Goal: Task Accomplishment & Management: Complete application form

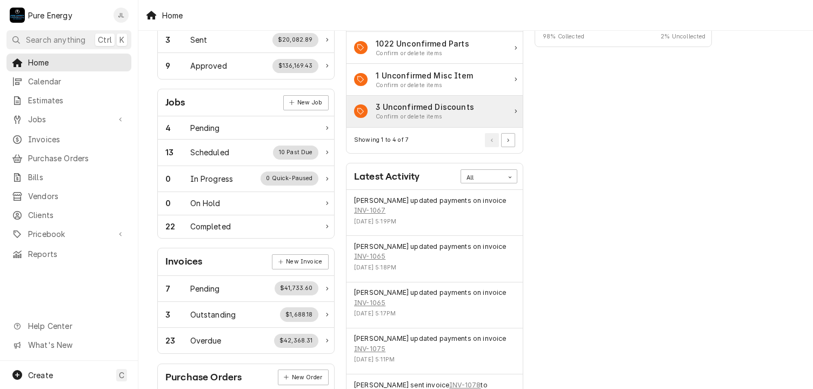
scroll to position [54, 0]
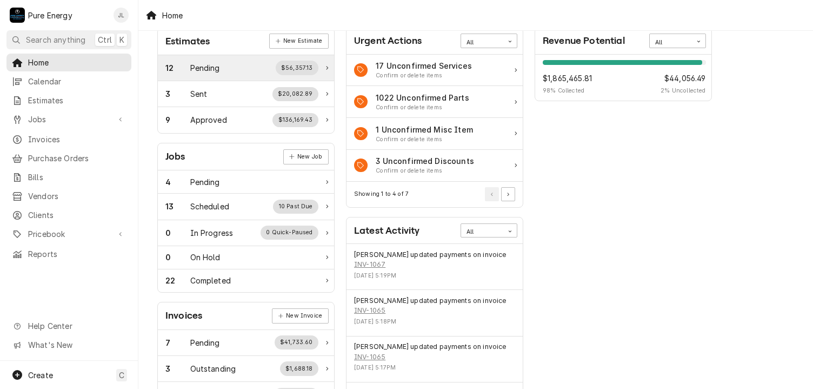
click at [236, 62] on div "12 Pending $56,357.13" at bounding box center [241, 68] width 153 height 14
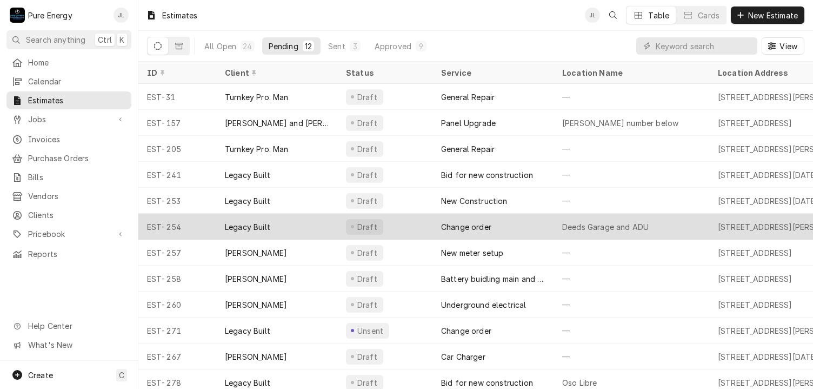
scroll to position [13, 0]
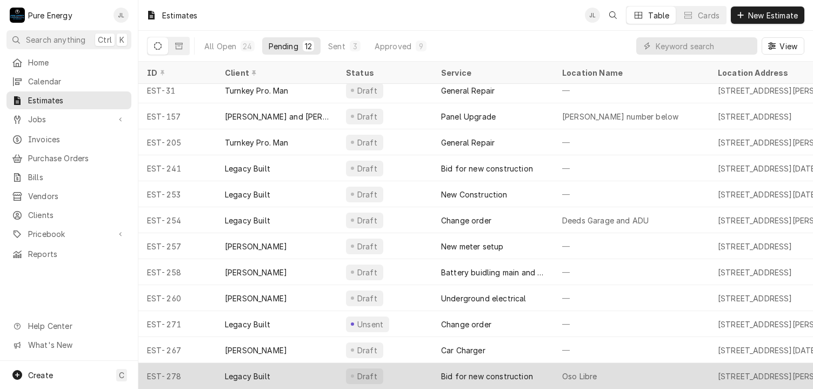
click at [661, 368] on div "Oso Libre" at bounding box center [632, 376] width 156 height 26
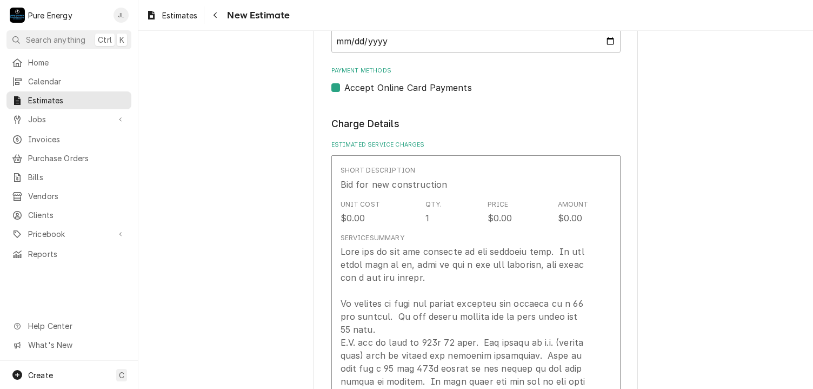
scroll to position [1027, 0]
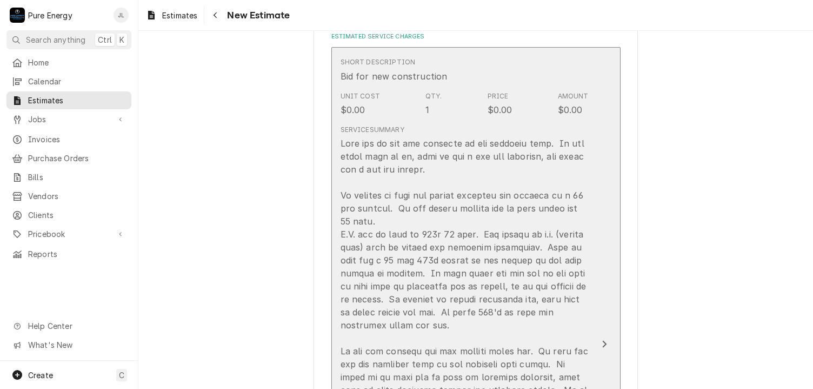
click at [579, 138] on div "Update Line Item" at bounding box center [465, 383] width 248 height 493
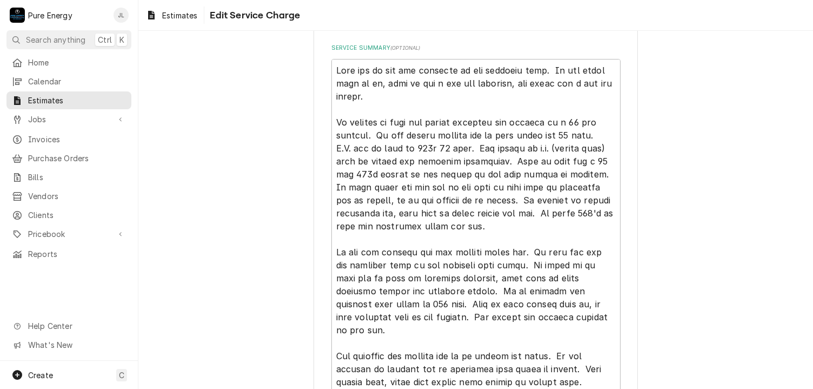
scroll to position [324, 0]
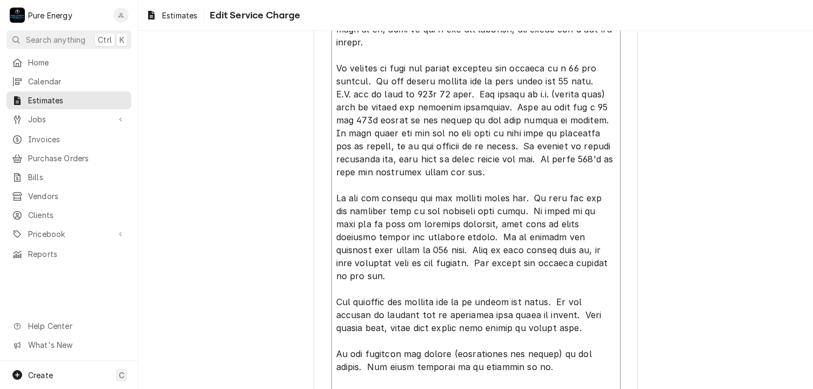
click at [519, 211] on textarea "Service Summary ( optional )" at bounding box center [475, 230] width 289 height 451
type textarea "x"
type textarea "This bid is for the addition to the existing home. As per plans sent to us, thi…"
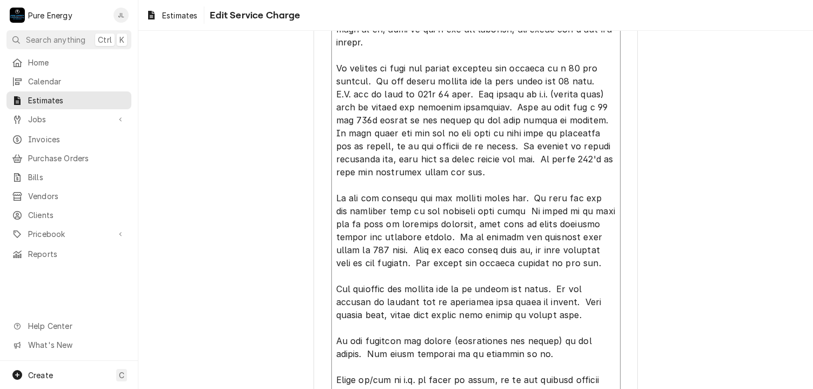
type textarea "x"
type textarea "This bid is for the addition to the existing home. As per plans sent to us, thi…"
type textarea "x"
type textarea "This bid is for the addition to the existing home. As per plans sent to us, thi…"
type textarea "x"
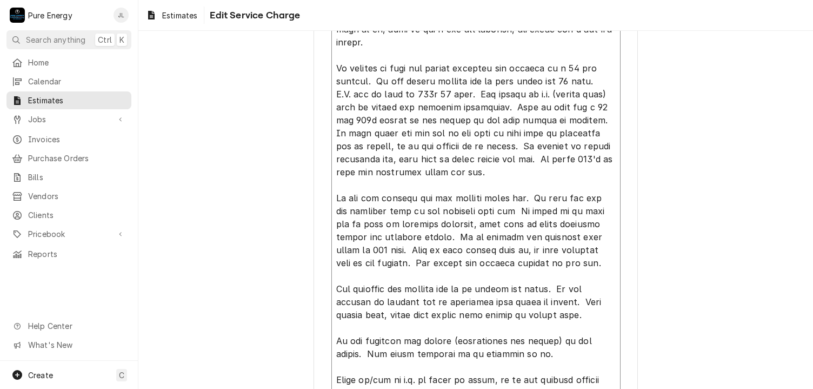
type textarea "This bid is for the addition to the existing home. As per plans sent to us, thi…"
type textarea "x"
type textarea "This bid is for the addition to the existing home. As per plans sent to us, thi…"
type textarea "x"
type textarea "This bid is for the addition to the existing home. As per plans sent to us, thi…"
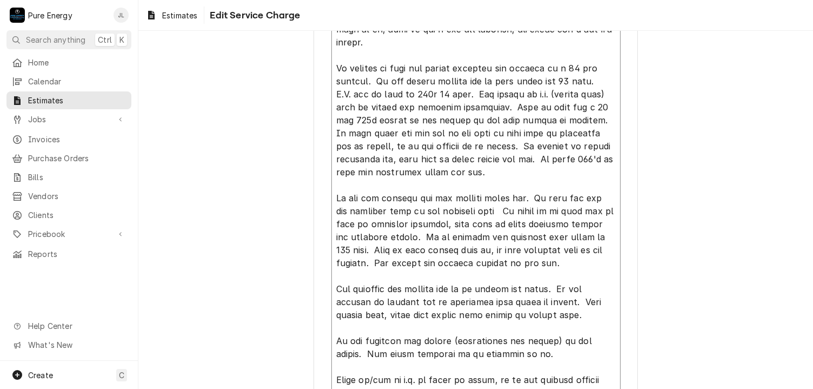
type textarea "x"
type textarea "This bid is for the addition to the existing home. As per plans sent to us, thi…"
type textarea "x"
type textarea "This bid is for the addition to the existing home. As per plans sent to us, thi…"
type textarea "x"
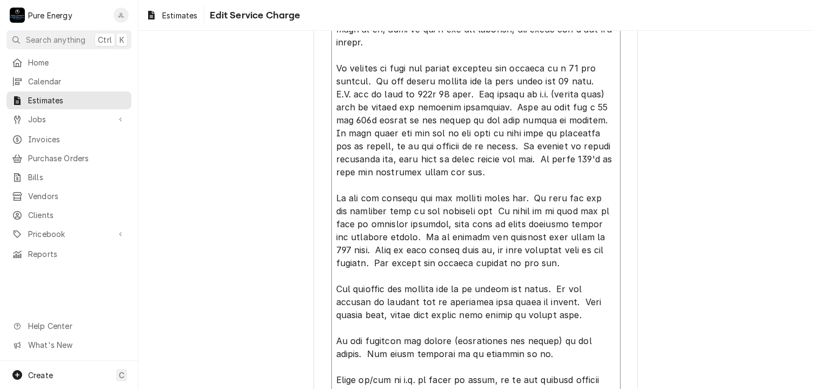
type textarea "This bid is for the addition to the existing home. As per plans sent to us, thi…"
type textarea "x"
type textarea "This bid is for the addition to the existing home. As per plans sent to us, thi…"
type textarea "x"
type textarea "This bid is for the addition to the existing home. As per plans sent to us, thi…"
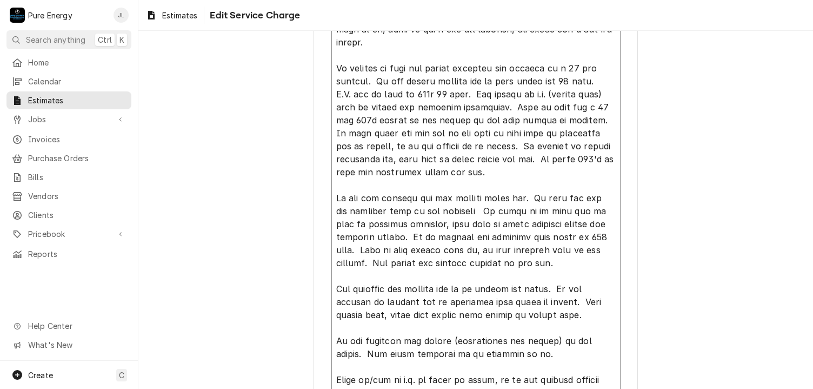
type textarea "x"
type textarea "This bid is for the addition to the existing home. As per plans sent to us, thi…"
type textarea "x"
type textarea "This bid is for the addition to the existing home. As per plans sent to us, thi…"
type textarea "x"
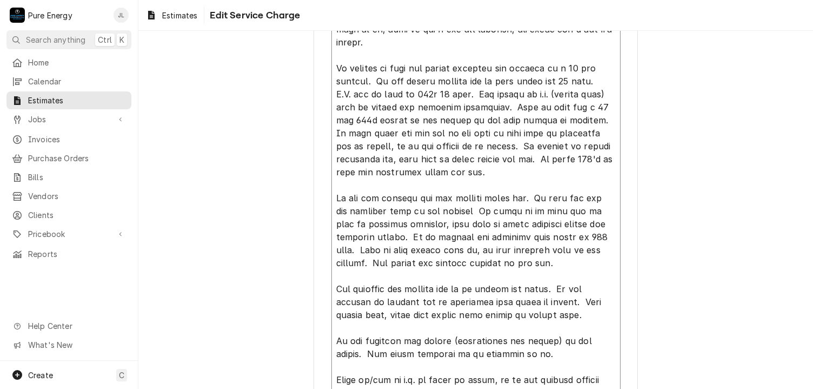
type textarea "This bid is for the addition to the existing home. As per plans sent to us, thi…"
type textarea "x"
type textarea "This bid is for the addition to the existing home. As per plans sent to us, thi…"
type textarea "x"
type textarea "This bid is for the addition to the existing home. As per plans sent to us, thi…"
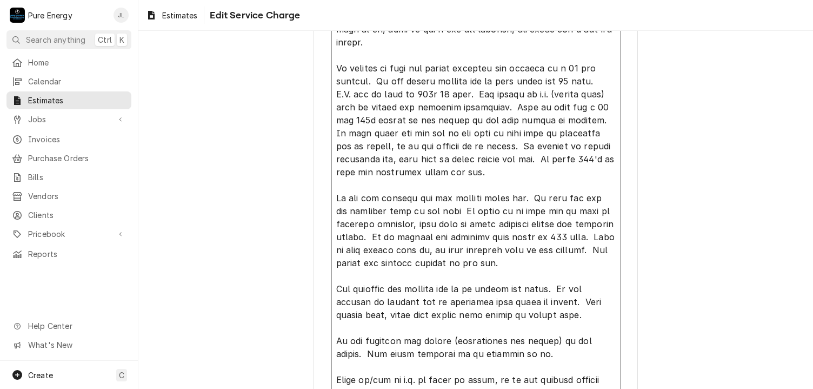
type textarea "x"
type textarea "This bid is for the addition to the existing home. As per plans sent to us, thi…"
type textarea "x"
type textarea "This bid is for the addition to the existing home. As per plans sent to us, thi…"
type textarea "x"
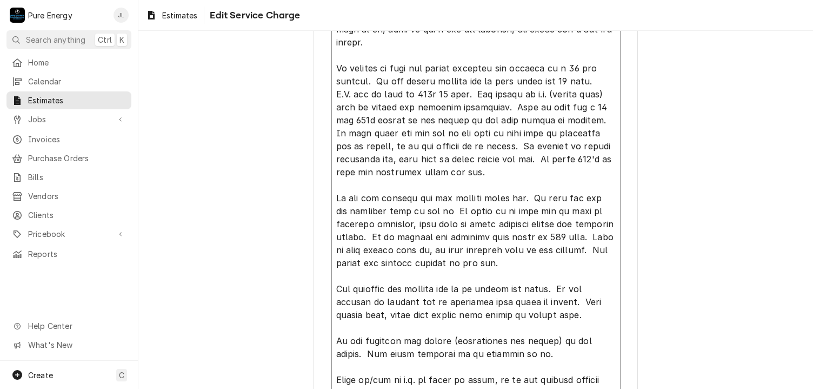
type textarea "This bid is for the addition to the existing home. As per plans sent to us, thi…"
type textarea "x"
type textarea "This bid is for the addition to the existing home. As per plans sent to us, thi…"
type textarea "x"
type textarea "This bid is for the addition to the existing home. As per plans sent to us, thi…"
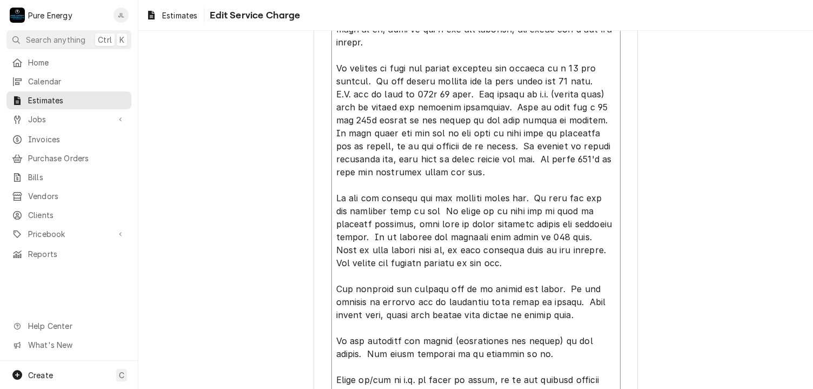
type textarea "x"
type textarea "This bid is for the addition to the existing home. As per plans sent to us, thi…"
type textarea "x"
type textarea "This bid is for the addition to the existing home. As per plans sent to us, thi…"
type textarea "x"
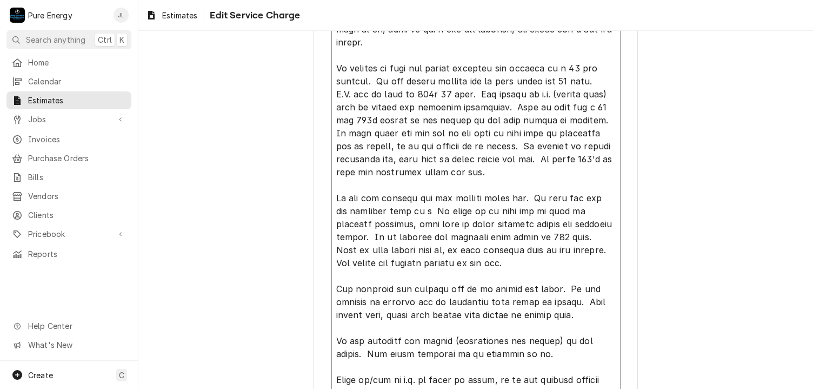
type textarea "This bid is for the addition to the existing home. As per plans sent to us, thi…"
type textarea "x"
type textarea "This bid is for the addition to the existing home. As per plans sent to us, thi…"
type textarea "x"
type textarea "This bid is for the addition to the existing home. As per plans sent to us, thi…"
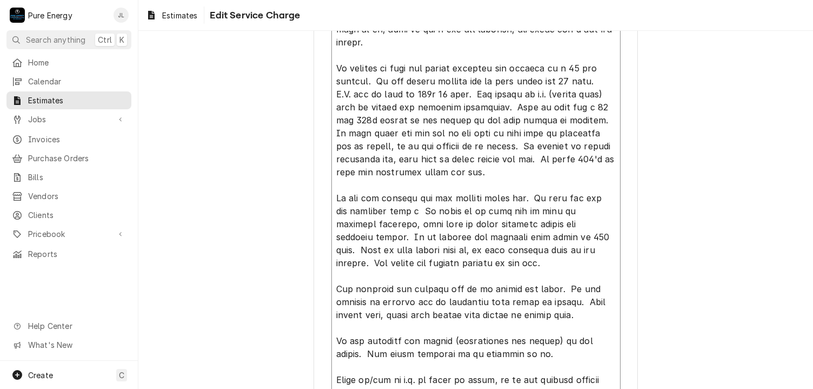
type textarea "x"
type textarea "This bid is for the addition to the existing home. As per plans sent to us, thi…"
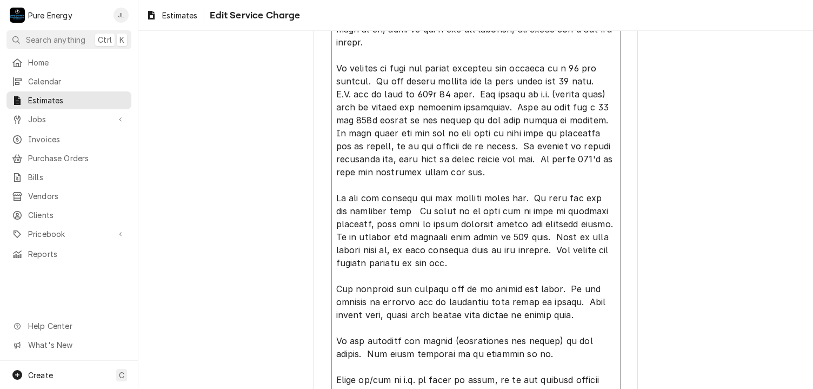
type textarea "x"
type textarea "This bid is for the addition to the existing home. As per plans sent to us, thi…"
type textarea "x"
type textarea "This bid is for the addition to the existing home. As per plans sent to us, thi…"
type textarea "x"
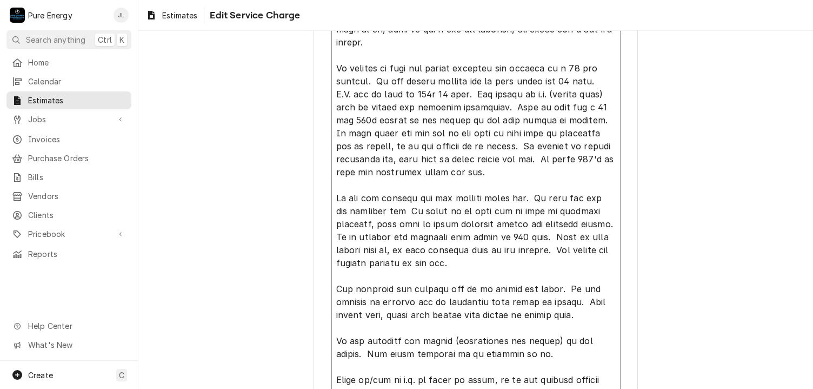
type textarea "This bid is for the addition to the existing home. As per plans sent to us, thi…"
type textarea "x"
type textarea "This bid is for the addition to the existing home. As per plans sent to us, thi…"
type textarea "x"
type textarea "This bid is for the addition to the existing home. As per plans sent to us, thi…"
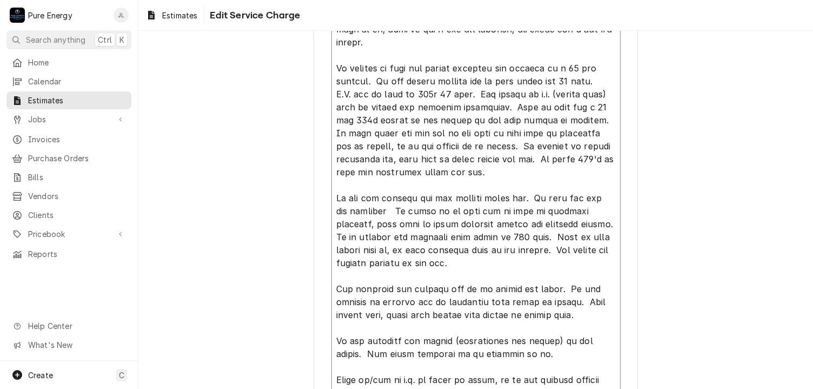
type textarea "x"
type textarea "This bid is for the addition to the existing home. As per plans sent to us, thi…"
type textarea "x"
type textarea "This bid is for the addition to the existing home. As per plans sent to us, thi…"
type textarea "x"
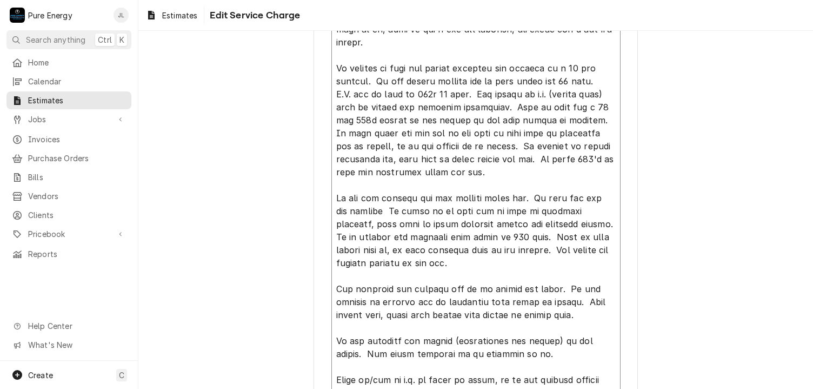
type textarea "This bid is for the addition to the existing home. As per plans sent to us, thi…"
type textarea "x"
type textarea "This bid is for the addition to the existing home. As per plans sent to us, thi…"
type textarea "x"
type textarea "This bid is for the addition to the existing home. As per plans sent to us, thi…"
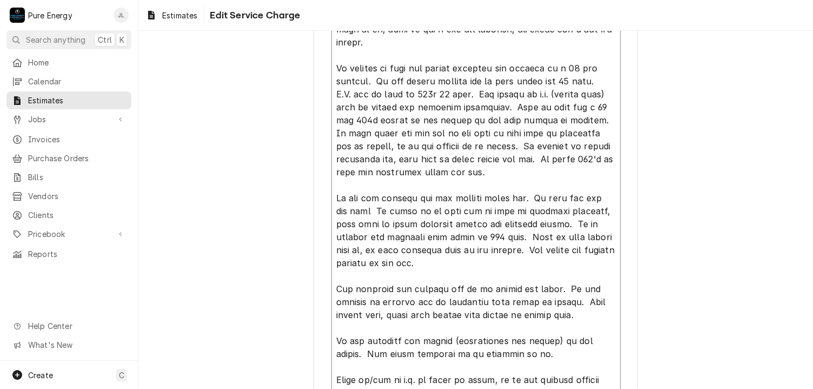
type textarea "x"
type textarea "This bid is for the addition to the existing home. As per plans sent to us, thi…"
type textarea "x"
type textarea "This bid is for the addition to the existing home. As per plans sent to us, thi…"
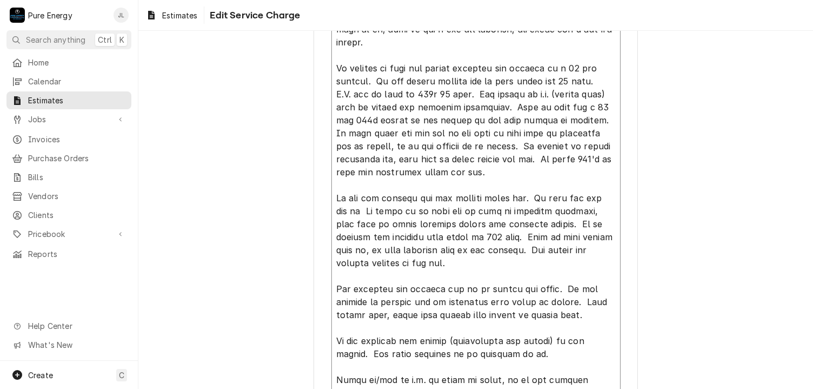
type textarea "x"
type textarea "This bid is for the addition to the existing home. As per plans sent to us, thi…"
type textarea "x"
type textarea "This bid is for the addition to the existing home. As per plans sent to us, thi…"
type textarea "x"
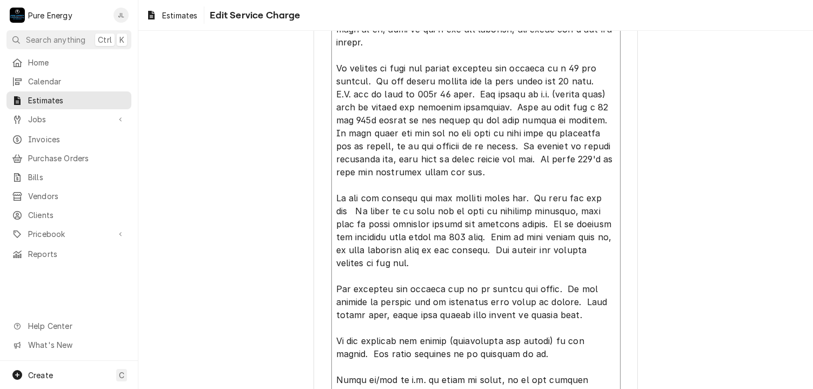
type textarea "This bid is for the addition to the existing home. As per plans sent to us, thi…"
type textarea "x"
type textarea "This bid is for the addition to the existing home. As per plans sent to us, thi…"
type textarea "x"
type textarea "This bid is for the addition to the existing home. As per plans sent to us, thi…"
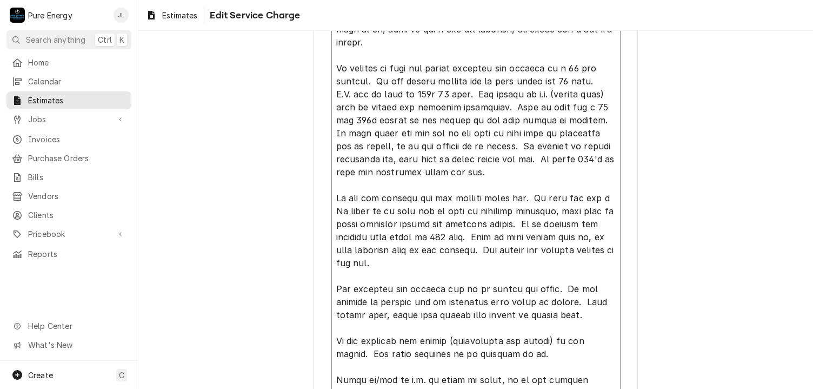
type textarea "x"
type textarea "This bid is for the addition to the existing home. As per plans sent to us, thi…"
type textarea "x"
type textarea "This bid is for the addition to the existing home. As per plans sent to us, thi…"
type textarea "x"
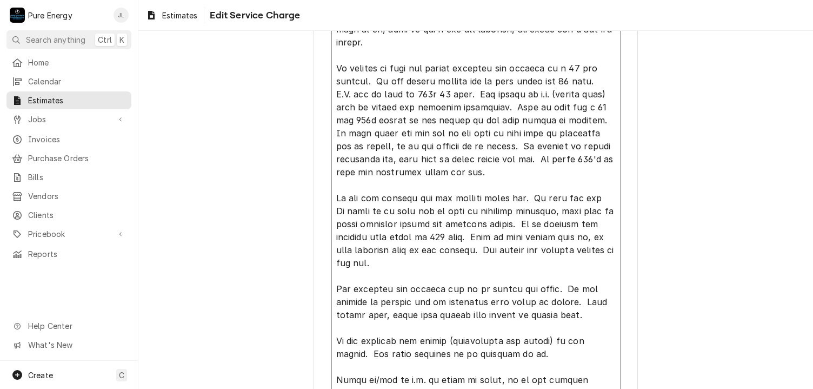
type textarea "This bid is for the addition to the existing home. As per plans sent to us, thi…"
type textarea "x"
type textarea "This bid is for the addition to the existing home. As per plans sent to us, thi…"
type textarea "x"
type textarea "This bid is for the addition to the existing home. As per plans sent to us, thi…"
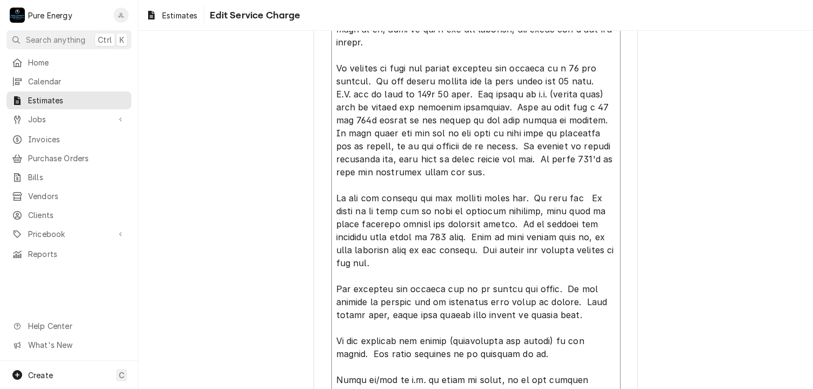
type textarea "x"
type textarea "This bid is for the addition to the existing home. As per plans sent to us, thi…"
type textarea "x"
type textarea "This bid is for the addition to the existing home. As per plans sent to us, thi…"
type textarea "x"
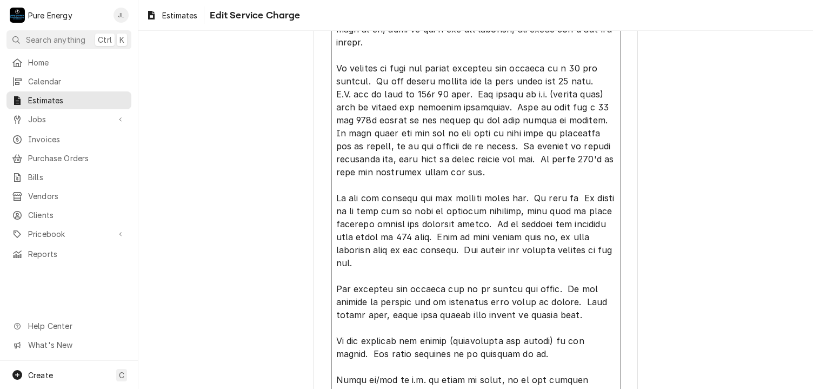
type textarea "This bid is for the addition to the existing home. As per plans sent to us, thi…"
type textarea "x"
type textarea "This bid is for the addition to the existing home. As per plans sent to us, thi…"
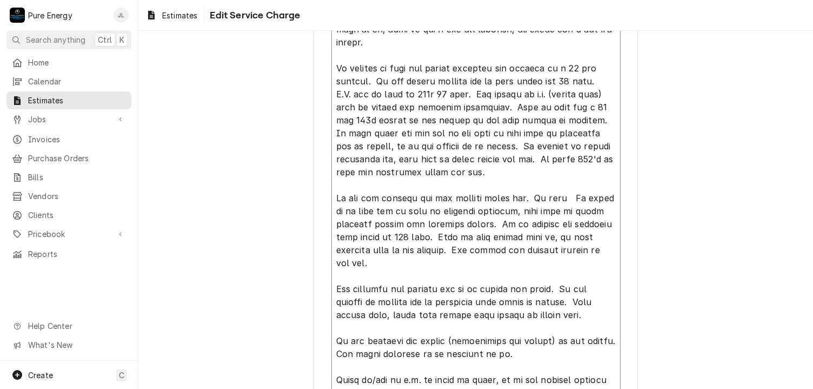
type textarea "x"
type textarea "This bid is for the addition to the existing home. As per plans sent to us, thi…"
type textarea "x"
type textarea "This bid is for the addition to the existing home. As per plans sent to us, thi…"
type textarea "x"
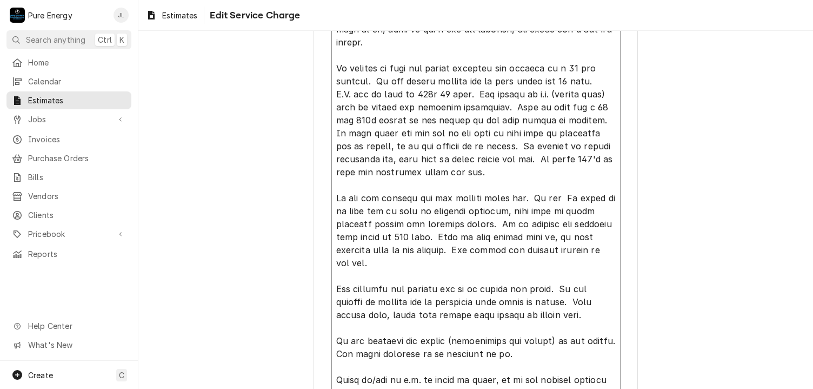
type textarea "This bid is for the addition to the existing home. As per plans sent to us, thi…"
type textarea "x"
type textarea "This bid is for the addition to the existing home. As per plans sent to us, thi…"
type textarea "x"
type textarea "This bid is for the addition to the existing home. As per plans sent to us, thi…"
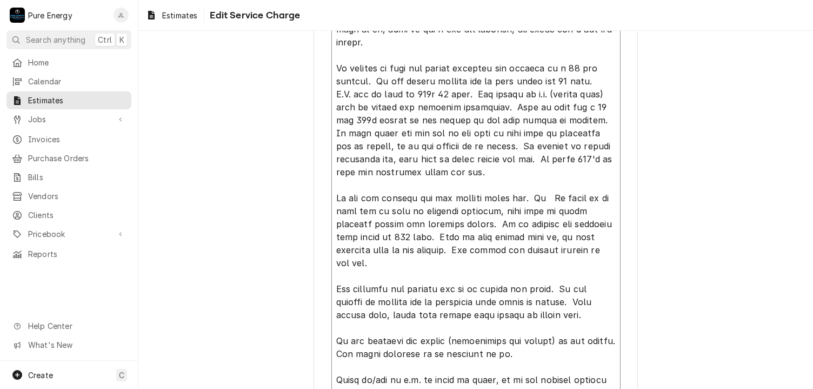
type textarea "x"
type textarea "This bid is for the addition to the existing home. As per plans sent to us, thi…"
type textarea "x"
type textarea "This bid is for the addition to the existing home. As per plans sent to us, thi…"
type textarea "x"
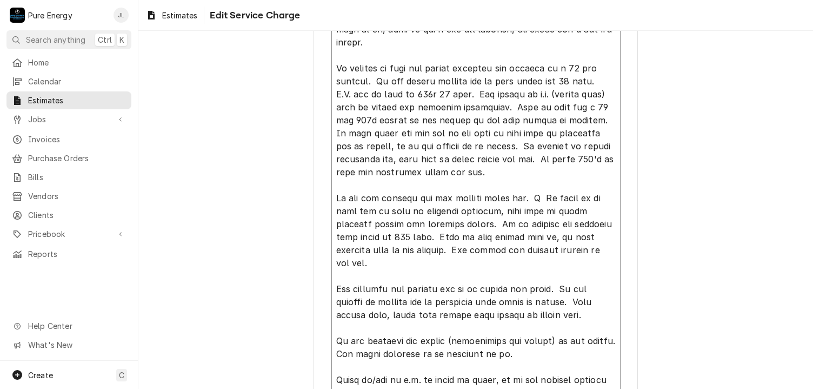
type textarea "This bid is for the addition to the existing home. As per plans sent to us, thi…"
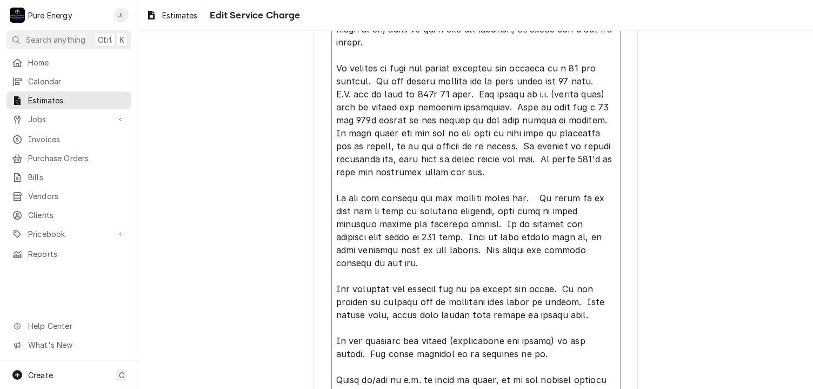
type textarea "x"
type textarea "This bid is for the addition to the existing home. As per plans sent to us, thi…"
type textarea "x"
type textarea "This bid is for the addition to the existing home. As per plans sent to us, thi…"
type textarea "x"
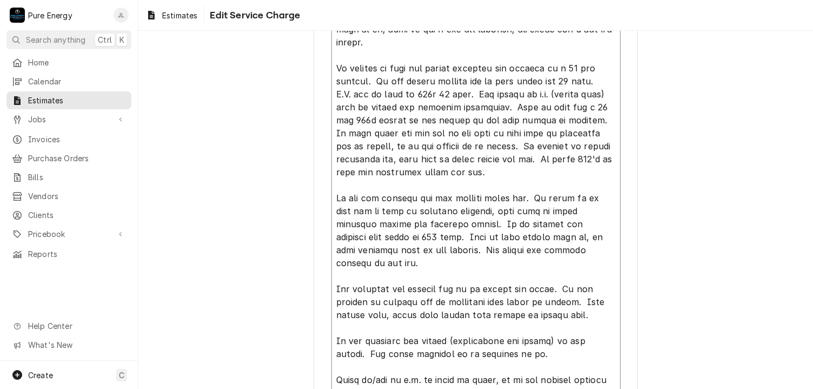
type textarea "This bid is for the addition to the existing home. As per plans sent to us, thi…"
type textarea "x"
type textarea "This bid is for the addition to the existing home. As per plans sent to us, thi…"
type textarea "x"
type textarea "This bid is for the addition to the existing home. As per plans sent to us, thi…"
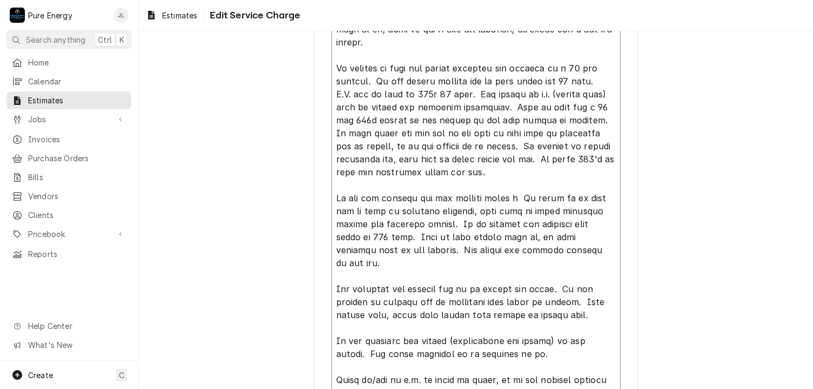
type textarea "x"
type textarea "This bid is for the addition to the existing home. As per plans sent to us, thi…"
type textarea "x"
type textarea "This bid is for the addition to the existing home. As per plans sent to us, thi…"
type textarea "x"
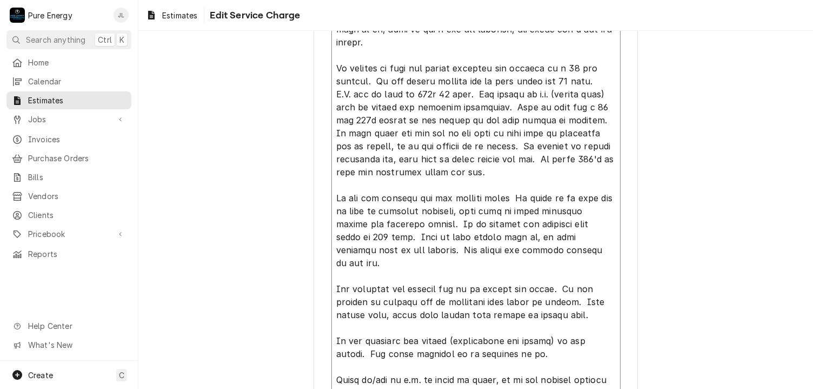
type textarea "This bid is for the addition to the existing home. As per plans sent to us, thi…"
type textarea "x"
type textarea "This bid is for the addition to the existing home. As per plans sent to us, thi…"
type textarea "x"
type textarea "This bid is for the addition to the existing home. As per plans sent to us, thi…"
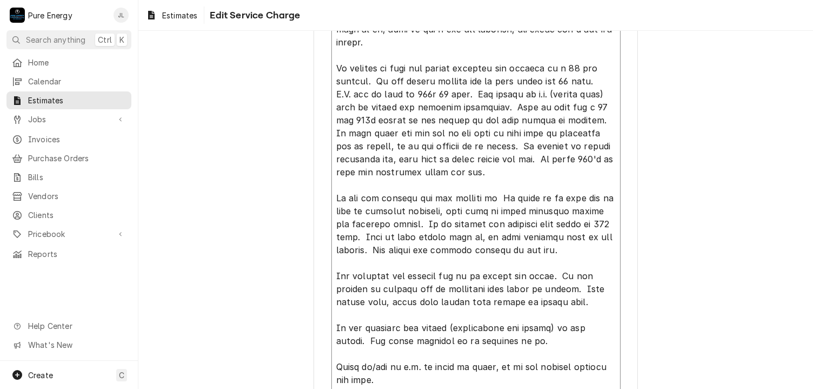
type textarea "x"
type textarea "This bid is for the addition to the existing home. As per plans sent to us, thi…"
type textarea "x"
type textarea "This bid is for the addition to the existing home. As per plans sent to us, thi…"
type textarea "x"
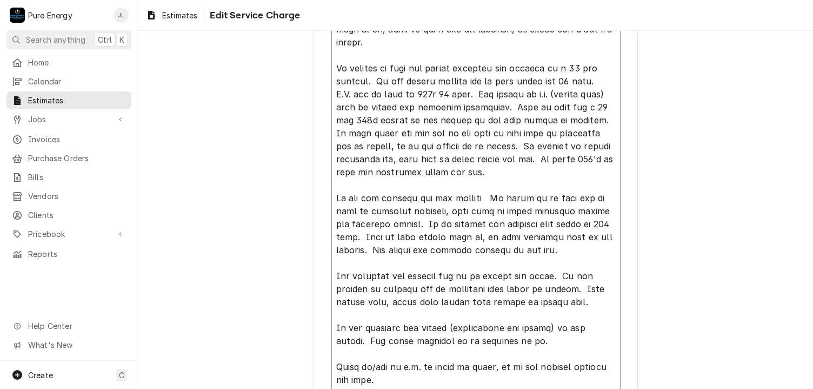
type textarea "This bid is for the addition to the existing home. As per plans sent to us, thi…"
type textarea "x"
type textarea "This bid is for the addition to the existing home. As per plans sent to us, thi…"
type textarea "x"
type textarea "This bid is for the addition to the existing home. As per plans sent to us, thi…"
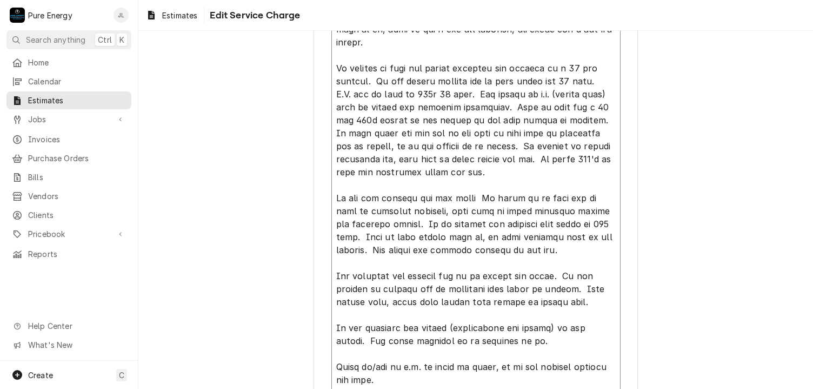
type textarea "x"
type textarea "This bid is for the addition to the existing home. As per plans sent to us, thi…"
type textarea "x"
type textarea "This bid is for the addition to the existing home. As per plans sent to us, thi…"
type textarea "x"
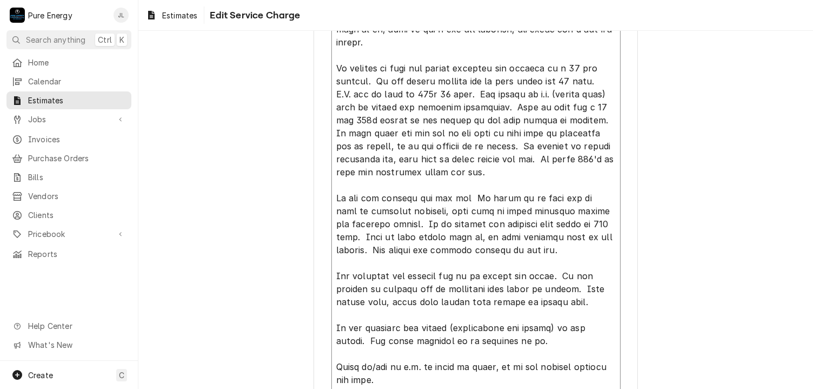
type textarea "This bid is for the addition to the existing home. As per plans sent to us, thi…"
type textarea "x"
type textarea "This bid is for the addition to the existing home. As per plans sent to us, thi…"
type textarea "x"
type textarea "This bid is for the addition to the existing home. As per plans sent to us, thi…"
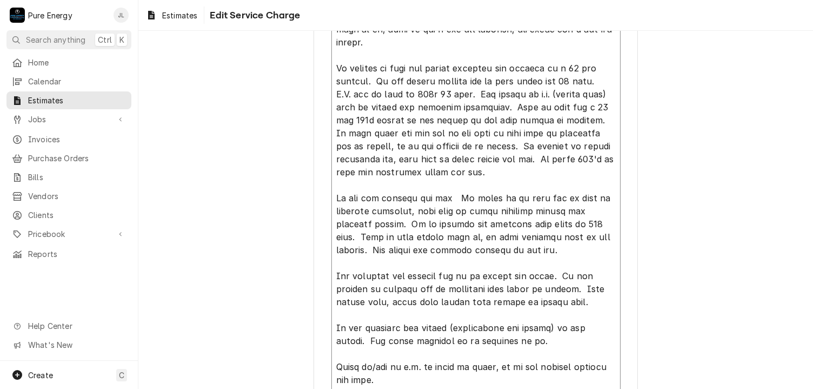
type textarea "x"
type textarea "This bid is for the addition to the existing home. As per plans sent to us, thi…"
type textarea "x"
type textarea "This bid is for the addition to the existing home. As per plans sent to us, thi…"
type textarea "x"
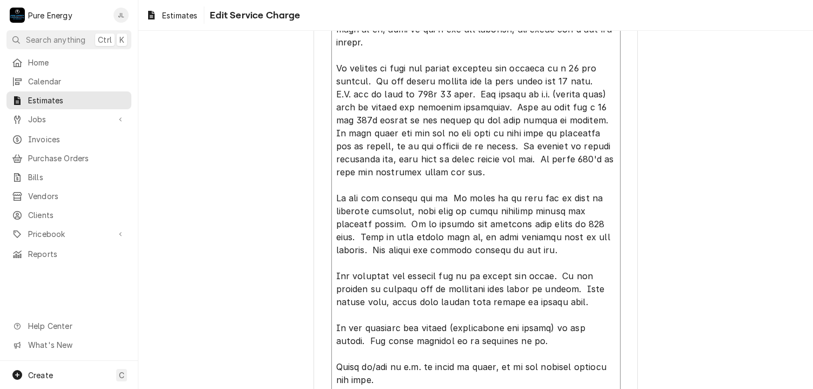
type textarea "This bid is for the addition to the existing home. As per plans sent to us, thi…"
type textarea "x"
type textarea "This bid is for the addition to the existing home. As per plans sent to us, thi…"
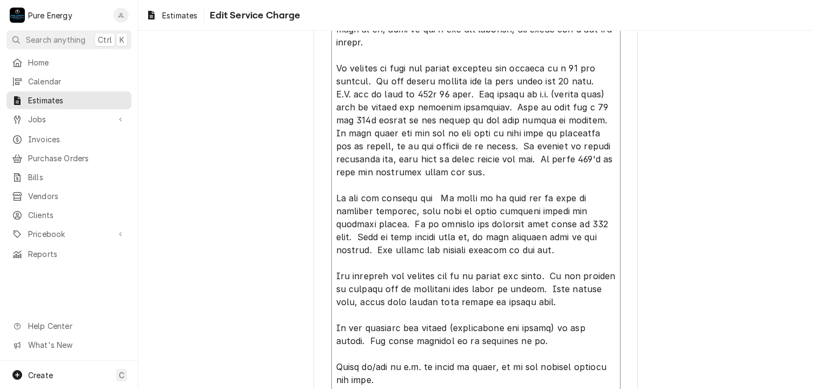
type textarea "x"
type textarea "This bid is for the addition to the existing home. As per plans sent to us, thi…"
type textarea "x"
type textarea "This bid is for the addition to the existing home. As per plans sent to us, thi…"
type textarea "x"
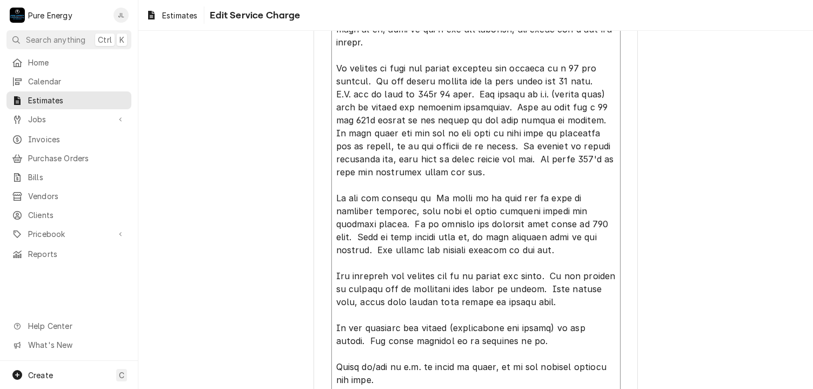
type textarea "This bid is for the addition to the existing home. As per plans sent to us, thi…"
type textarea "x"
type textarea "This bid is for the addition to the existing home. As per plans sent to us, thi…"
type textarea "x"
type textarea "This bid is for the addition to the existing home. As per plans sent to us, thi…"
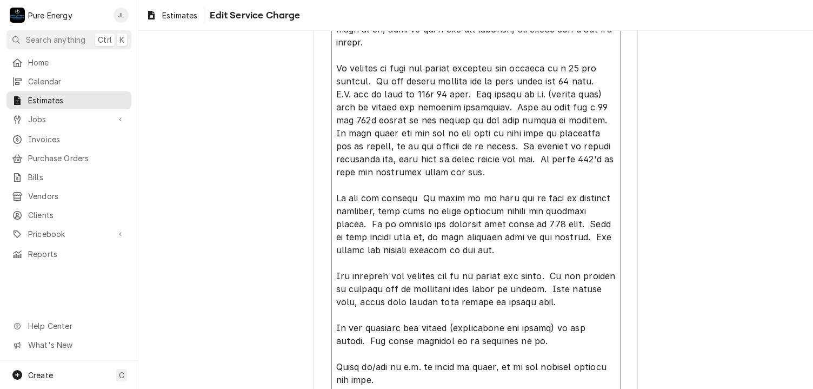
type textarea "x"
type textarea "This bid is for the addition to the existing home. As per plans sent to us, thi…"
type textarea "x"
type textarea "This bid is for the addition to the existing home. As per plans sent to us, thi…"
type textarea "x"
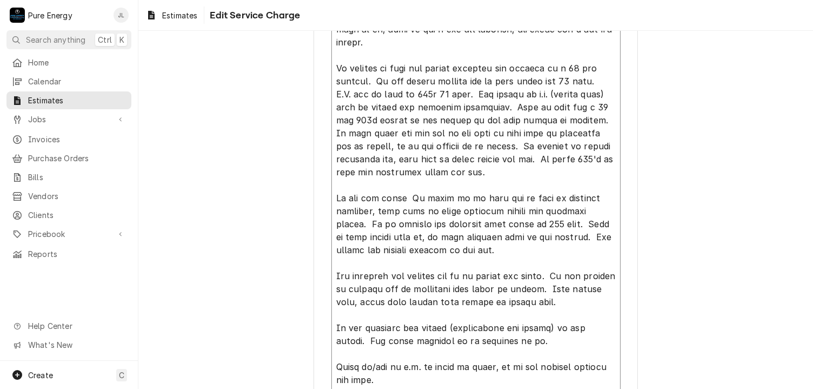
type textarea "This bid is for the addition to the existing home. As per plans sent to us, thi…"
type textarea "x"
type textarea "This bid is for the addition to the existing home. As per plans sent to us, thi…"
type textarea "x"
type textarea "This bid is for the addition to the existing home. As per plans sent to us, thi…"
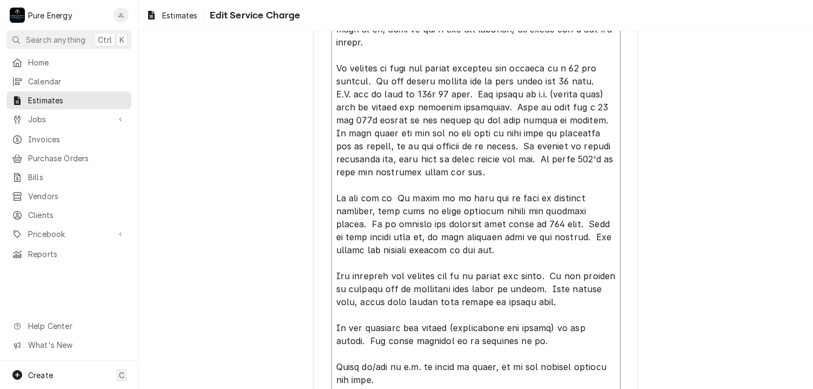
type textarea "x"
type textarea "This bid is for the addition to the existing home. As per plans sent to us, thi…"
type textarea "x"
type textarea "This bid is for the addition to the existing home. As per plans sent to us, thi…"
type textarea "x"
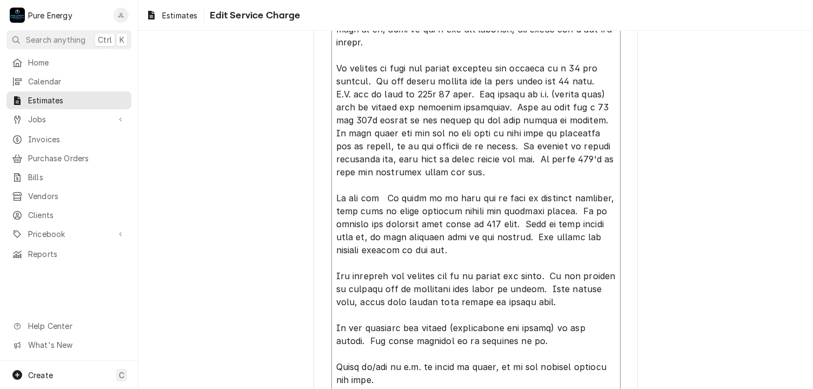
type textarea "This bid is for the addition to the existing home. As per plans sent to us, thi…"
type textarea "x"
type textarea "This bid is for the addition to the existing home. As per plans sent to us, thi…"
type textarea "x"
type textarea "This bid is for the addition to the existing home. As per plans sent to us, thi…"
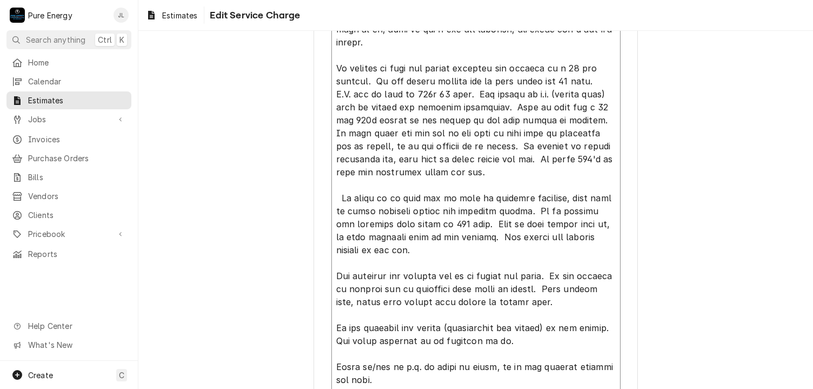
drag, startPoint x: 355, startPoint y: 252, endPoint x: 343, endPoint y: 243, distance: 15.0
click at [343, 243] on textarea "Service Summary ( optional )" at bounding box center [475, 224] width 289 height 438
drag, startPoint x: 359, startPoint y: 250, endPoint x: 330, endPoint y: 198, distance: 59.3
click at [331, 198] on textarea "Service Summary ( optional )" at bounding box center [475, 224] width 289 height 438
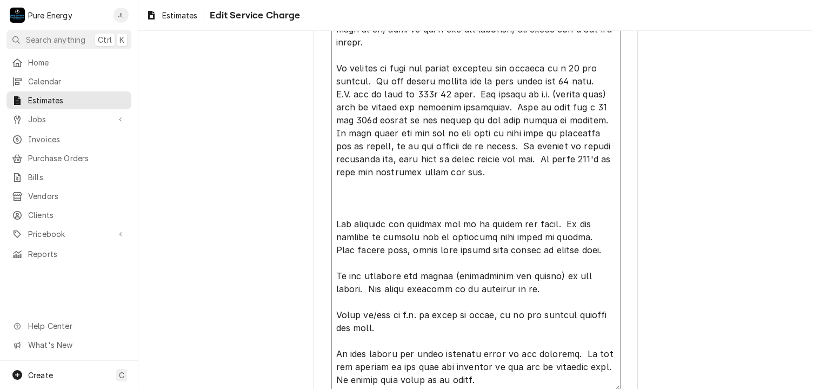
click at [331, 198] on textarea "Service Summary ( optional )" at bounding box center [475, 198] width 289 height 386
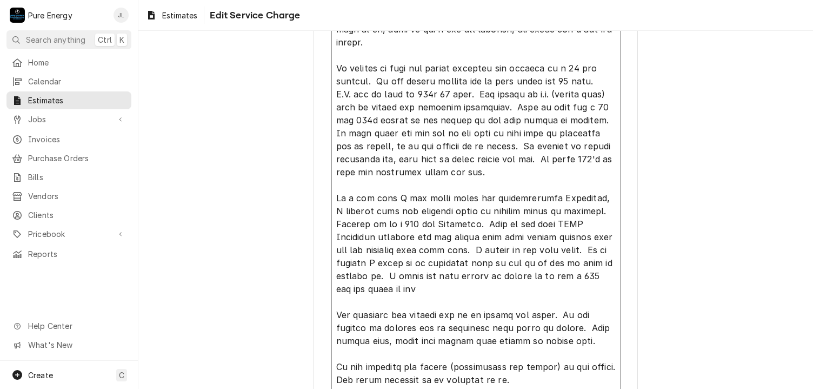
click at [497, 175] on textarea "Service Summary ( optional )" at bounding box center [475, 243] width 289 height 477
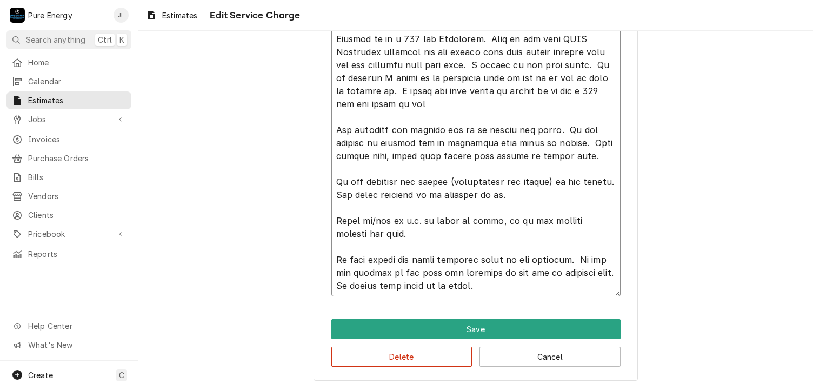
scroll to position [427, 0]
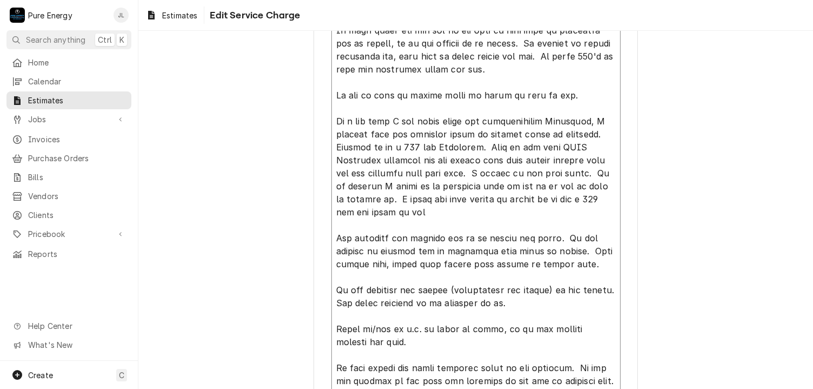
click at [411, 214] on textarea "Service Summary ( optional )" at bounding box center [475, 153] width 289 height 503
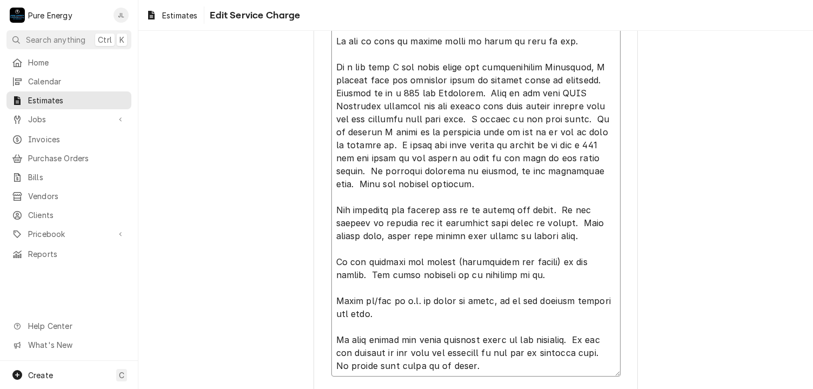
scroll to position [535, 0]
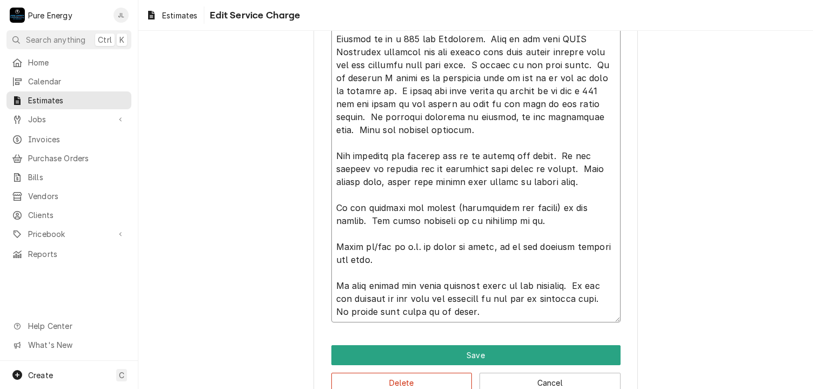
click at [434, 172] on textarea "Service Summary ( optional )" at bounding box center [475, 58] width 289 height 529
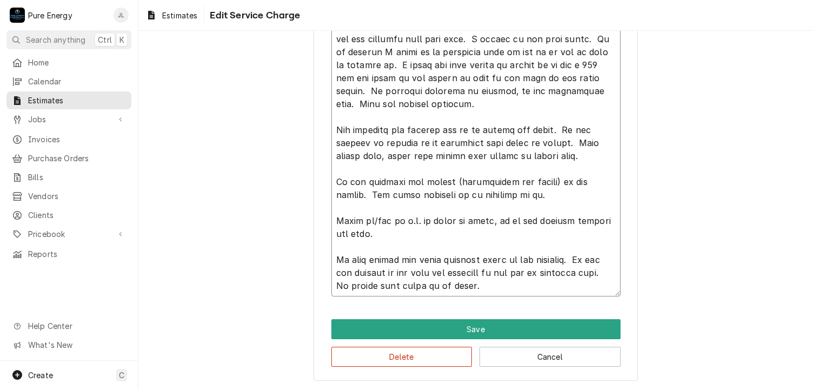
click at [428, 103] on textarea "Service Summary ( optional )" at bounding box center [475, 32] width 289 height 529
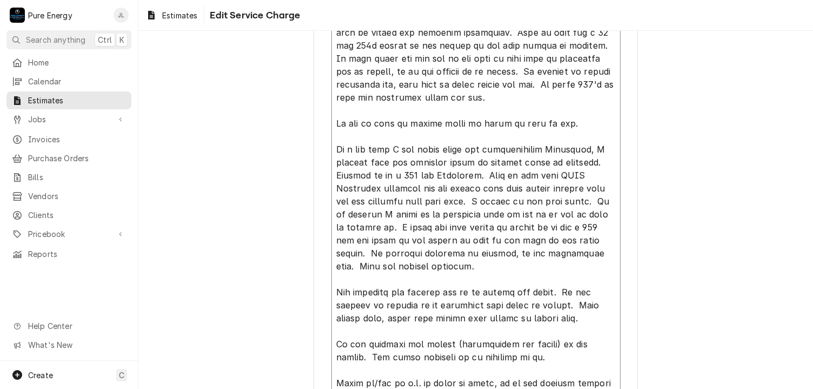
scroll to position [453, 0]
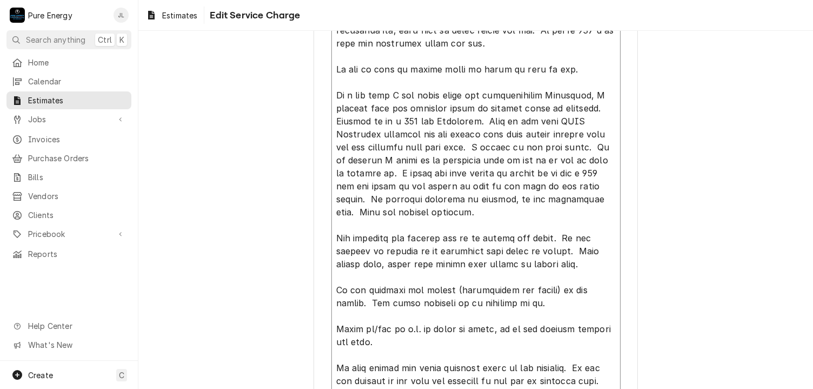
click at [585, 265] on textarea "Service Summary ( optional )" at bounding box center [475, 140] width 289 height 529
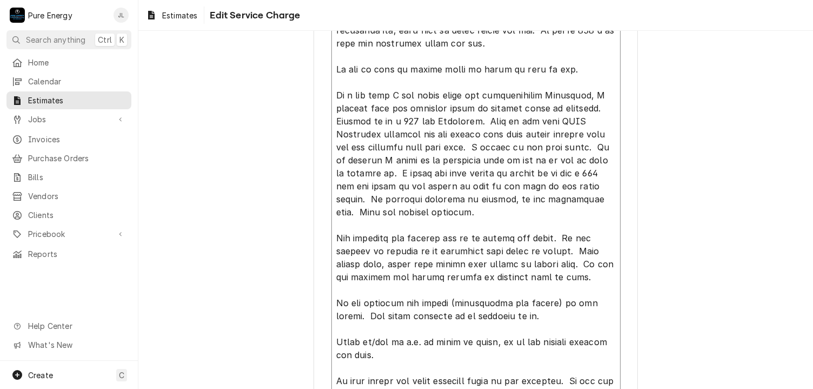
click at [454, 217] on textarea "Service Summary ( optional )" at bounding box center [475, 147] width 289 height 542
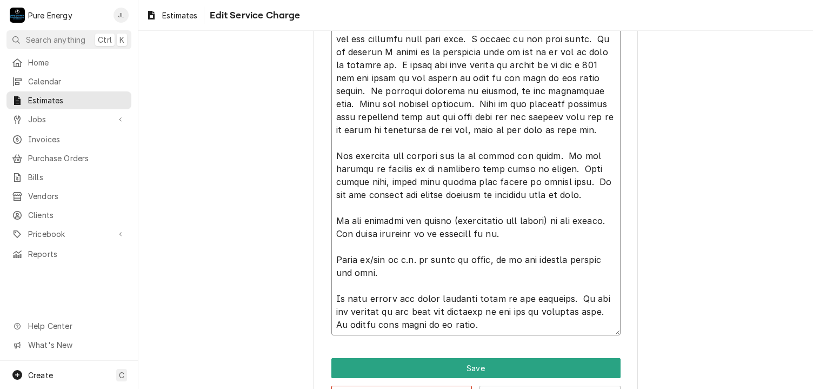
scroll to position [600, 0]
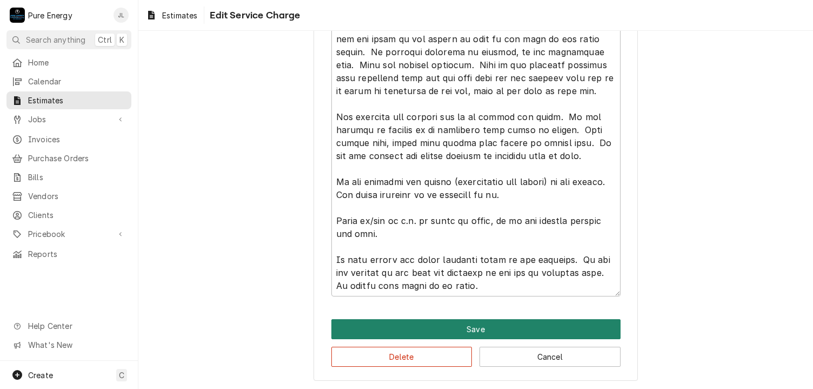
click at [471, 323] on button "Save" at bounding box center [475, 329] width 289 height 20
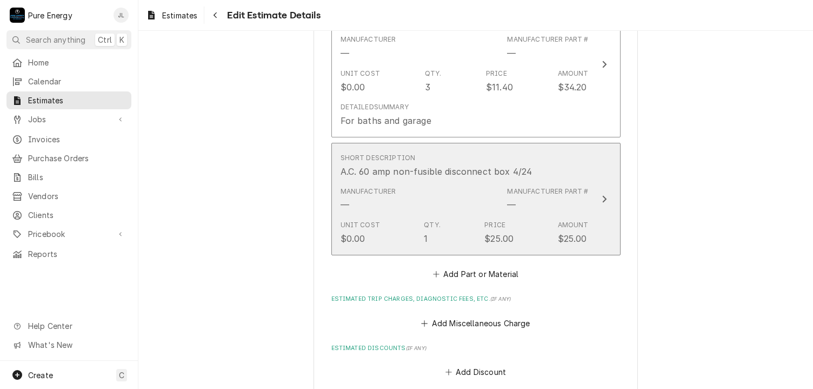
scroll to position [5932, 0]
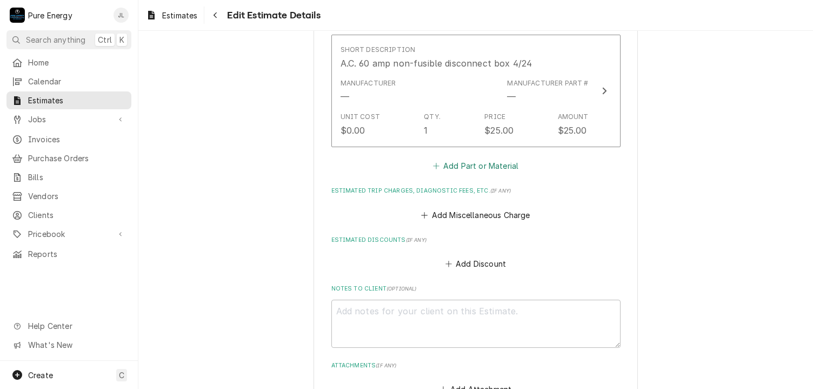
click at [473, 158] on button "Add Part or Material" at bounding box center [475, 165] width 89 height 15
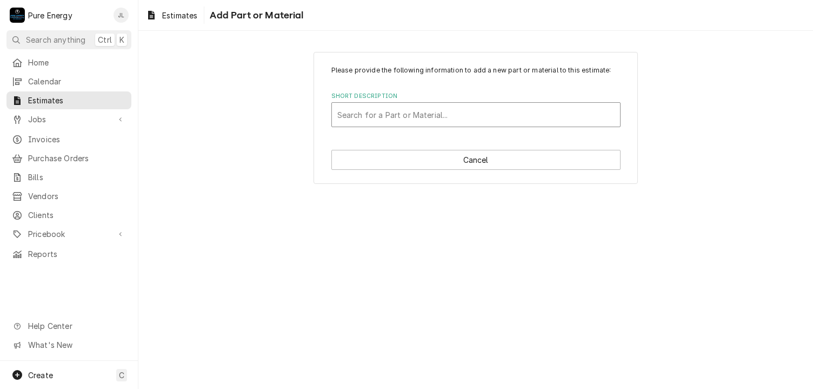
click at [370, 114] on div "Short Description" at bounding box center [475, 114] width 277 height 19
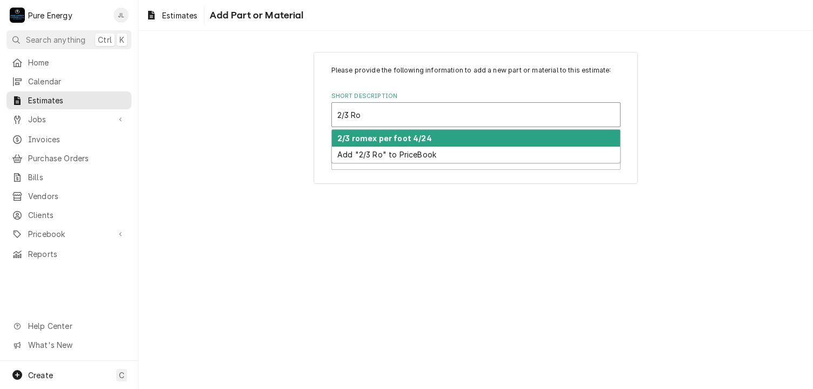
click at [391, 136] on strong "2/3 romex per foot 4/24" at bounding box center [384, 138] width 95 height 9
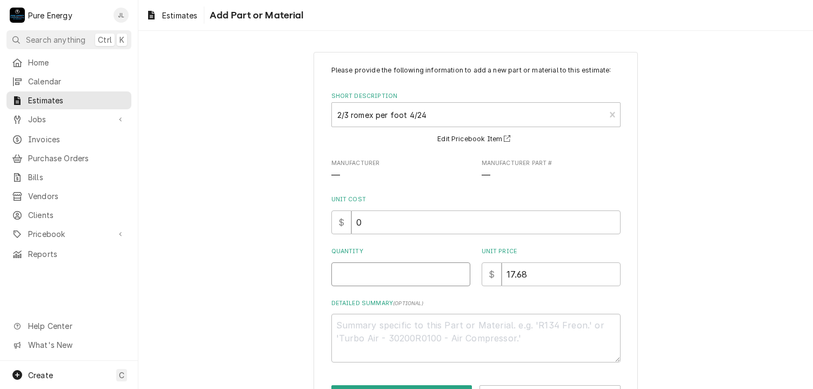
click at [374, 274] on input "Quantity" at bounding box center [400, 274] width 139 height 24
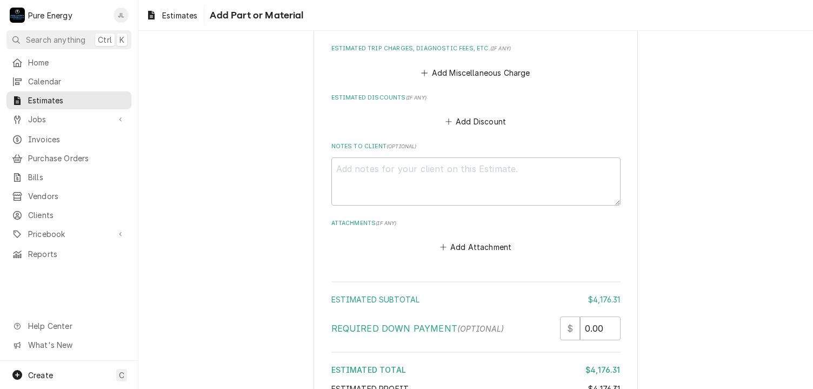
scroll to position [5966, 0]
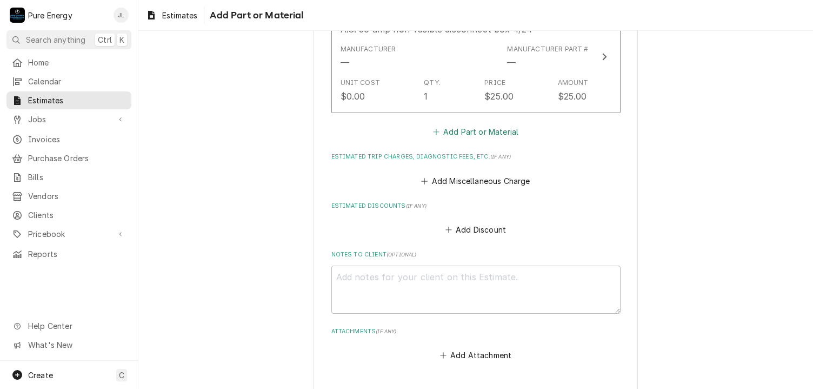
click at [483, 124] on button "Add Part or Material" at bounding box center [475, 131] width 89 height 15
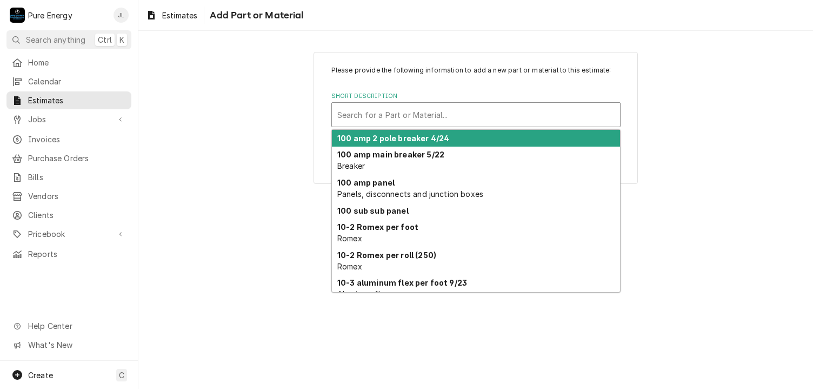
click at [389, 114] on div "Short Description" at bounding box center [475, 114] width 277 height 19
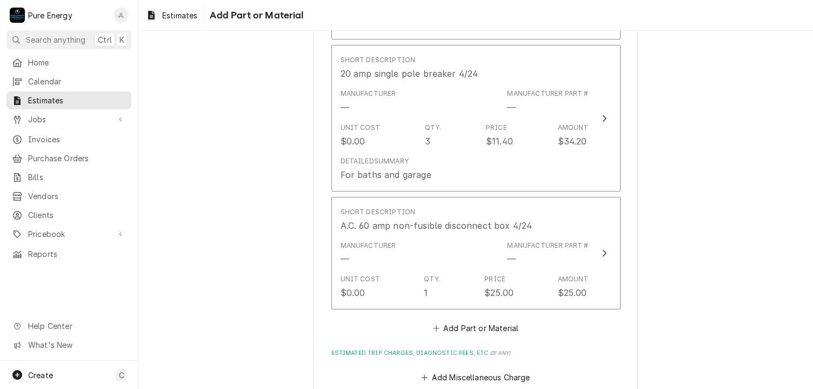
scroll to position [5878, 0]
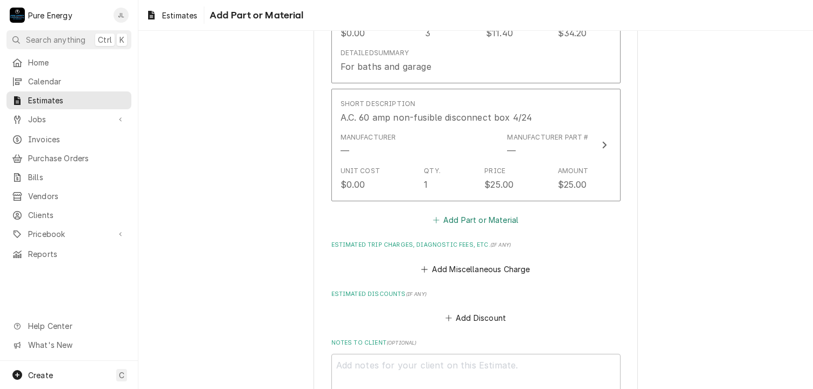
click at [494, 212] on button "Add Part or Material" at bounding box center [475, 219] width 89 height 15
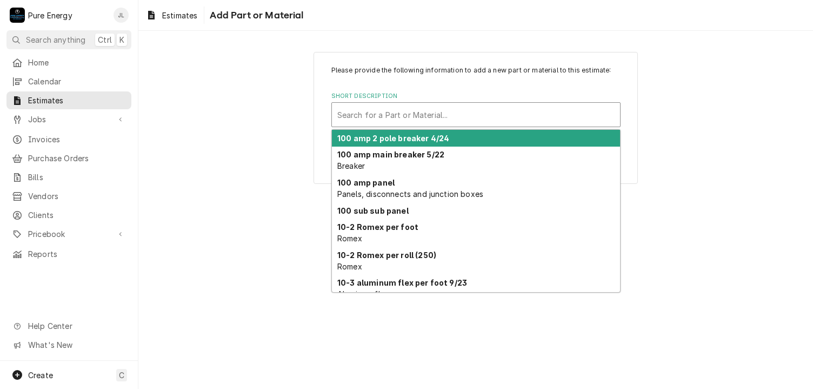
click at [389, 118] on div "Short Description" at bounding box center [475, 114] width 277 height 19
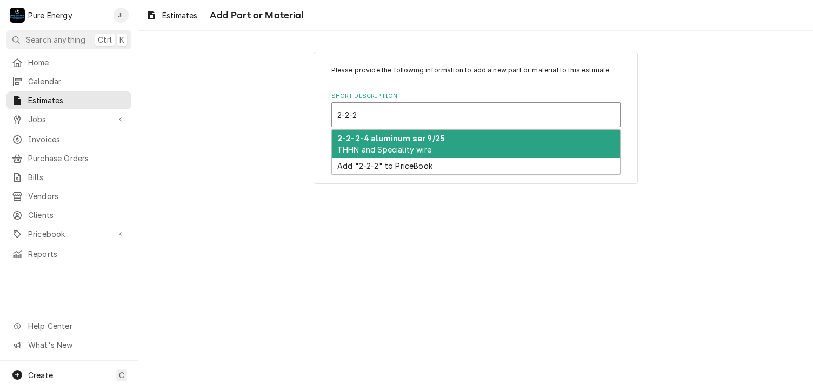
click at [399, 142] on strong "2-2-2-4 aluminum ser 9/25" at bounding box center [391, 138] width 108 height 9
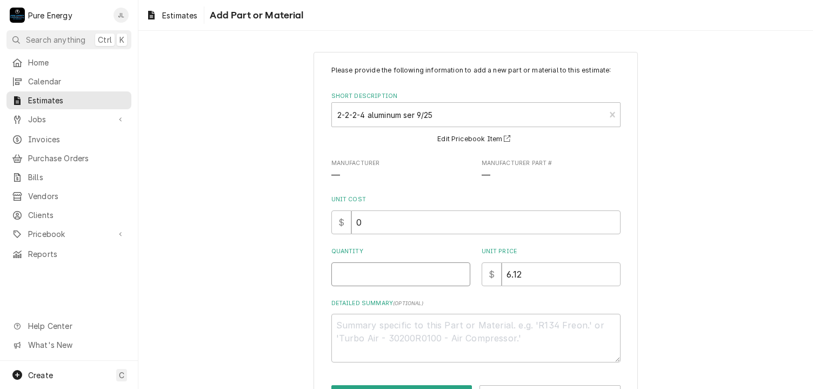
click at [386, 275] on input "Quantity" at bounding box center [400, 274] width 139 height 24
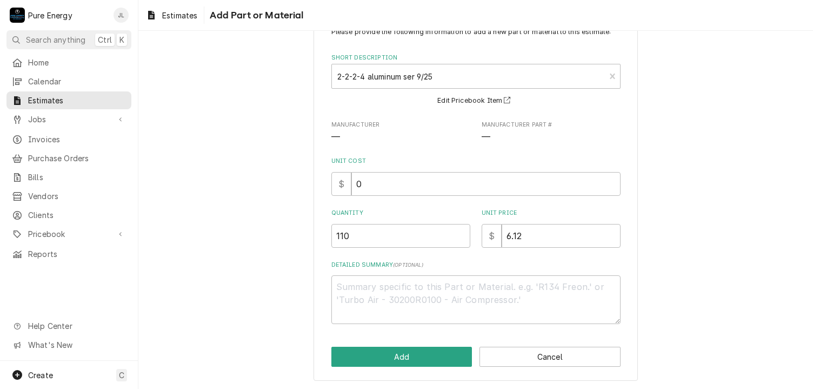
click at [347, 275] on div "Detailed Summary" at bounding box center [475, 299] width 289 height 49
click at [348, 277] on textarea "Detailed Summary ( optional )" at bounding box center [475, 299] width 289 height 49
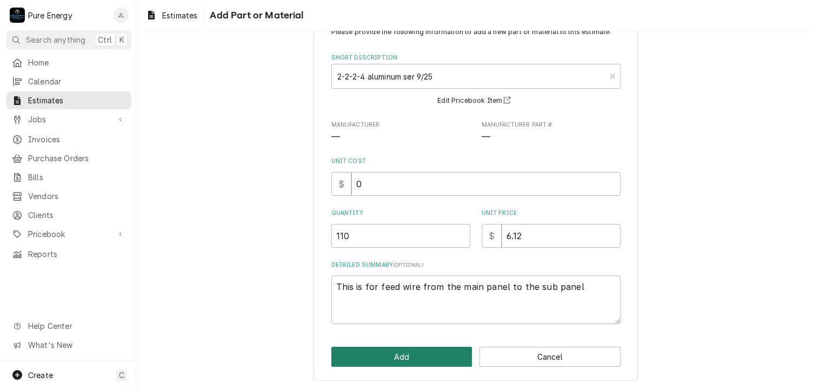
click at [389, 348] on button "Add" at bounding box center [401, 356] width 141 height 20
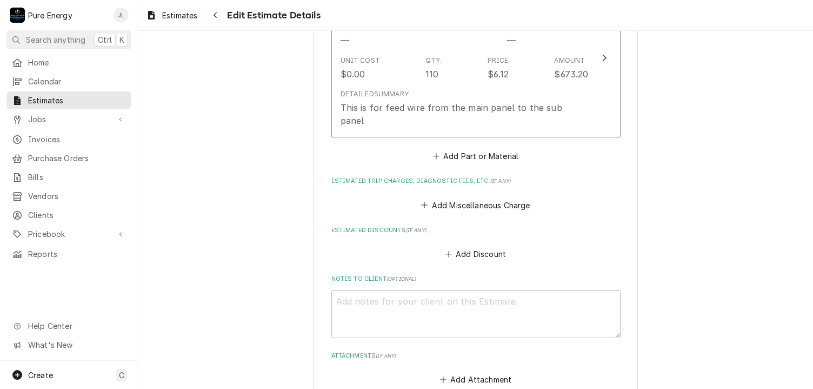
scroll to position [5999, 0]
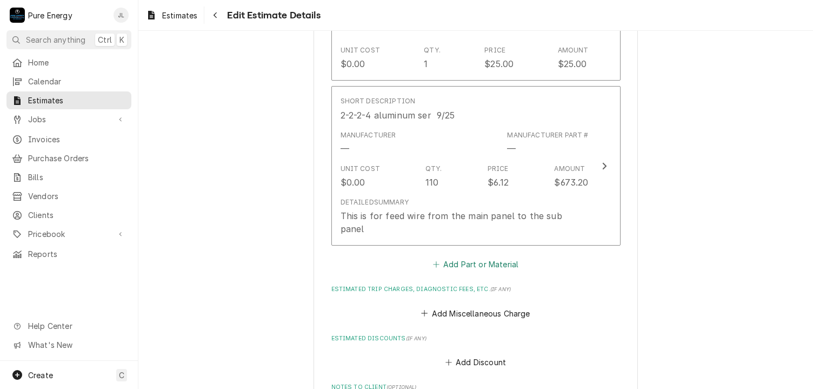
click at [480, 257] on button "Add Part or Material" at bounding box center [475, 264] width 89 height 15
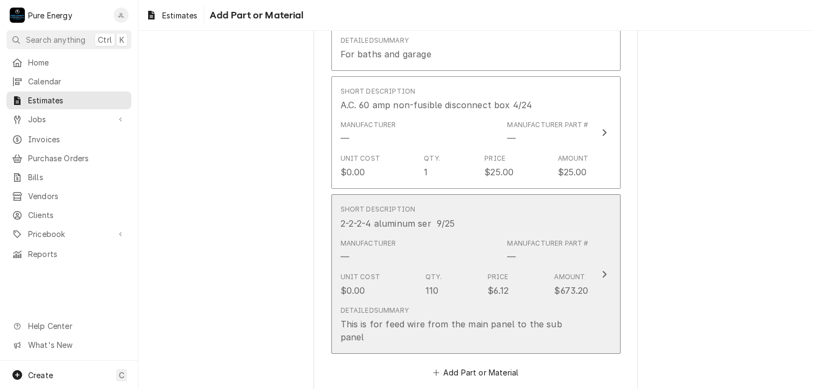
scroll to position [5999, 0]
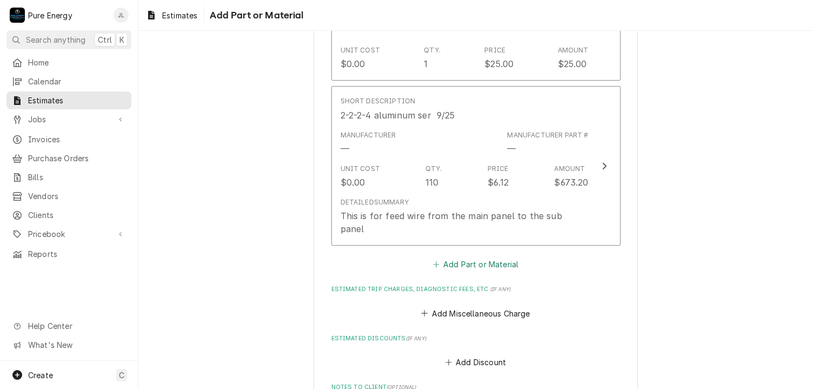
click at [451, 257] on button "Add Part or Material" at bounding box center [475, 264] width 89 height 15
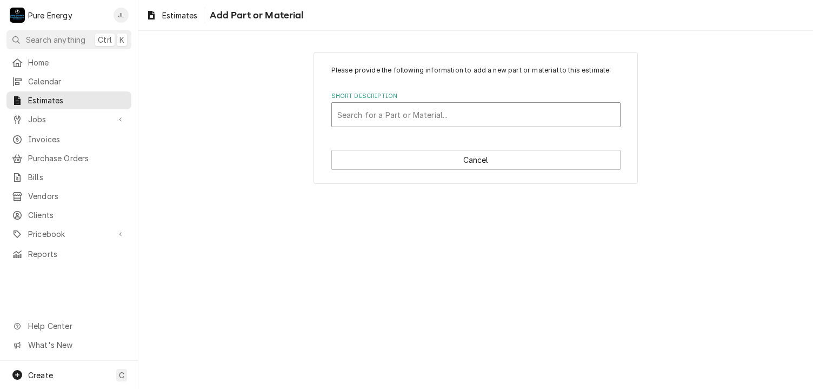
click at [401, 111] on div "Short Description" at bounding box center [475, 114] width 277 height 19
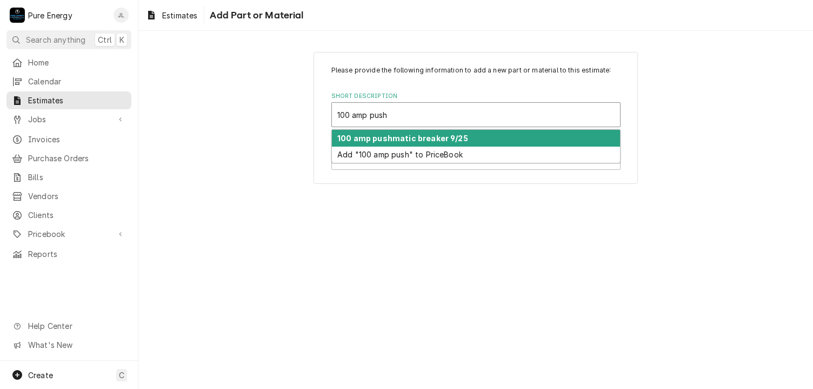
click at [409, 140] on strong "100 amp pushmatic breaker 9/25" at bounding box center [402, 138] width 131 height 9
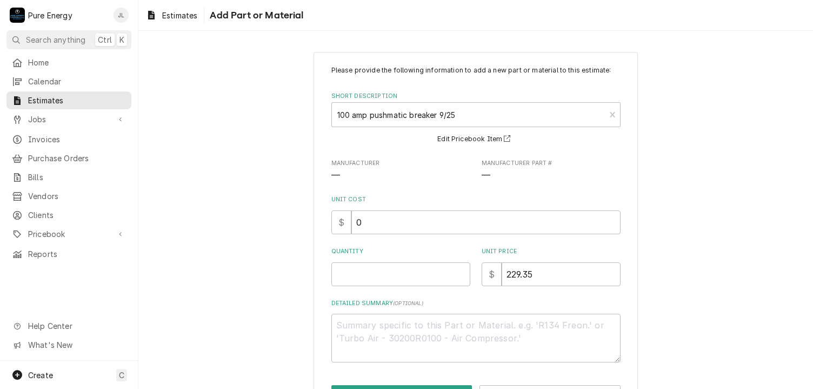
scroll to position [38, 0]
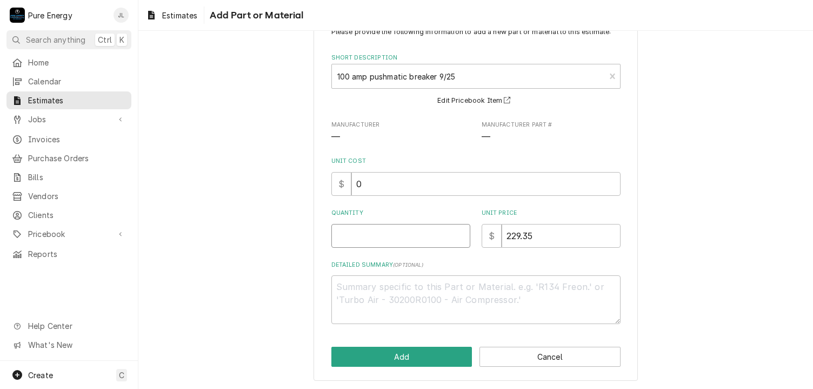
click at [357, 231] on input "Quantity" at bounding box center [400, 236] width 139 height 24
click at [359, 290] on textarea "Detailed Summary ( optional )" at bounding box center [475, 299] width 289 height 49
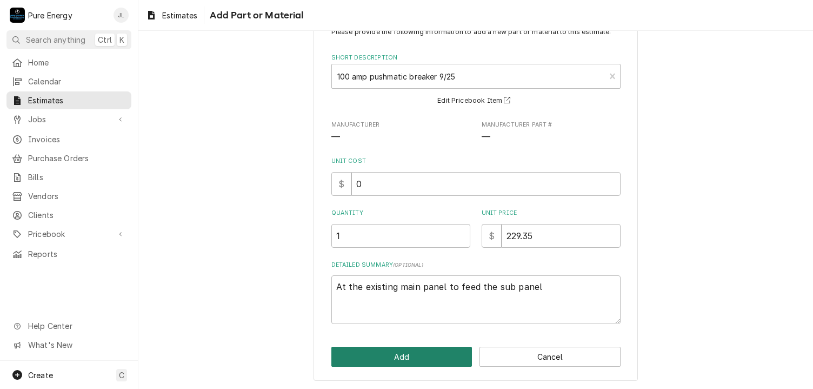
click at [401, 351] on button "Add" at bounding box center [401, 356] width 141 height 20
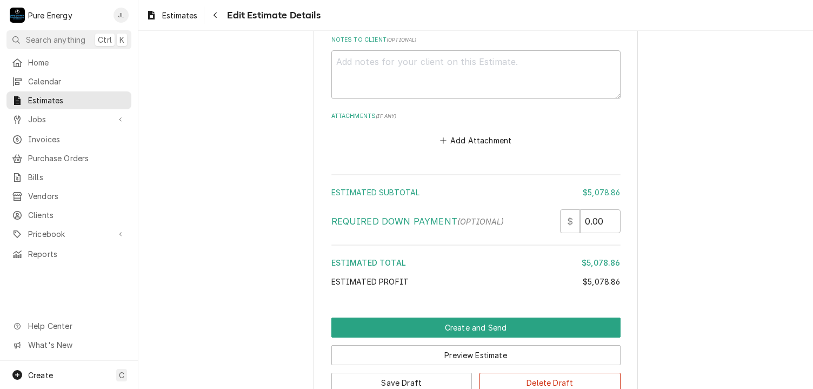
scroll to position [6540, 0]
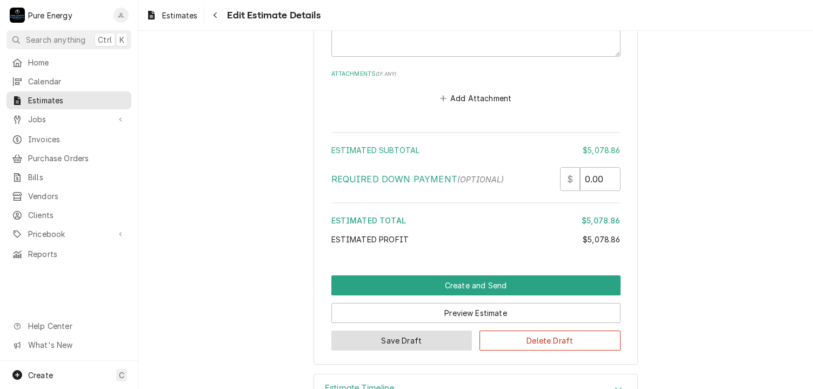
click at [410, 330] on button "Save Draft" at bounding box center [401, 340] width 141 height 20
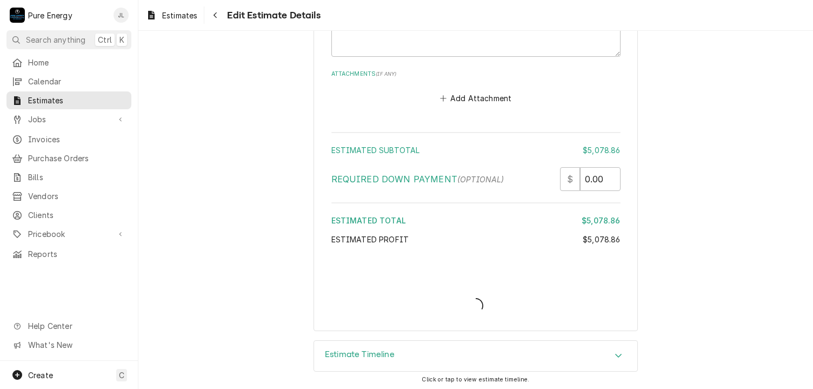
scroll to position [6507, 0]
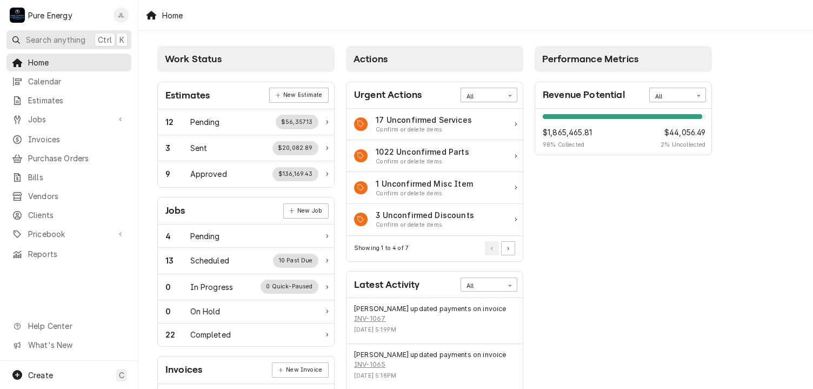
click at [61, 34] on span "Search anything" at bounding box center [55, 39] width 59 height 11
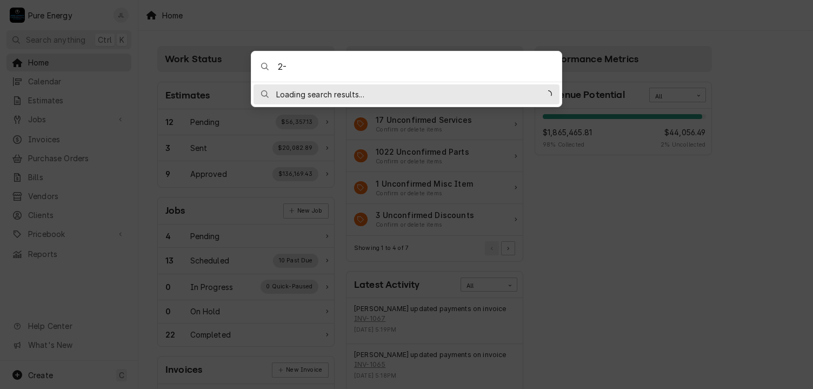
type input "2"
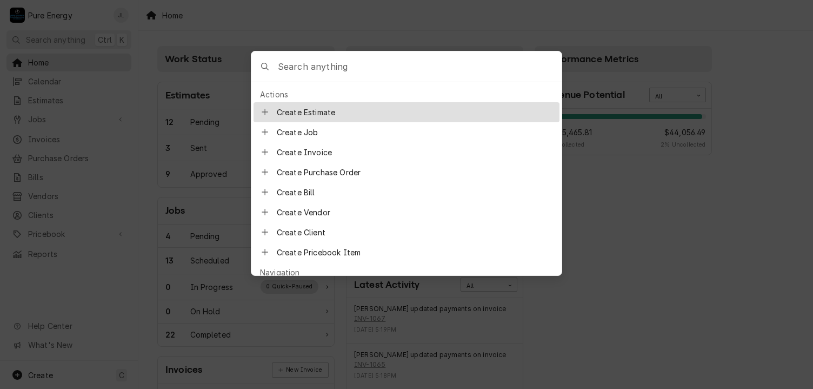
click at [137, 62] on body "P Pure Energy JL Search anything Ctrl K Home Calendar Estimates Jobs Jobs Job S…" at bounding box center [406, 194] width 813 height 389
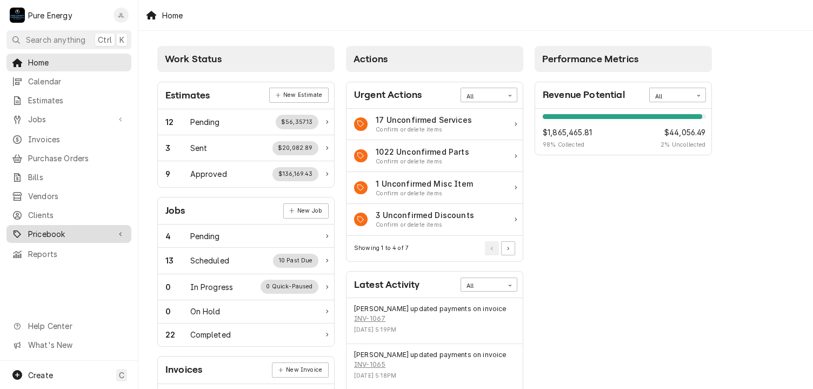
click at [63, 228] on span "Pricebook" at bounding box center [69, 233] width 82 height 11
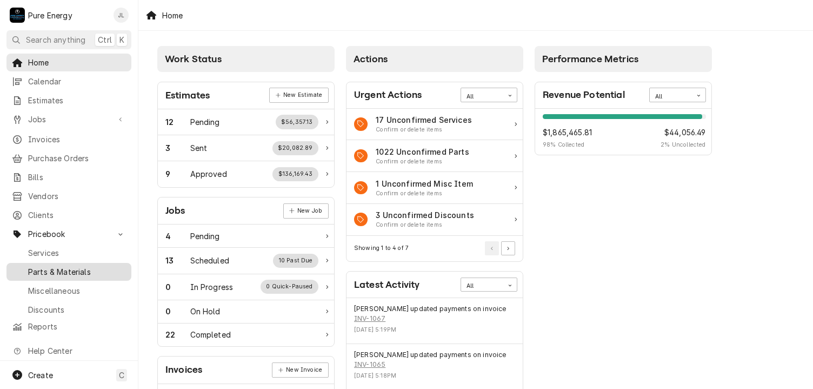
click at [68, 266] on span "Parts & Materials" at bounding box center [77, 271] width 98 height 11
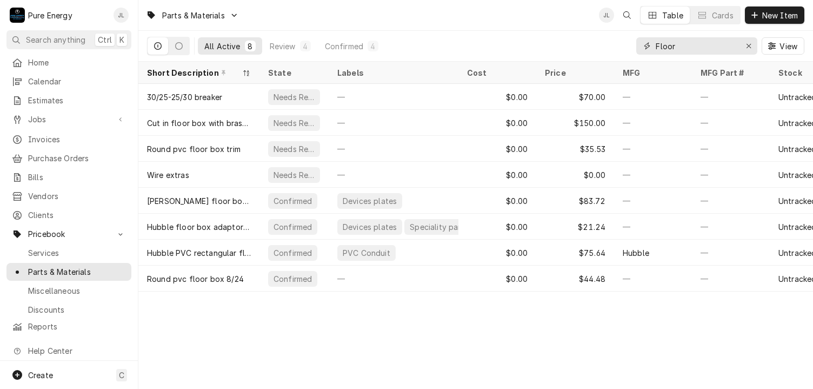
click at [689, 43] on input "Floor" at bounding box center [696, 45] width 81 height 17
type input "F"
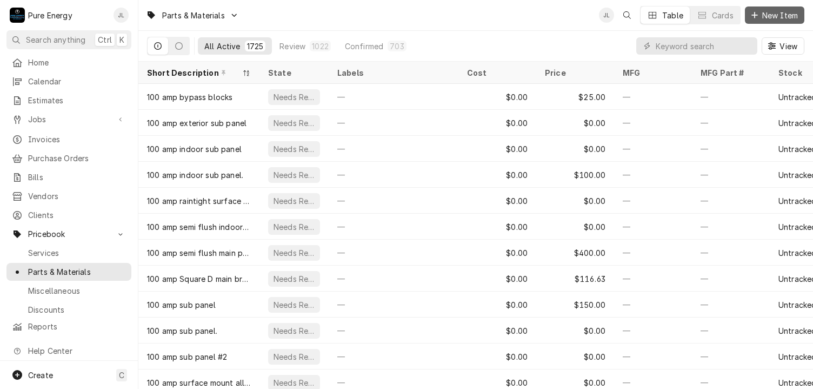
click at [779, 8] on button "New Item" at bounding box center [774, 14] width 59 height 17
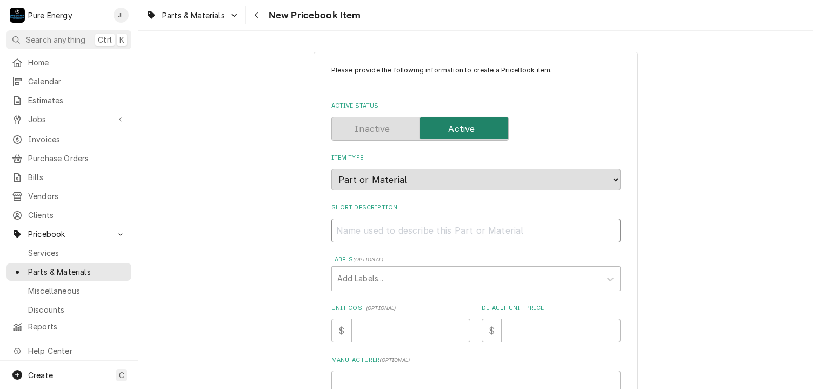
click at [362, 232] on input "Short Description" at bounding box center [475, 230] width 289 height 24
type textarea "x"
type input "2"
type textarea "x"
type input "2-"
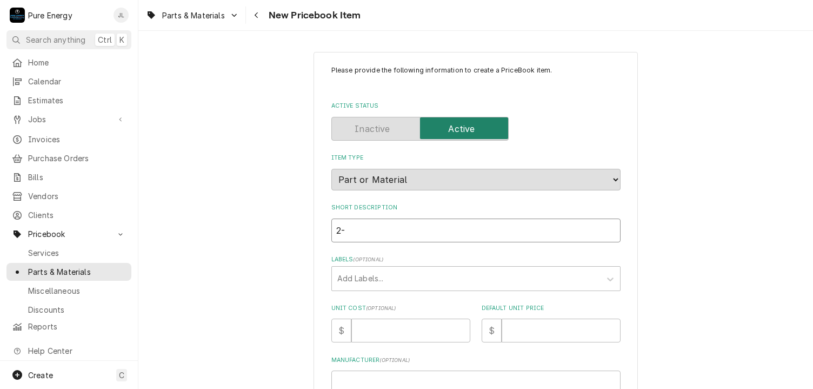
type textarea "x"
type input "2-2"
type textarea "x"
type input "2-2-"
type textarea "x"
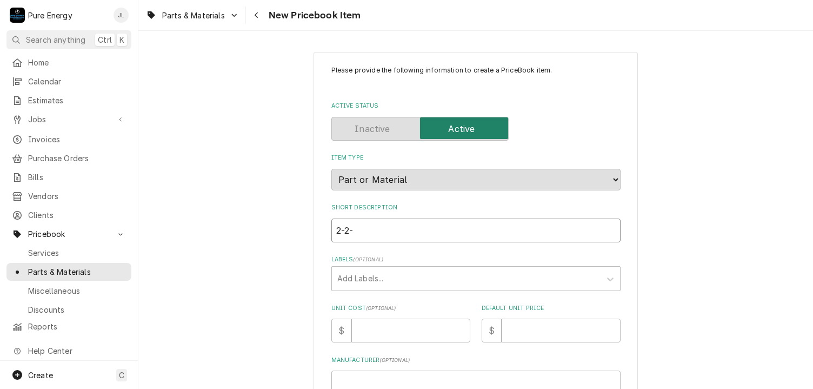
type input "2-2-2"
type textarea "x"
type input "2-2-2-"
type textarea "x"
type input "2-2-2-4"
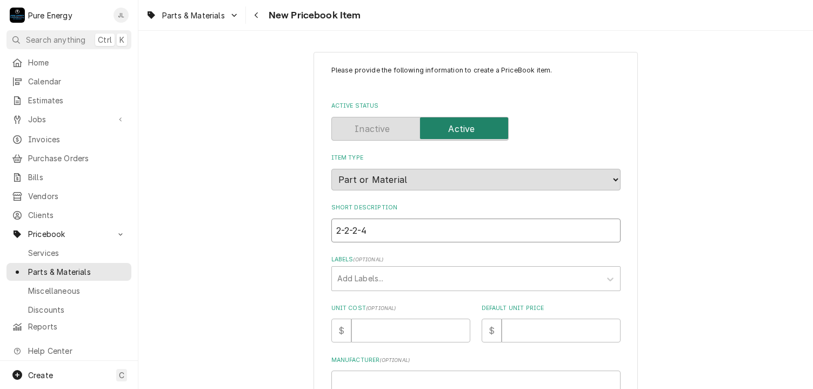
type textarea "x"
type input "2-2-2-4"
type textarea "x"
type input "2-2-2-4 a"
type textarea "x"
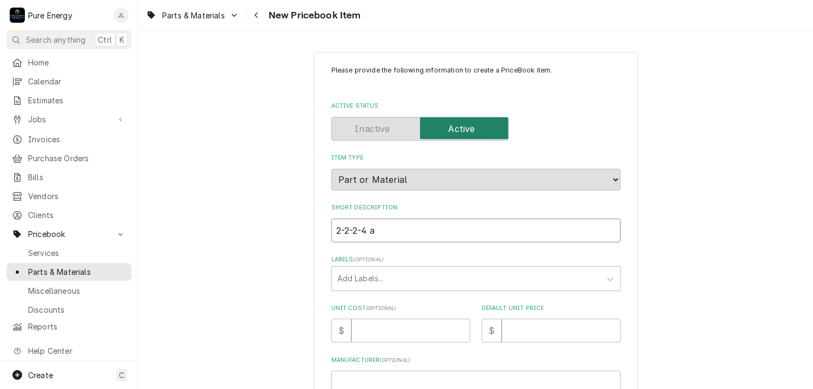
type input "2-2-2-4 al"
type textarea "x"
type input "2-2-2-4 alu"
type textarea "x"
type input "2-2-2-4 alum"
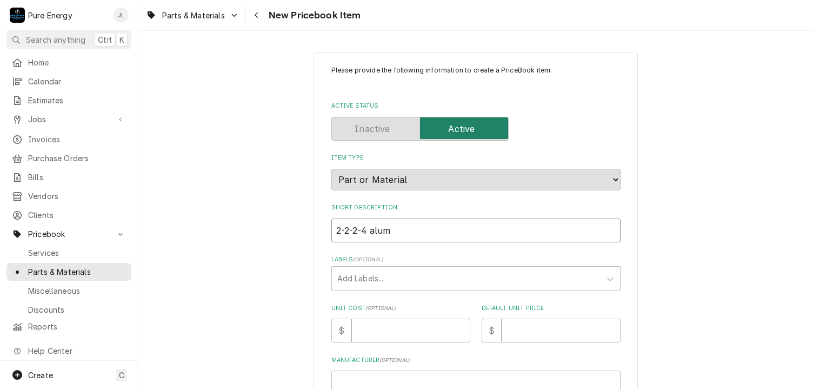
type textarea "x"
type input "2-2-2-4 alumi"
type textarea "x"
type input "2-2-2-4 alumin"
type textarea "x"
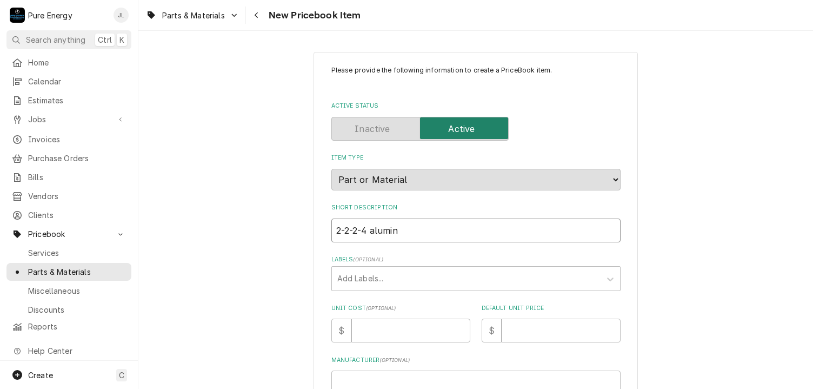
type input "2-2-2-4 aluminu"
type textarea "x"
type input "2-2-2-4 aluminum"
type textarea "x"
type input "2-2-2-4 aluminum s"
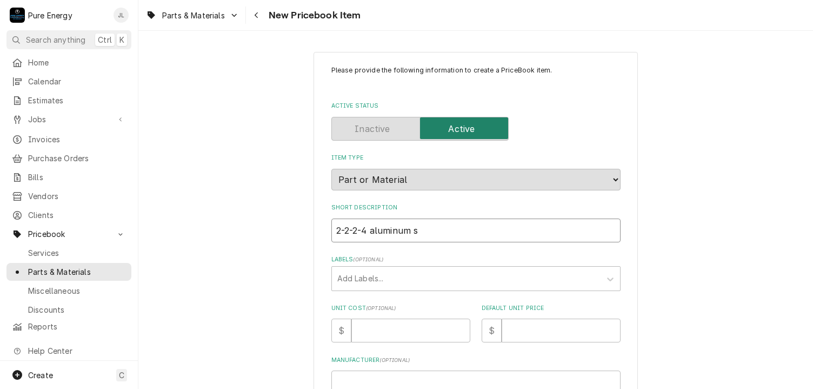
type textarea "x"
type input "2-2-2-4 aluminum se"
type textarea "x"
type input "2-2-2-4 aluminum ser"
type textarea "x"
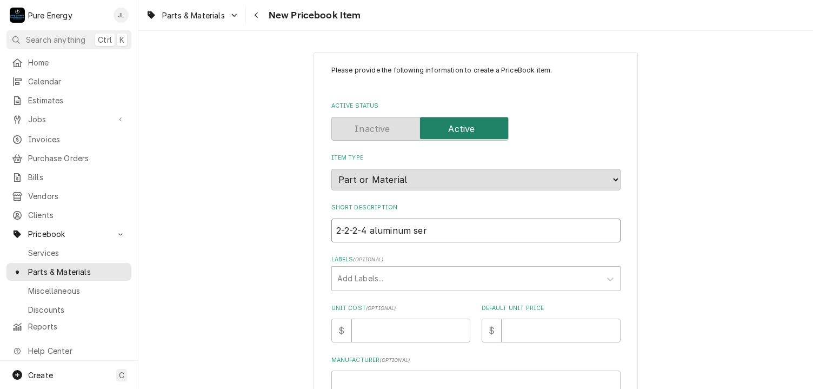
type input "2-2-2-4 aluminum ser"
type textarea "x"
type input "2-2-2-4 aluminum ser"
type textarea "x"
type input "2-2-2-4 aluminum ser 9"
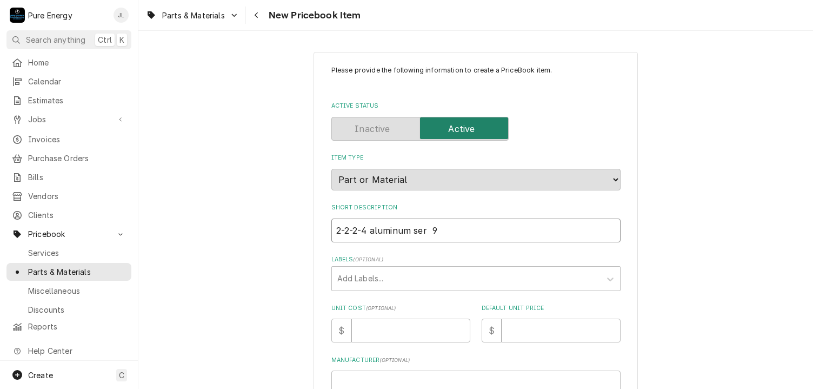
type textarea "x"
type input "2-2-2-4 aluminum ser 9/"
type textarea "x"
type input "2-2-2-4 aluminum ser 9/2"
type textarea "x"
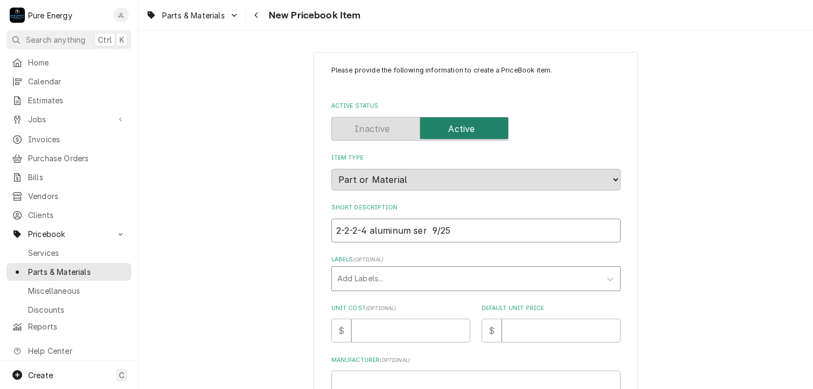
type input "2-2-2-4 aluminum ser 9/25"
click at [390, 278] on div "Labels" at bounding box center [466, 278] width 258 height 19
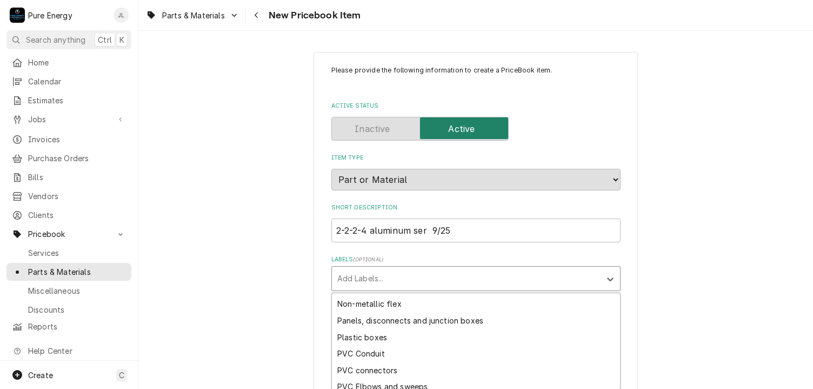
scroll to position [516, 0]
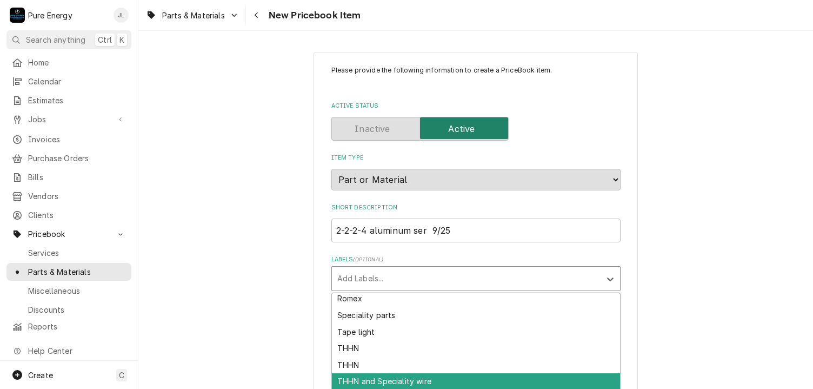
click at [410, 380] on div "THHN and Speciality wire" at bounding box center [476, 381] width 288 height 17
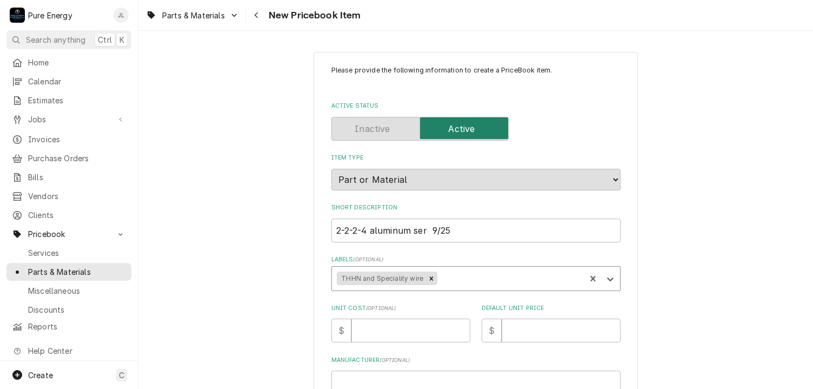
scroll to position [162, 0]
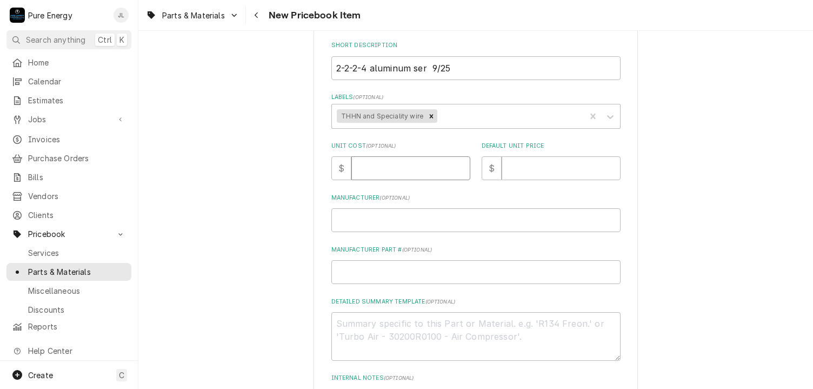
click at [385, 168] on input "Unit Cost ( optional )" at bounding box center [410, 168] width 119 height 24
type textarea "x"
type input "0"
type textarea "x"
type input "0.0"
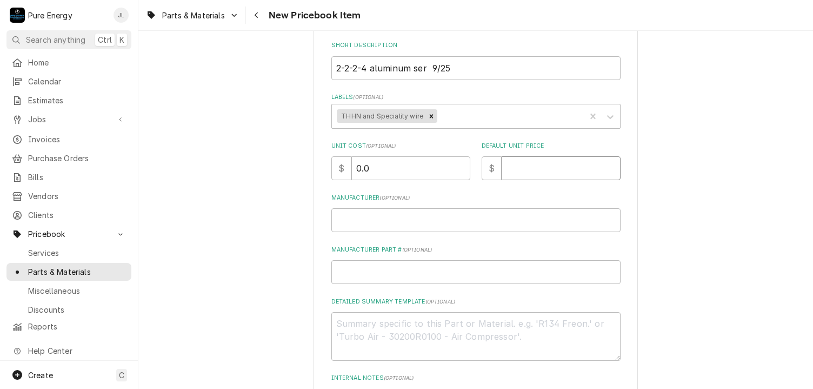
click at [568, 163] on input "Default Unit Price" at bounding box center [561, 168] width 119 height 24
type textarea "x"
type input "0"
type textarea "x"
type input "0.0"
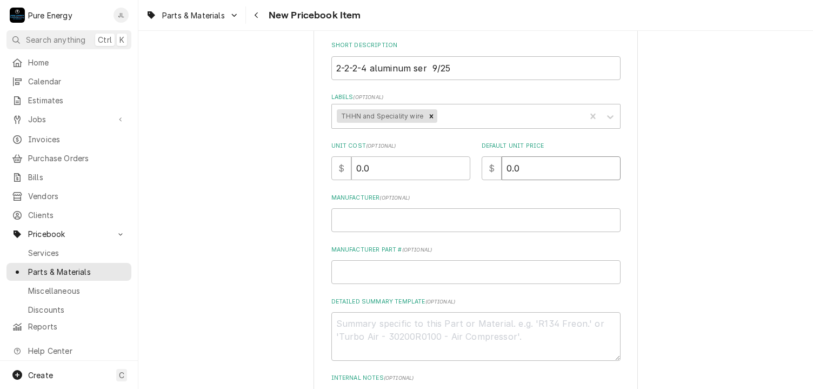
type textarea "x"
type input "0"
type textarea "x"
type input "6"
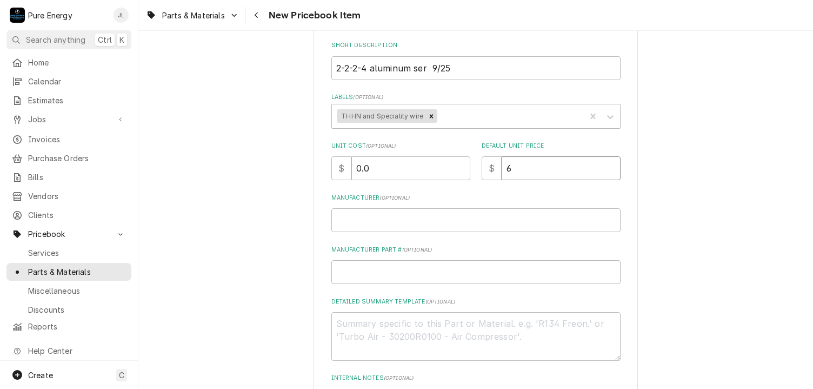
type textarea "x"
type input "6.1"
type textarea "x"
type input "6.12"
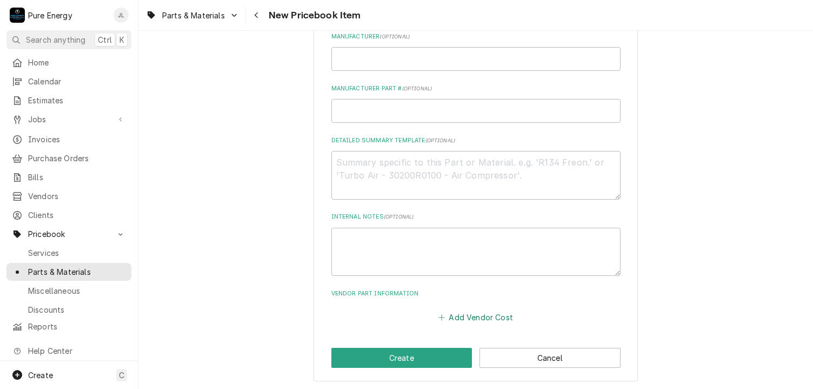
click at [475, 317] on button "Add Vendor Cost" at bounding box center [476, 317] width 78 height 15
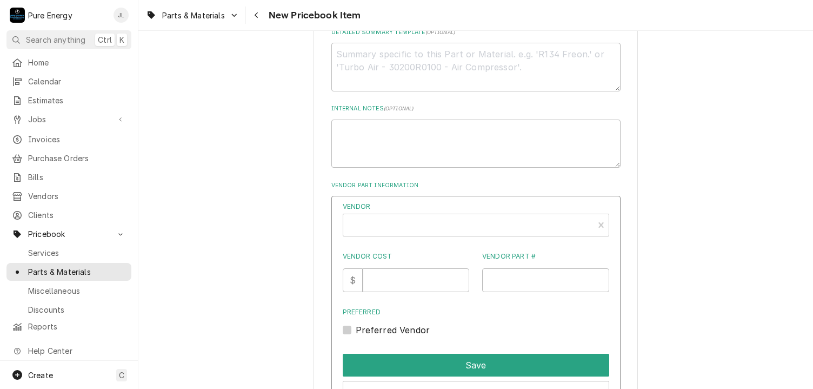
scroll to position [485, 0]
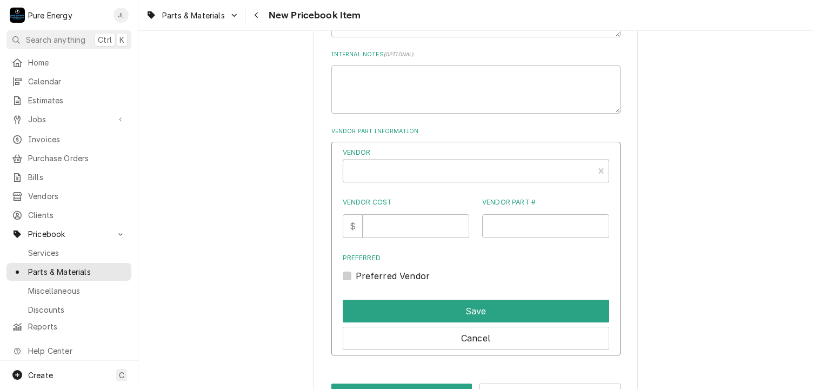
type textarea "x"
click at [390, 163] on div "Vendor" at bounding box center [468, 175] width 239 height 26
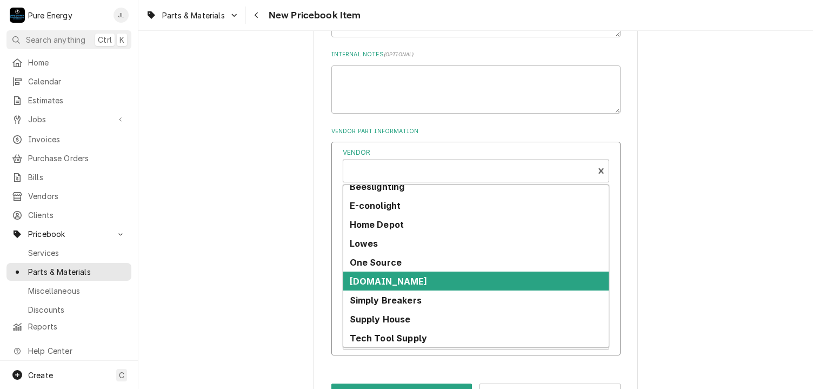
scroll to position [65, 0]
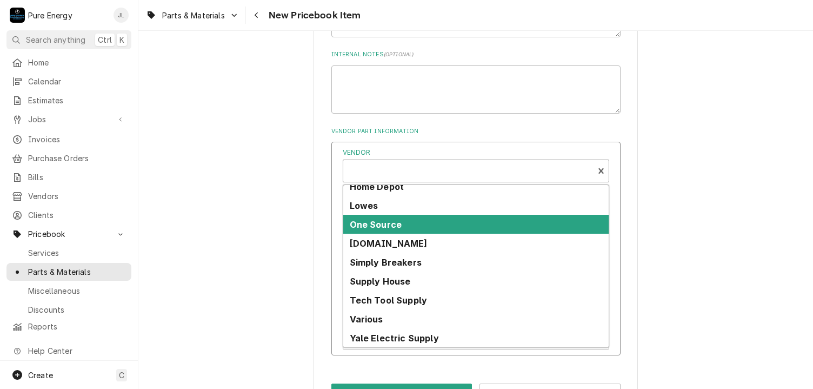
click at [411, 222] on div "One Source" at bounding box center [475, 224] width 265 height 19
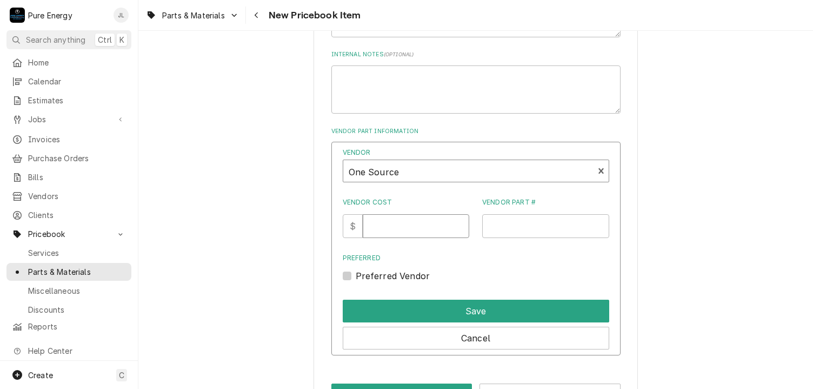
click at [405, 226] on input "Vendor Cost" at bounding box center [416, 226] width 106 height 24
type input "2.36"
click at [504, 224] on input "Vendor Part #" at bounding box center [545, 226] width 127 height 24
type input "2-2-2-4 ser"
click at [356, 278] on label "Preferred Vendor" at bounding box center [393, 275] width 75 height 13
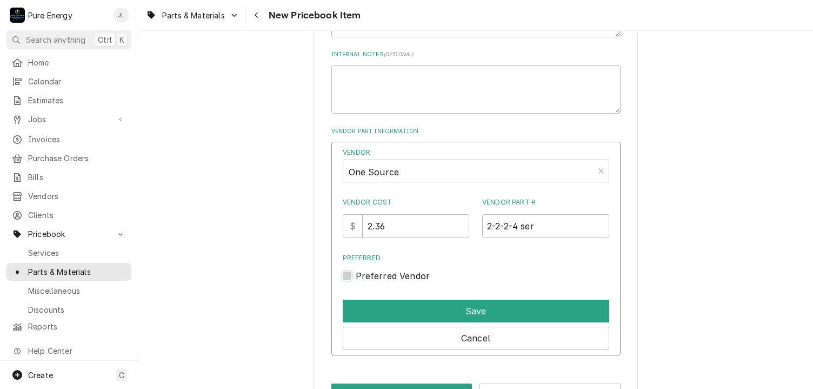
click at [356, 278] on input "Preferred" at bounding box center [489, 281] width 266 height 24
checkbox input "true"
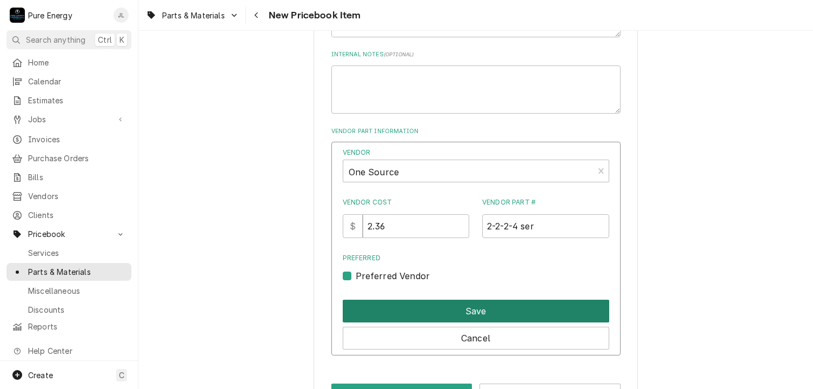
click at [419, 301] on button "Save" at bounding box center [476, 310] width 266 height 23
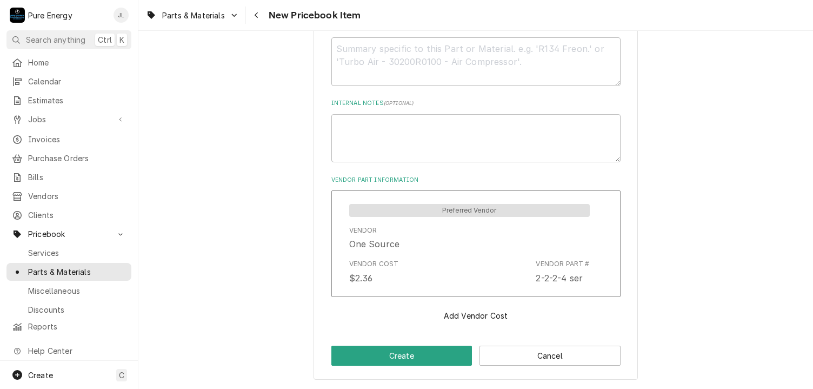
scroll to position [435, 0]
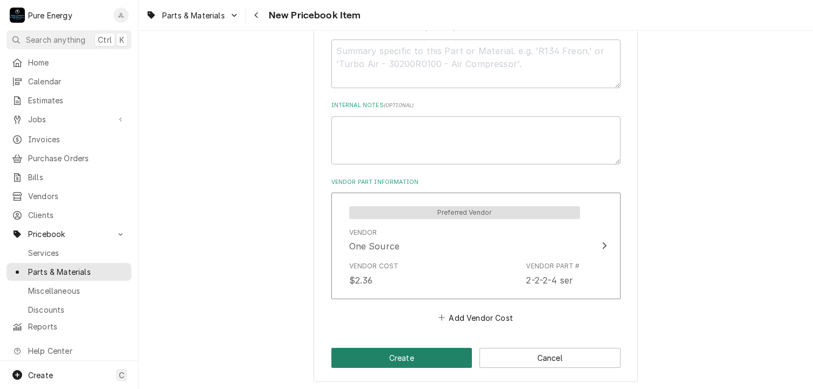
click at [418, 358] on button "Create" at bounding box center [401, 358] width 141 height 20
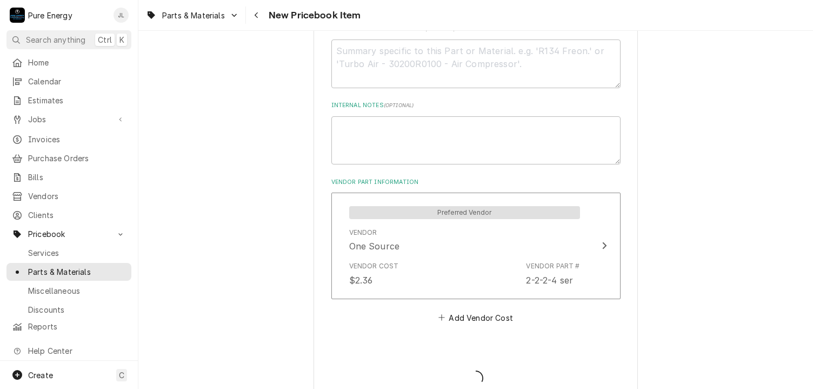
type textarea "x"
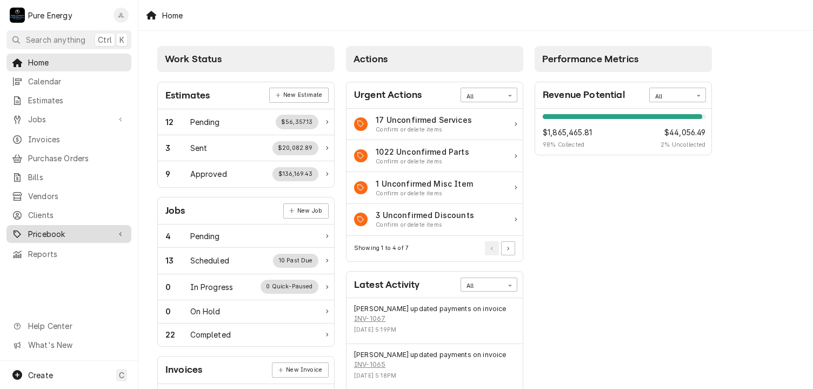
click at [74, 228] on span "Pricebook" at bounding box center [69, 233] width 82 height 11
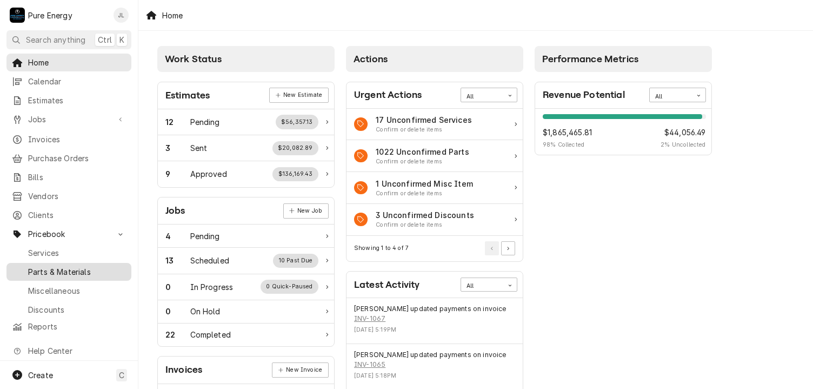
click at [73, 266] on span "Parts & Materials" at bounding box center [77, 271] width 98 height 11
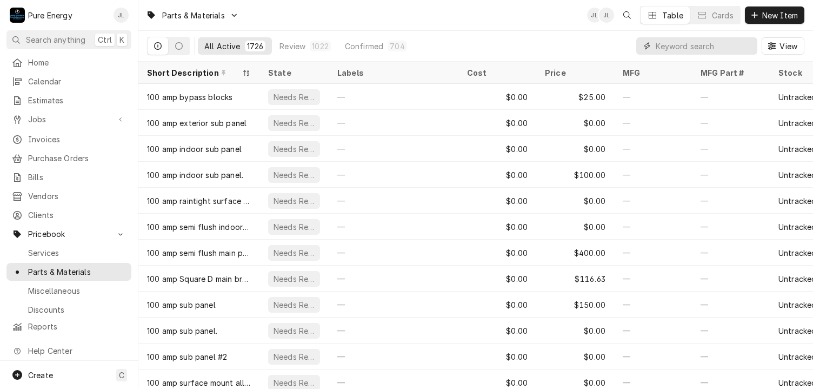
click at [683, 45] on input "Dynamic Content Wrapper" at bounding box center [704, 45] width 96 height 17
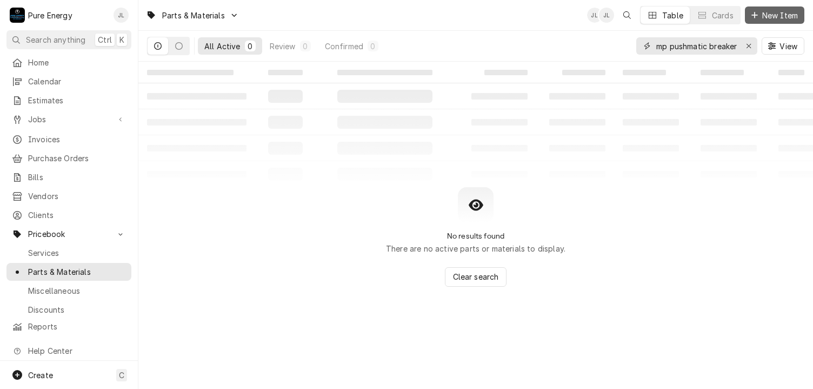
type input "100 amp pushmatic breaker"
click at [768, 10] on span "New Item" at bounding box center [780, 15] width 40 height 11
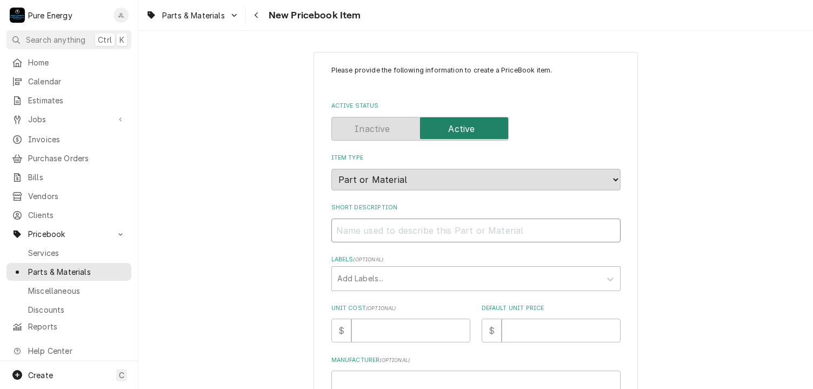
click at [405, 232] on input "Short Description" at bounding box center [475, 230] width 289 height 24
type textarea "x"
type input "1"
type textarea "x"
type input "10"
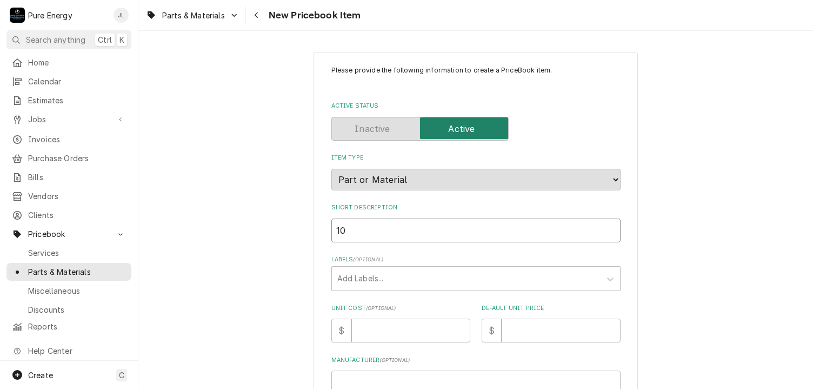
type textarea "x"
type input "100"
type textarea "x"
type input "100"
type textarea "x"
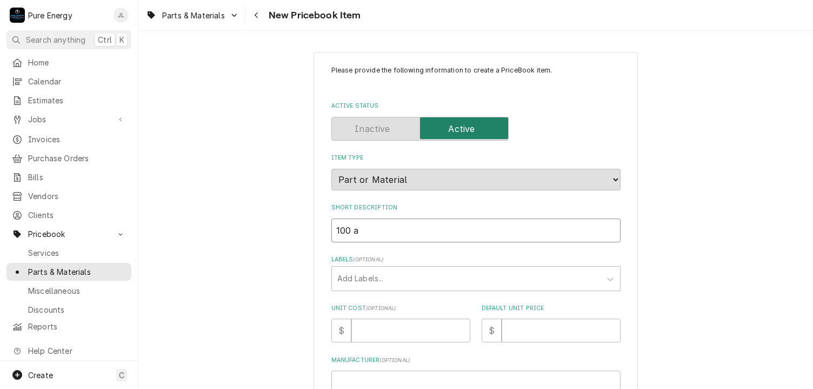
type input "100 am"
type textarea "x"
type input "100 amp"
type textarea "x"
type input "100 amp"
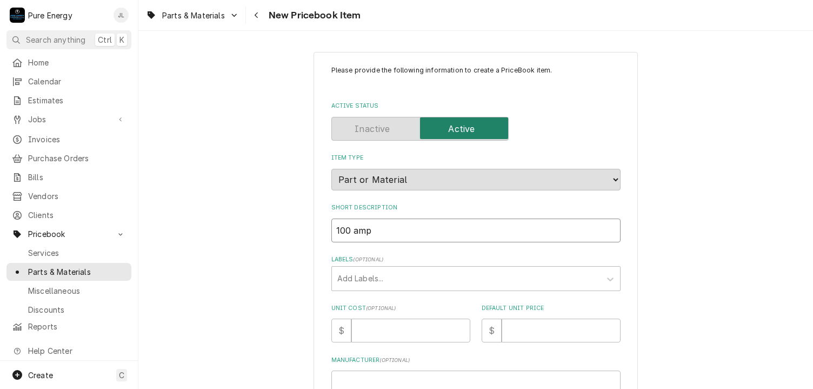
type textarea "x"
type input "100 amp p"
type textarea "x"
type input "100 amp pu"
type textarea "x"
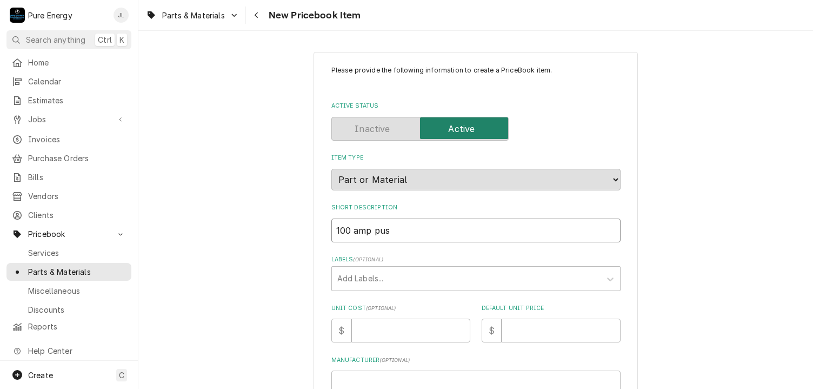
type input "100 amp push"
type textarea "x"
type input "100 amp pushm"
type textarea "x"
type input "100 amp pushma"
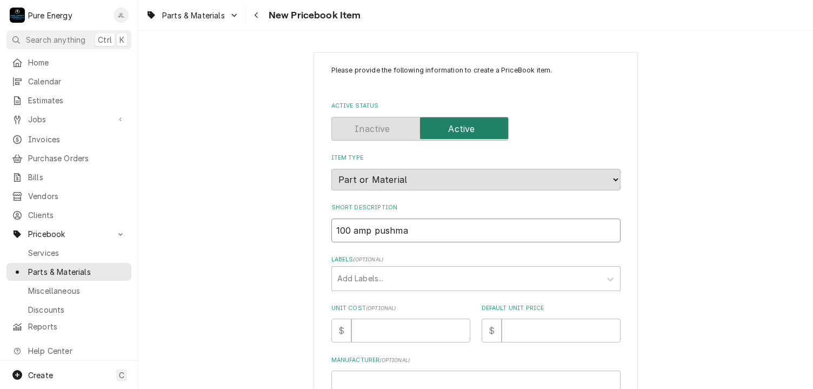
type textarea "x"
type input "100 amp pushmati"
type textarea "x"
type input "100 amp pushmatic"
type textarea "x"
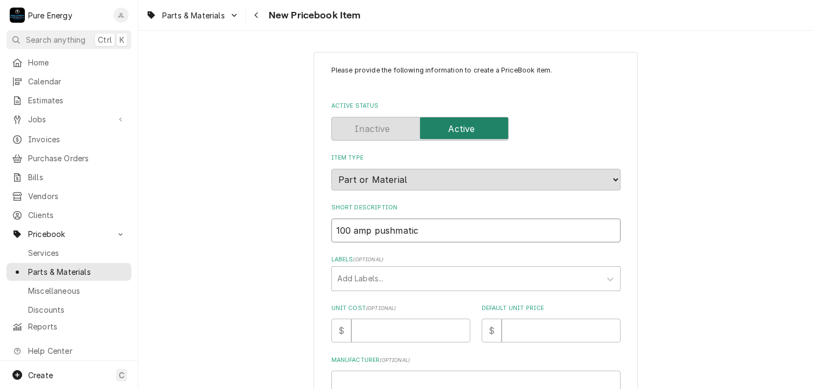
type input "100 amp pushmatic"
type textarea "x"
type input "100 amp pushmatic b"
type textarea "x"
type input "100 amp pushmatic br"
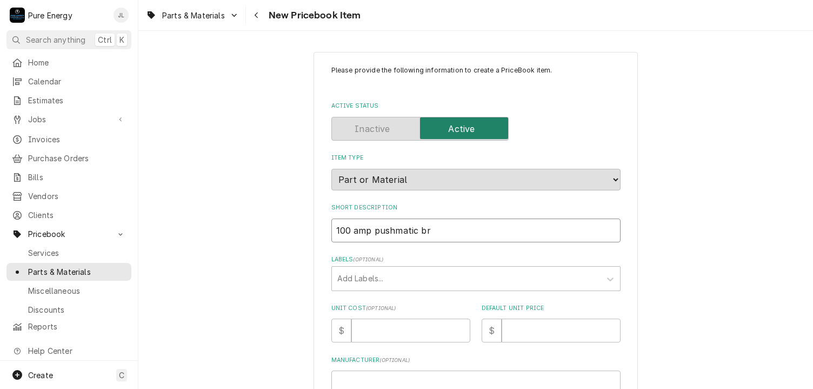
type textarea "x"
type input "100 amp pushmatic bre"
type textarea "x"
type input "100 amp pushmatic brea"
type textarea "x"
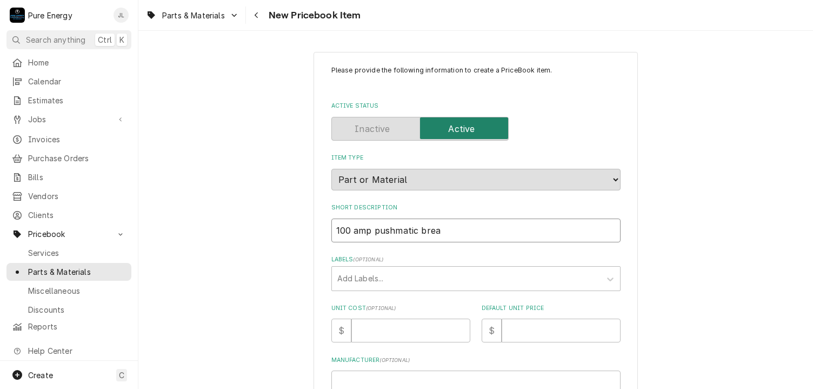
type input "100 amp pushmatic break"
type textarea "x"
type input "100 amp pushmatic breake"
type textarea "x"
type input "100 amp pushmatic breaker"
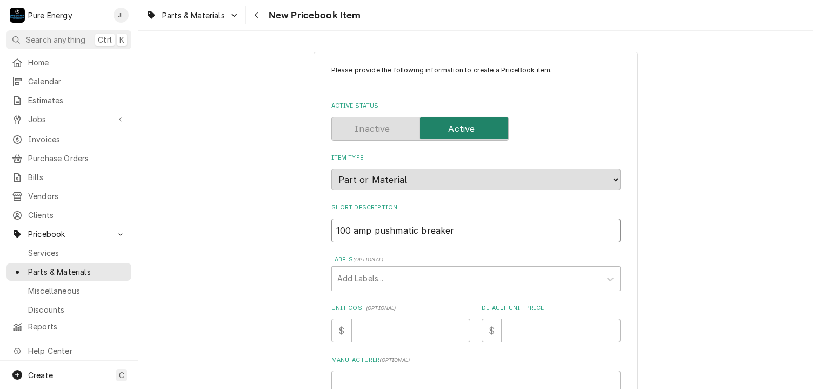
type textarea "x"
type input "100 amp pushmatic breaker"
type textarea "x"
type input "100 amp pushmatic breaker 9"
type textarea "x"
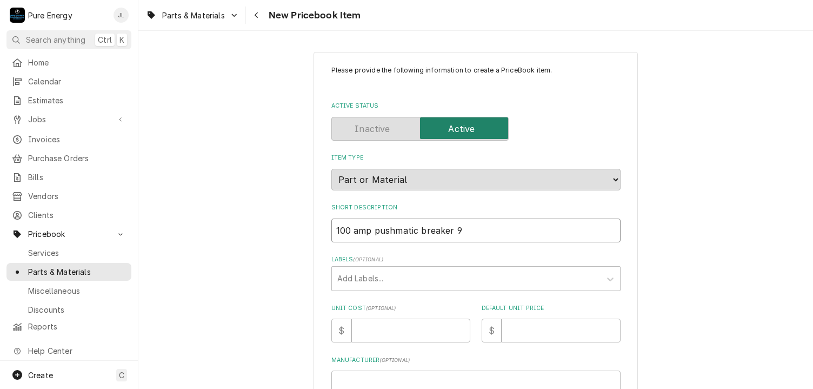
type input "100 amp pushmatic breaker 9/"
type textarea "x"
type input "100 amp pushmatic breaker 9/2"
type textarea "x"
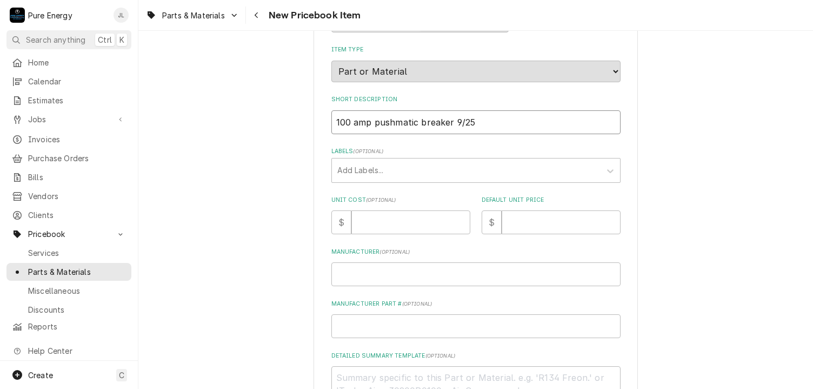
type input "100 amp pushmatic breaker 9/25"
click at [375, 219] on input "Unit Cost ( optional )" at bounding box center [410, 222] width 119 height 24
type textarea "x"
type input "0"
type textarea "x"
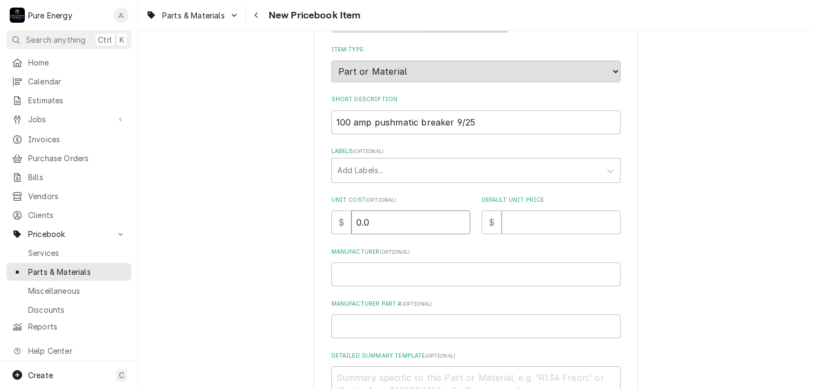
type input "0.0"
click at [523, 218] on input "Default Unit Price" at bounding box center [561, 222] width 119 height 24
type textarea "x"
type input "2"
type textarea "x"
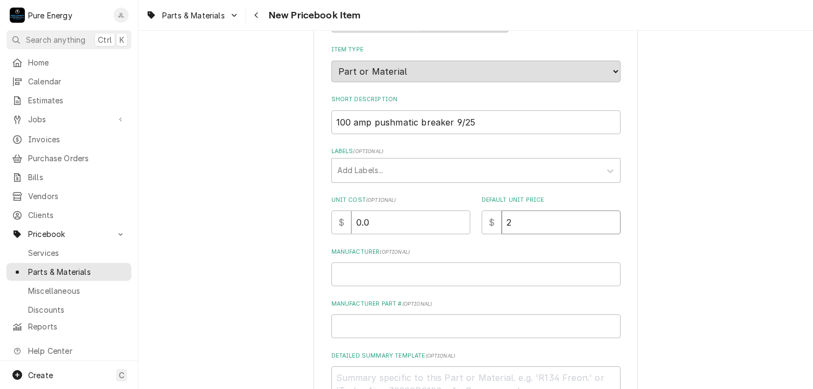
type input "22"
type textarea "x"
type input "229"
type textarea "x"
type input "229.3"
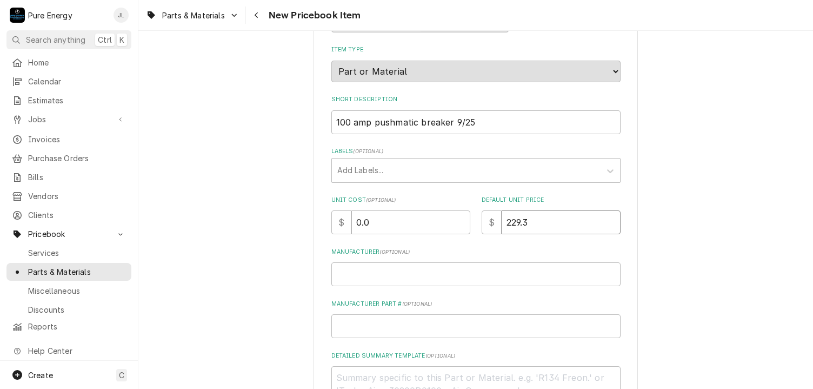
type textarea "x"
type input "229.35"
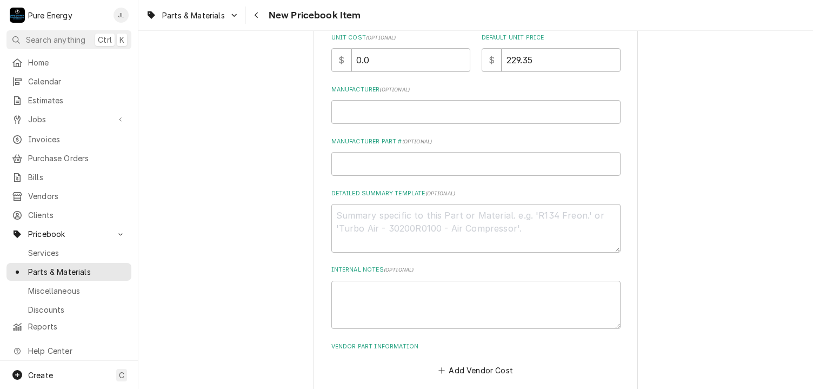
scroll to position [323, 0]
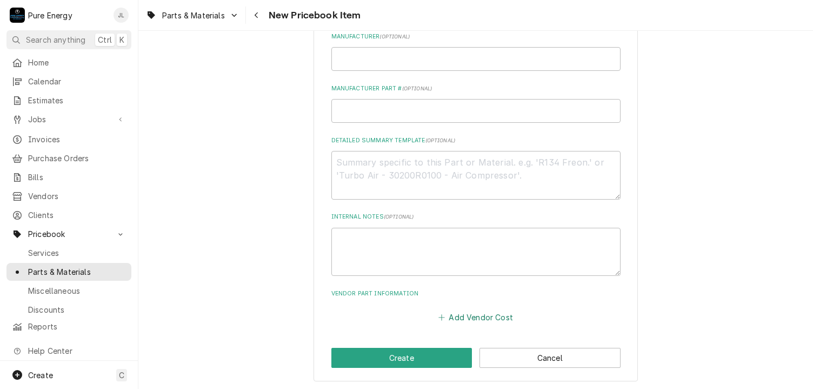
click at [461, 317] on button "Add Vendor Cost" at bounding box center [476, 317] width 78 height 15
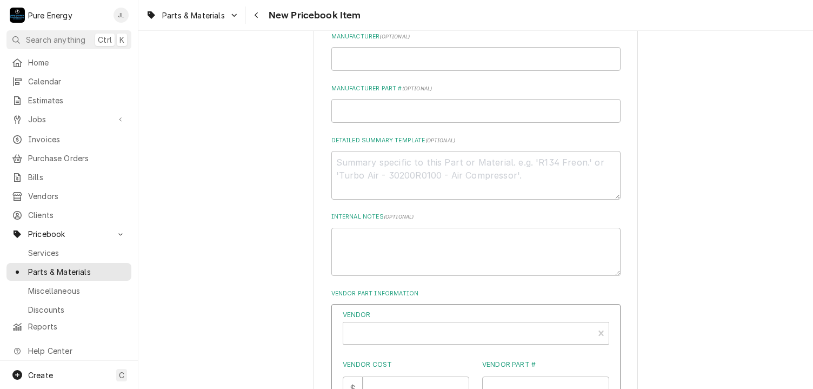
scroll to position [466, 0]
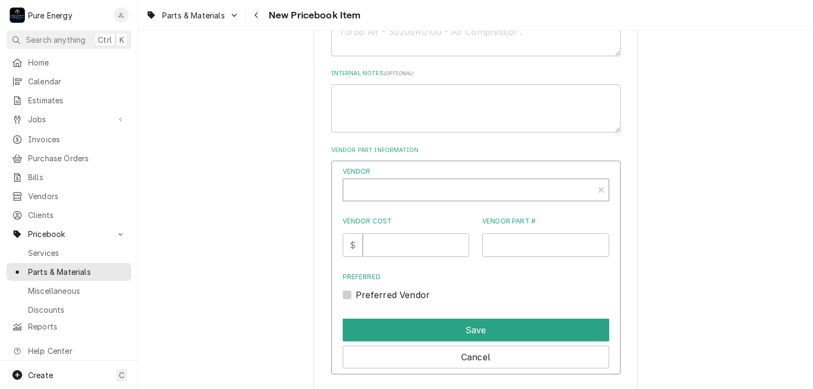
type textarea "x"
click at [409, 190] on div "Vendor" at bounding box center [468, 191] width 239 height 26
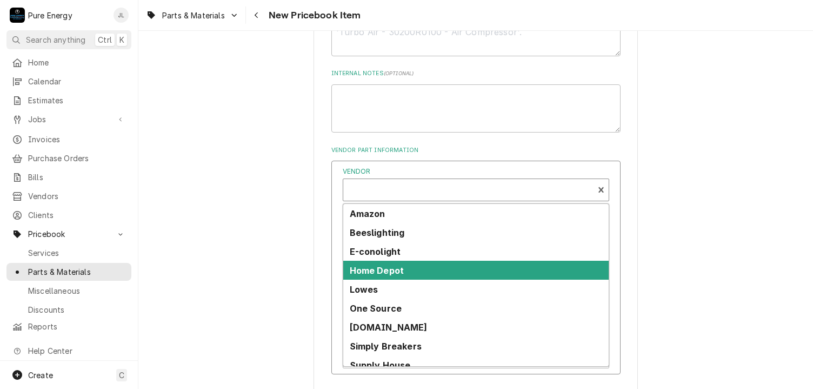
click at [404, 269] on strong "Home Depot" at bounding box center [377, 270] width 55 height 11
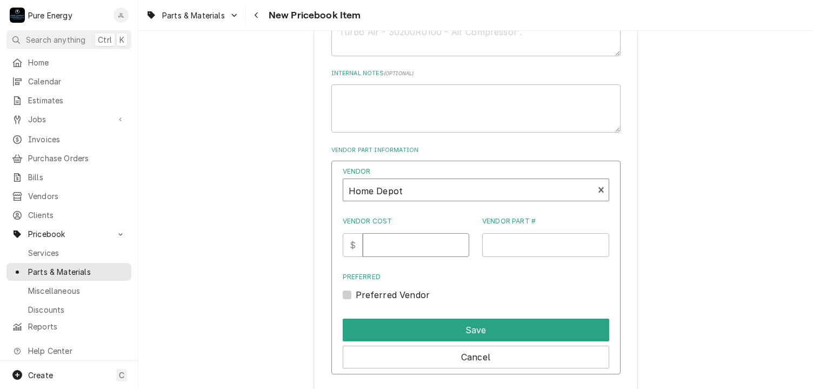
click at [389, 247] on input "Vendor Cost" at bounding box center [416, 245] width 106 height 24
type input "157.99"
click at [501, 239] on input "Vendor Part #" at bounding box center [545, 245] width 127 height 24
type input "Push"
click at [357, 292] on label "Preferred Vendor" at bounding box center [393, 294] width 75 height 13
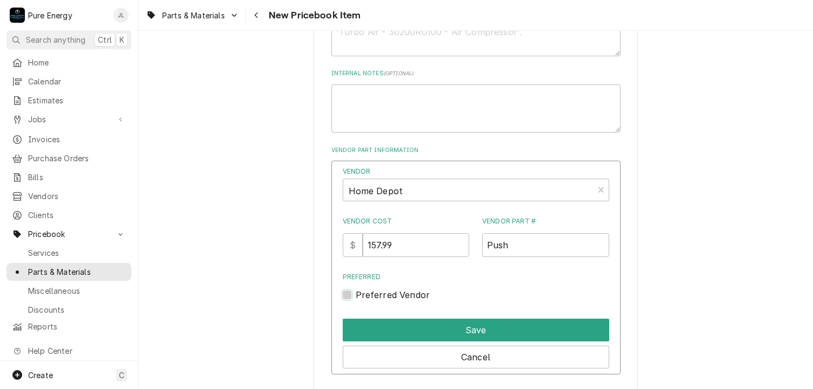
click at [357, 292] on input "Preferred" at bounding box center [489, 300] width 266 height 24
checkbox input "true"
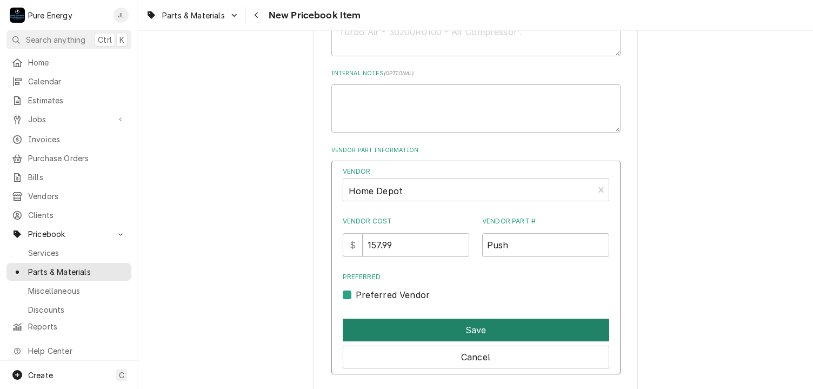
click at [418, 323] on button "Save" at bounding box center [476, 329] width 266 height 23
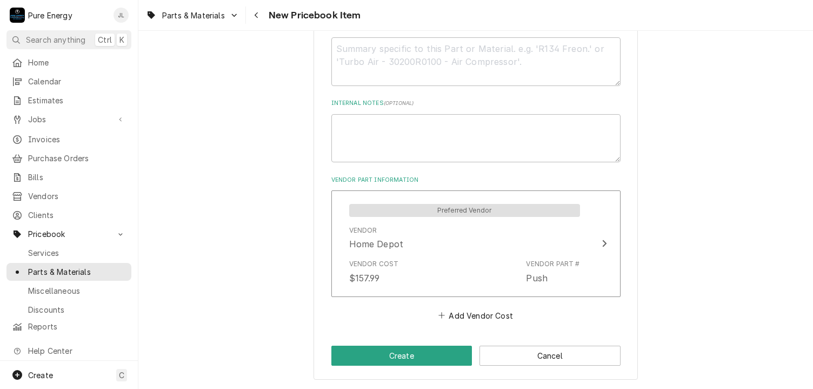
scroll to position [435, 0]
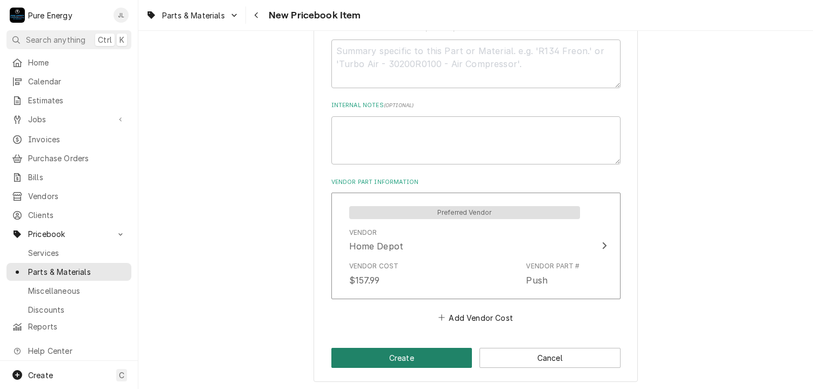
click at [439, 354] on button "Create" at bounding box center [401, 358] width 141 height 20
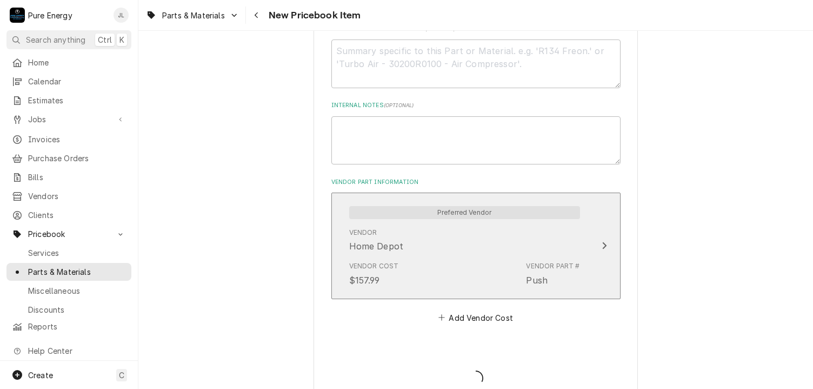
type textarea "x"
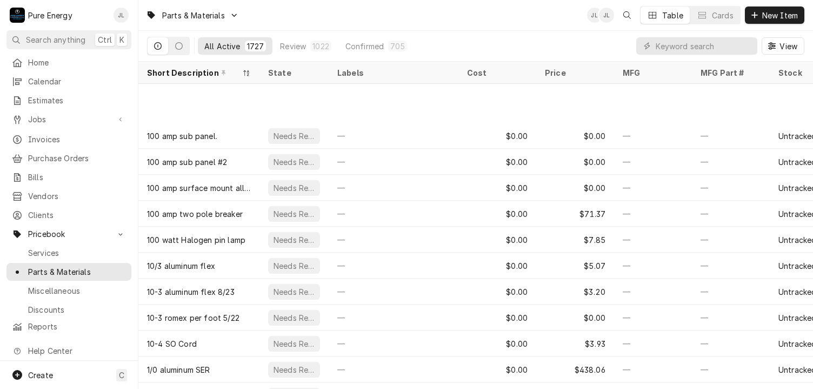
scroll to position [381, 0]
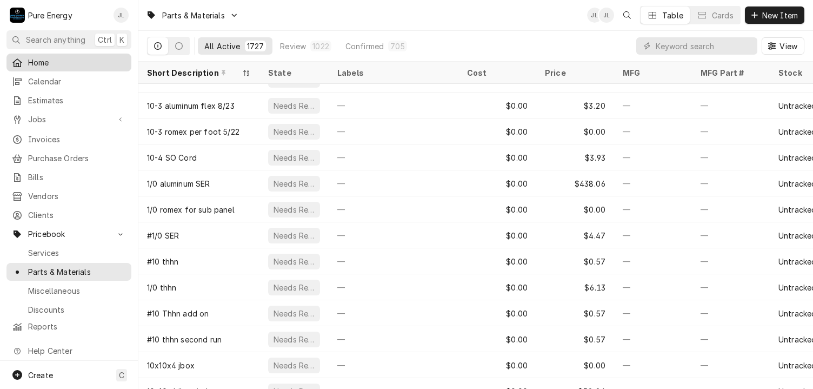
click at [61, 63] on span "Home" at bounding box center [77, 62] width 98 height 11
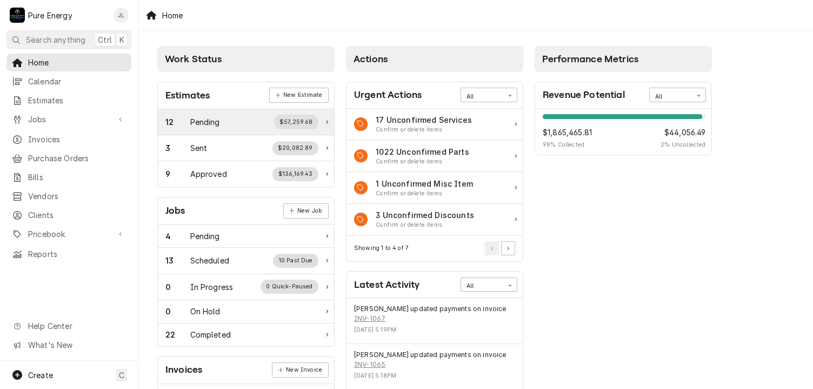
click at [209, 118] on div "Pending" at bounding box center [205, 121] width 30 height 11
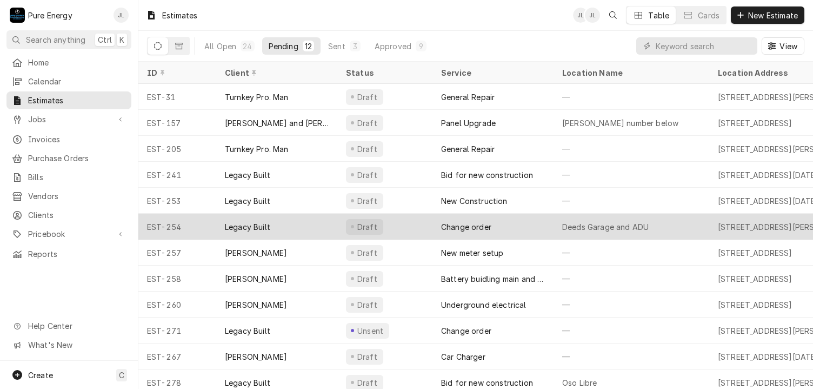
scroll to position [13, 0]
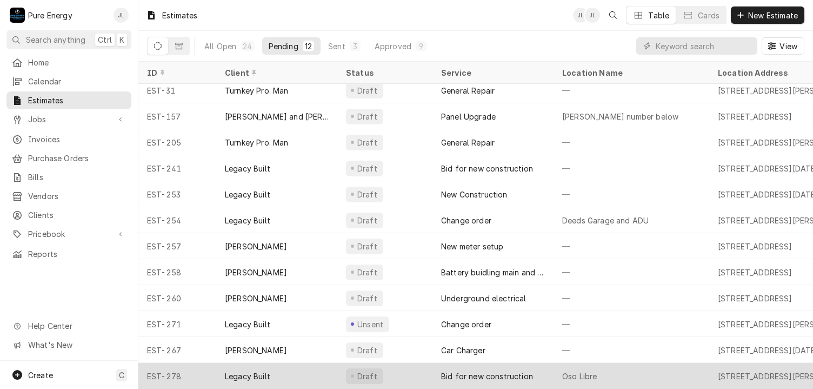
click at [650, 368] on div "Oso Libre" at bounding box center [632, 376] width 156 height 26
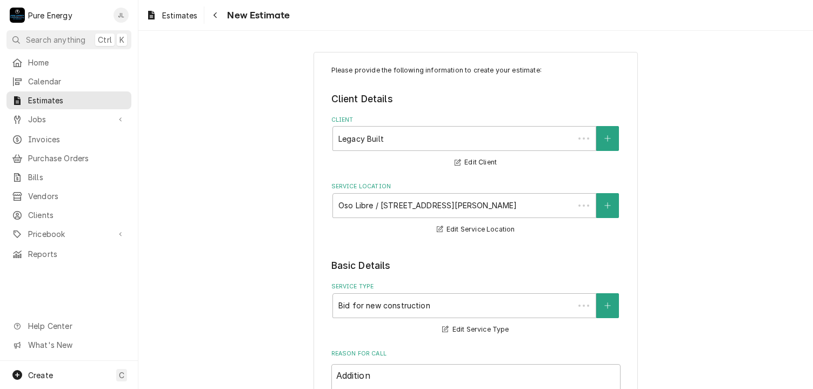
type textarea "x"
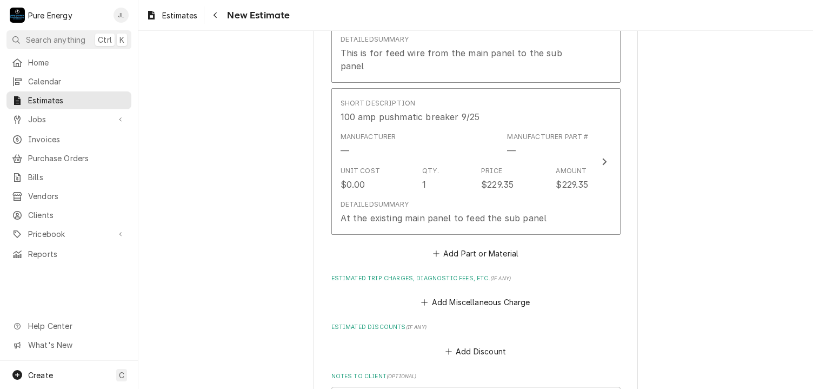
scroll to position [6099, 0]
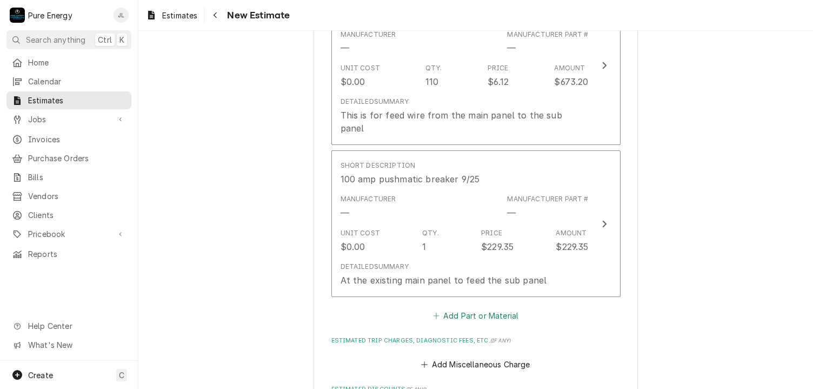
click at [505, 308] on button "Add Part or Material" at bounding box center [475, 315] width 89 height 15
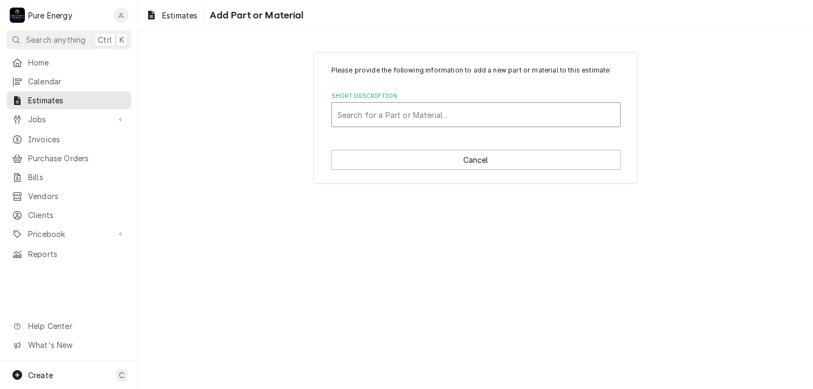
click at [375, 118] on div "Short Description" at bounding box center [475, 114] width 277 height 19
type input "Misc"
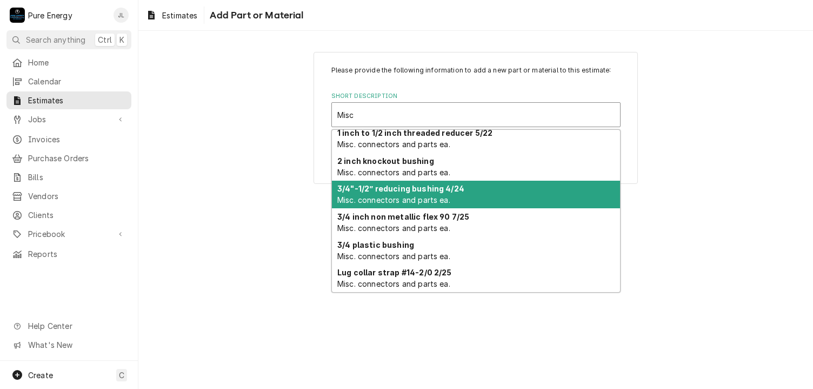
scroll to position [205, 0]
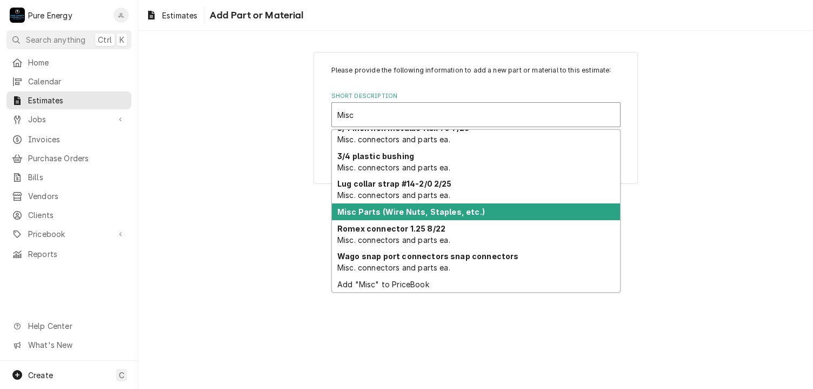
click at [389, 215] on div "Misc Parts (Wire Nuts, Staples, etc.)" at bounding box center [476, 211] width 288 height 17
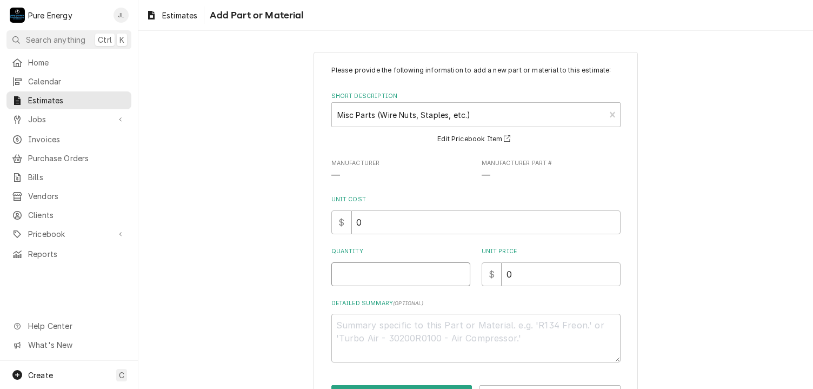
click at [380, 278] on input "Quantity" at bounding box center [400, 274] width 139 height 24
type textarea "x"
type input "1"
type textarea "x"
type input "1"
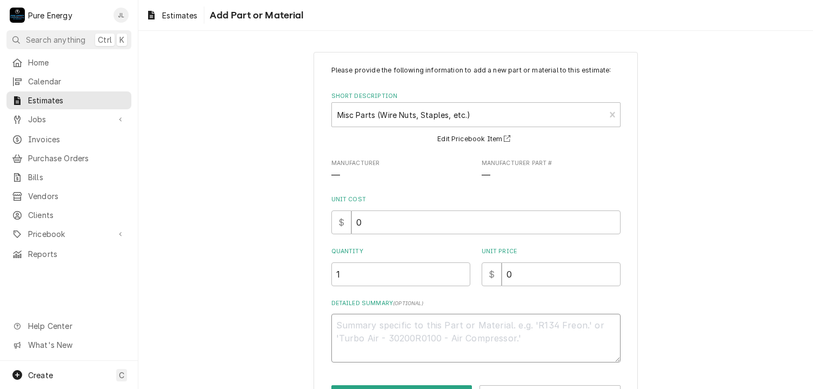
click at [370, 328] on textarea "Detailed Summary ( optional )" at bounding box center [475, 338] width 289 height 49
type textarea "x"
type textarea "N"
type textarea "x"
type textarea "Nai"
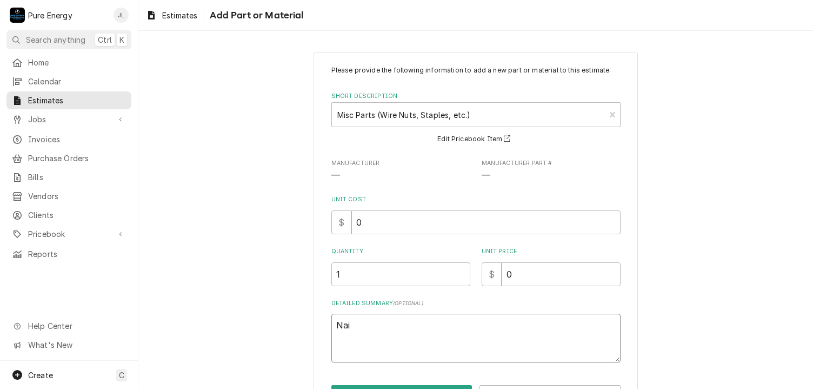
type textarea "x"
type textarea "Nail"
type textarea "x"
type textarea "Nail"
type textarea "x"
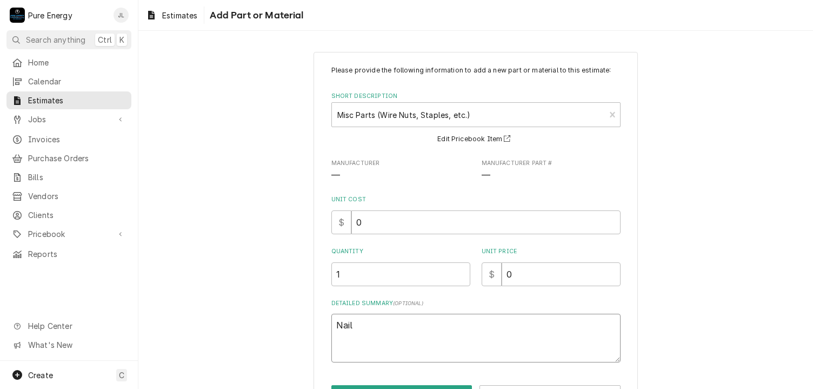
type textarea "Nail p"
type textarea "x"
type textarea "Nail pl"
type textarea "x"
type textarea "Nail pla"
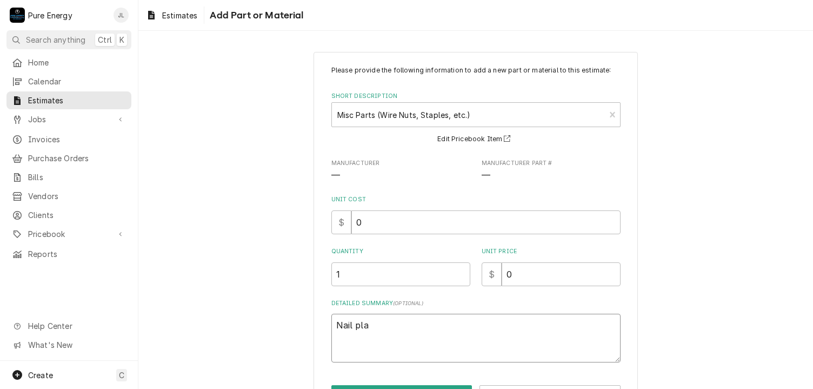
type textarea "x"
type textarea "Nail plat"
type textarea "x"
type textarea "Nail plate"
type textarea "x"
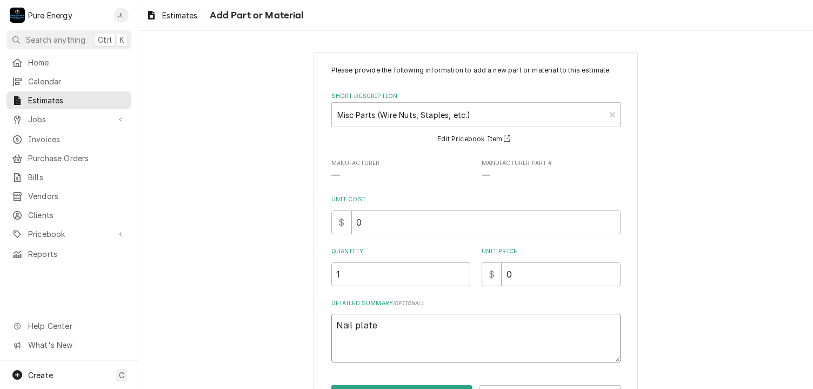
type textarea "Nail plates"
type textarea "x"
type textarea "Nail plates,"
type textarea "x"
type textarea "Nail plates, co"
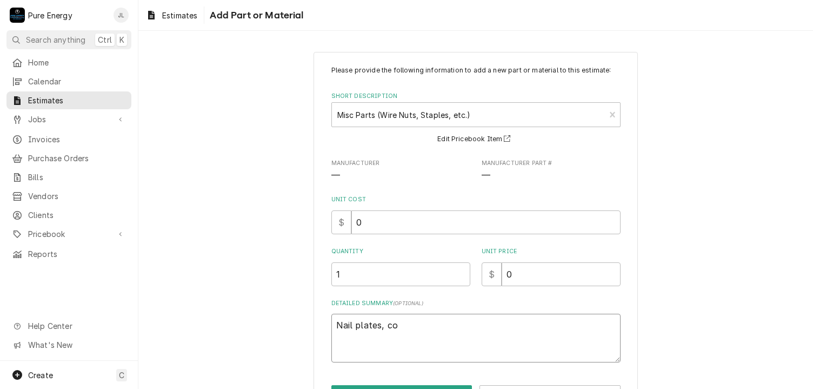
type textarea "x"
type textarea "Nail plates, con"
type textarea "x"
type textarea "Nail plates, conn"
type textarea "x"
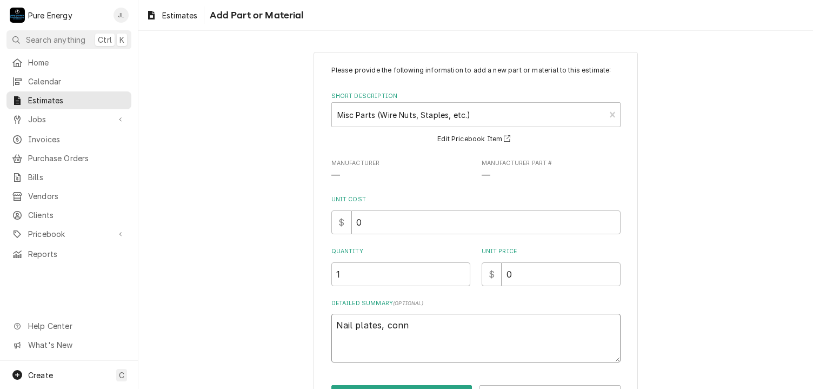
type textarea "Nail plates, conne"
type textarea "x"
type textarea "Nail plates, connec"
type textarea "x"
type textarea "Nail plates, connecto"
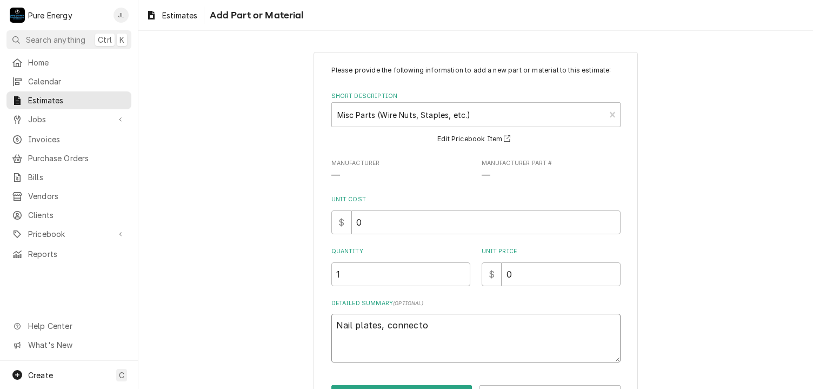
type textarea "x"
type textarea "Nail plates, connector"
type textarea "x"
type textarea "Nail plates, connectors"
type textarea "x"
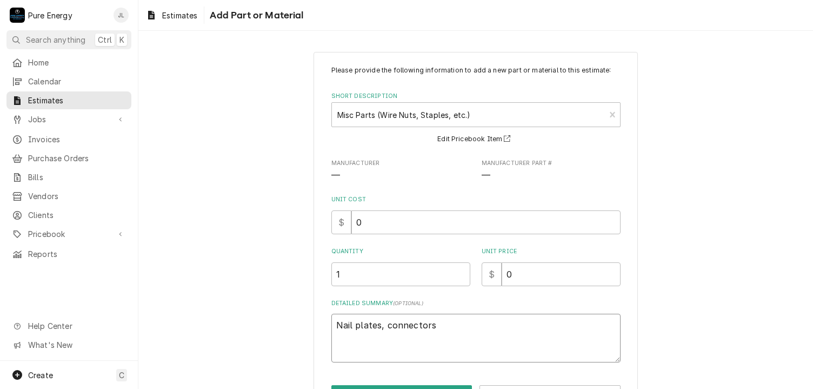
type textarea "Nail plates, connectors"
type textarea "x"
type textarea "Nail plates, connectors a"
type textarea "x"
type textarea "Nail plates, connectors at"
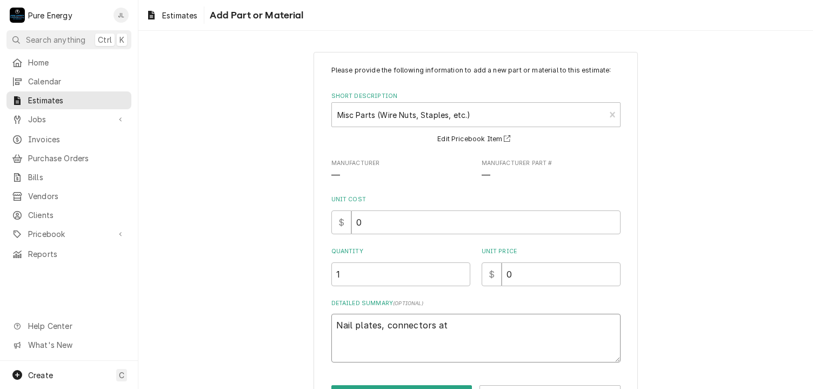
type textarea "x"
type textarea "Nail plates, connectors at"
type textarea "x"
type textarea "Nail plates, connectors at p"
type textarea "x"
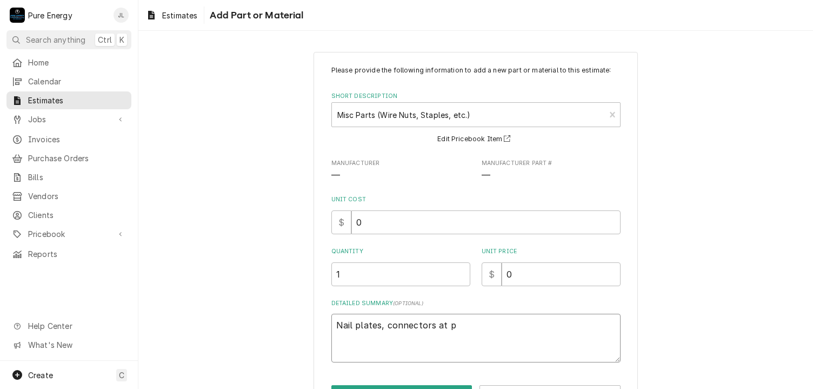
type textarea "Nail plates, connectors at pa"
type textarea "x"
type textarea "Nail plates, connectors at pan"
type textarea "x"
type textarea "Nail plates, connectors at pane"
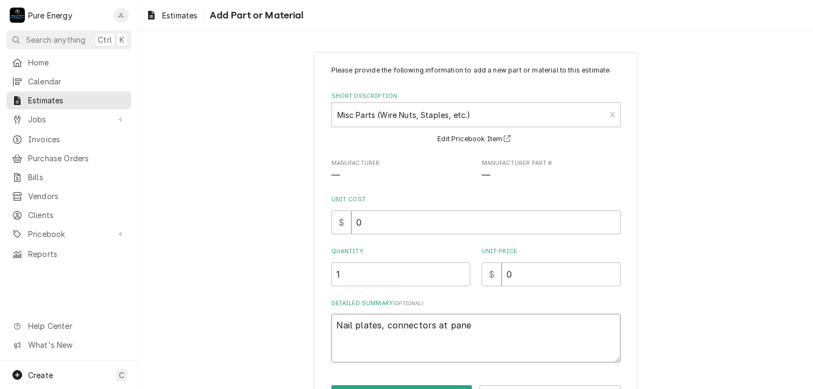
type textarea "x"
type textarea "Nail plates, connectors at panel"
type textarea "x"
type textarea "Nail plates, connectors at panel"
type textarea "x"
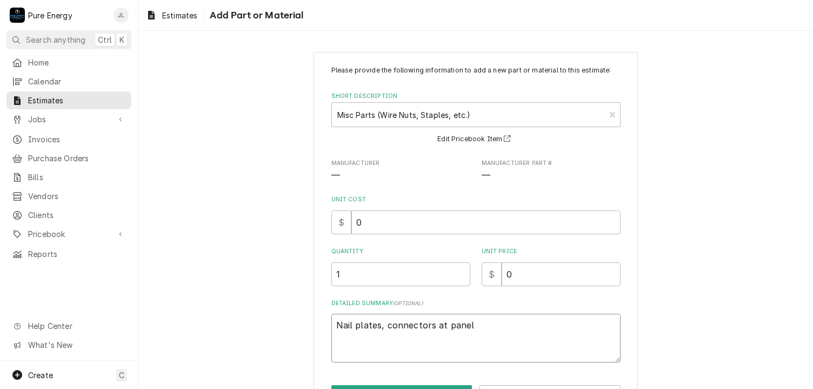
type textarea "Nail plates, connectors at panel a"
type textarea "x"
type textarea "Nail plates, connectors at panel an"
type textarea "x"
type textarea "Nail plates, connectors at panel and"
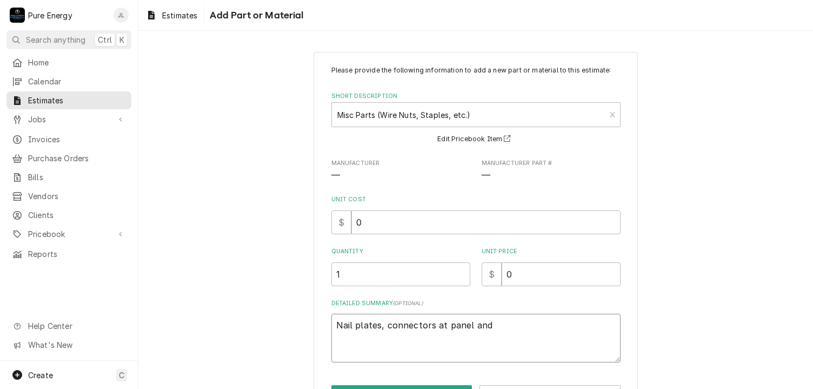
type textarea "x"
type textarea "Nail plates, connectors at panel and c"
type textarea "x"
type textarea "Nail plates, connectors at panel and can"
type textarea "x"
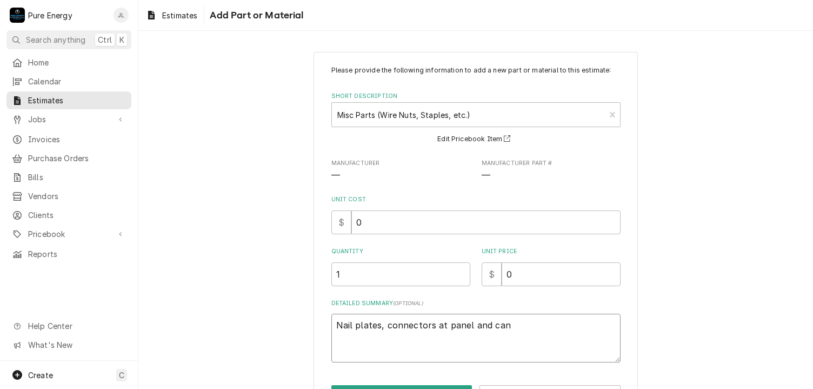
type textarea "Nail plates, connectors at panel and cans"
type textarea "x"
type textarea "Nail plates, connectors at panel and cans,"
type textarea "x"
type textarea "Nail plates, connectors at panel and cans,"
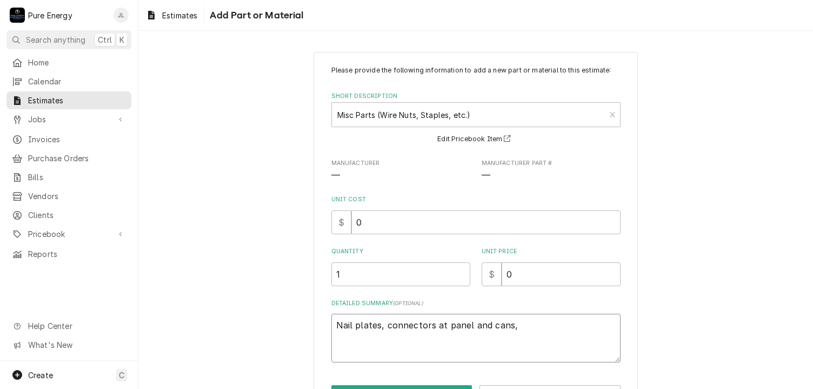
type textarea "x"
type textarea "Nail plates, connectors at panel and cans, wi"
type textarea "x"
type textarea "Nail plates, connectors at panel and cans, wir"
type textarea "x"
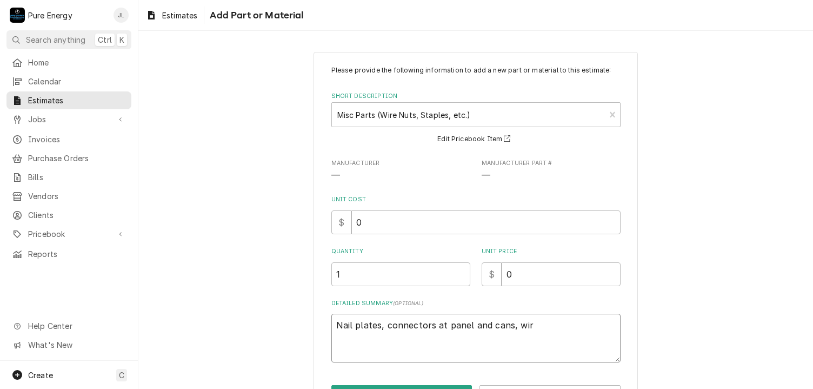
type textarea "Nail plates, connectors at panel and cans, wir"
type textarea "x"
type textarea "Nail plates, connectors at panel and cans, wir n"
type textarea "x"
type textarea "Nail plates, connectors at panel and cans, wir"
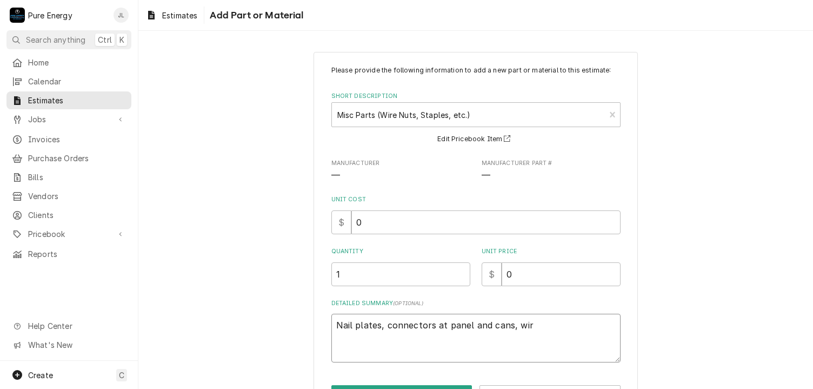
type textarea "x"
type textarea "Nail plates, connectors at panel and cans, wir"
type textarea "x"
type textarea "Nail plates, connectors at panel and cans, wire"
type textarea "x"
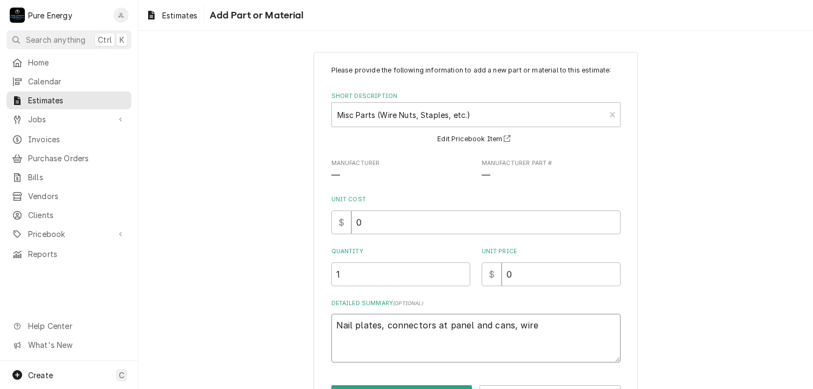
type textarea "Nail plates, connectors at panel and cans, wire"
type textarea "x"
type textarea "Nail plates, connectors at panel and cans, wire n"
type textarea "x"
type textarea "Nail plates, connectors at panel and cans, wire nu"
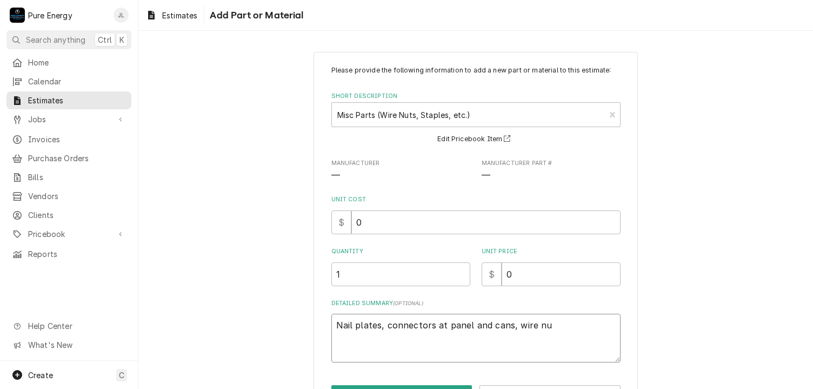
type textarea "x"
type textarea "Nail plates, connectors at panel and cans, wire nut"
type textarea "x"
type textarea "Nail plates, connectors at panel and cans, wire nuts"
type textarea "x"
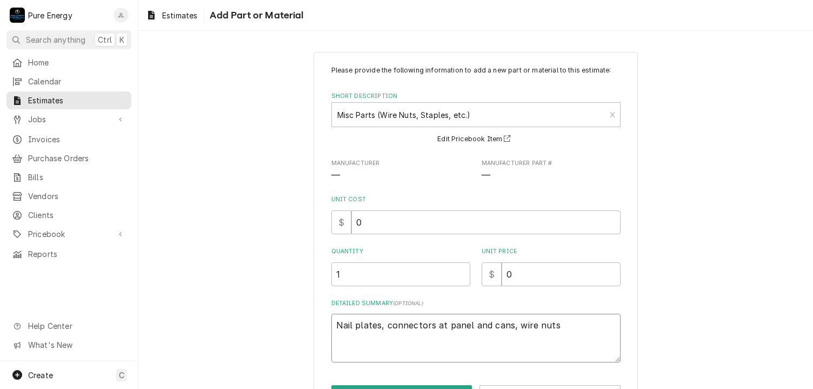
type textarea "Nail plates, connectors at panel and cans, wire nuts,"
type textarea "x"
type textarea "Nail plates, connectors at panel and cans, wire nuts,"
type textarea "x"
type textarea "Nail plates, connectors at panel and cans, wire nuts, s"
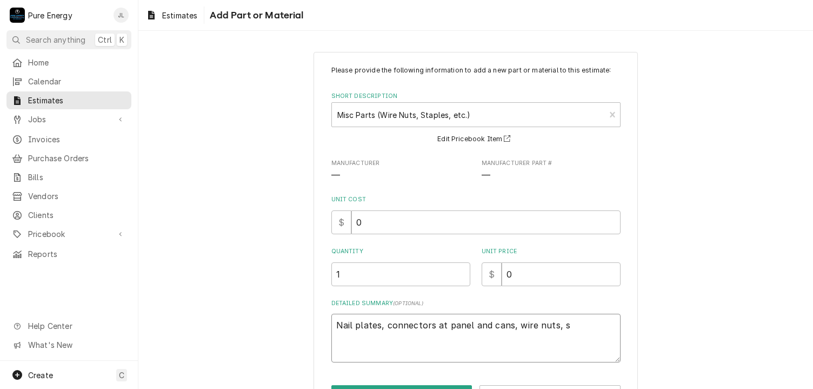
type textarea "x"
type textarea "Nail plates, connectors at panel and cans, wire nuts, st"
type textarea "x"
type textarea "Nail plates, connectors at panel and cans, wire nuts, stap"
type textarea "x"
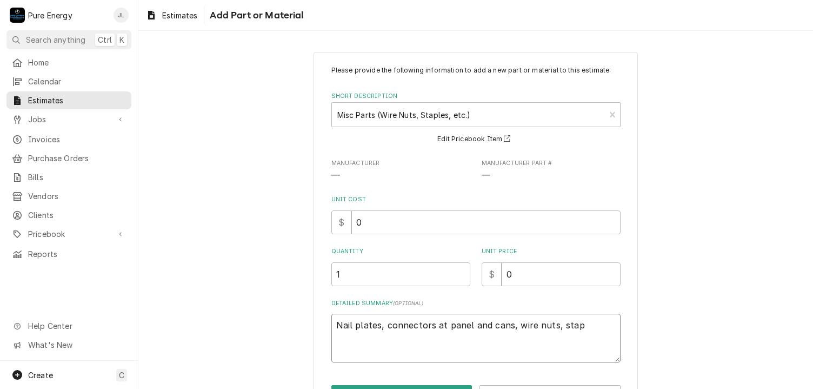
type textarea "Nail plates, connectors at panel and cans, wire nuts, stapl"
type textarea "x"
type textarea "Nail plates, connectors at panel and cans, wire nuts, staple"
type textarea "x"
type textarea "Nail plates, connectors at panel and cans, wire nuts, staples"
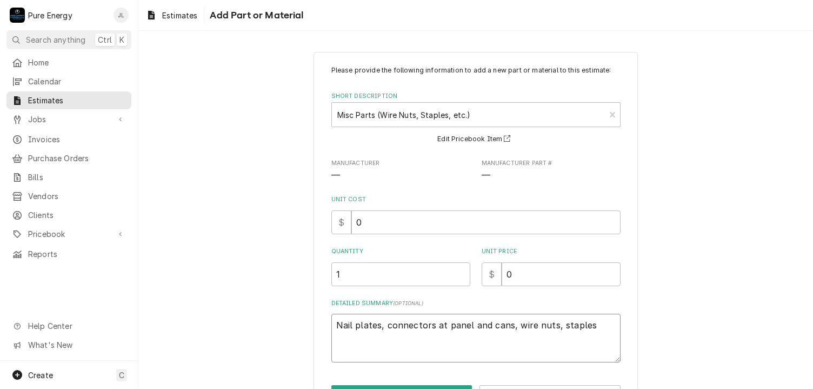
type textarea "x"
type textarea "Nail plates, connectors at panel and cans, wire nuts, staples"
type textarea "x"
type textarea "Nail plates, connectors at panel and cans, wire nuts, staples e"
type textarea "x"
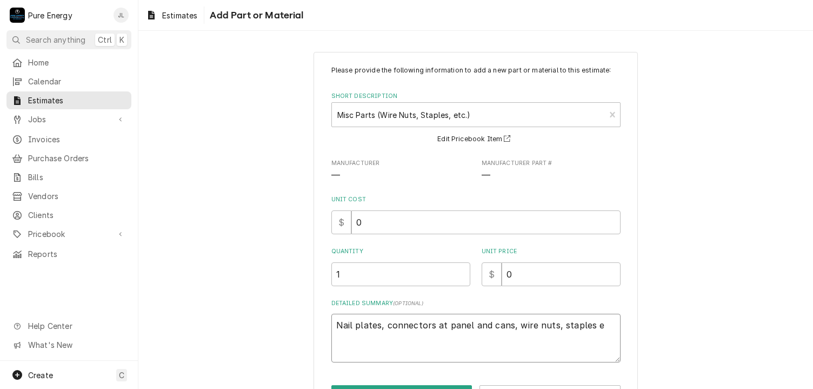
type textarea "Nail plates, connectors at panel and cans, wire nuts, staples et"
type textarea "x"
type textarea "Nail plates, connectors at panel and cans, wire nuts, staples etc."
type textarea "x"
type textarea "Nail plates, connectors at panel and cans, wire nuts, staples etc."
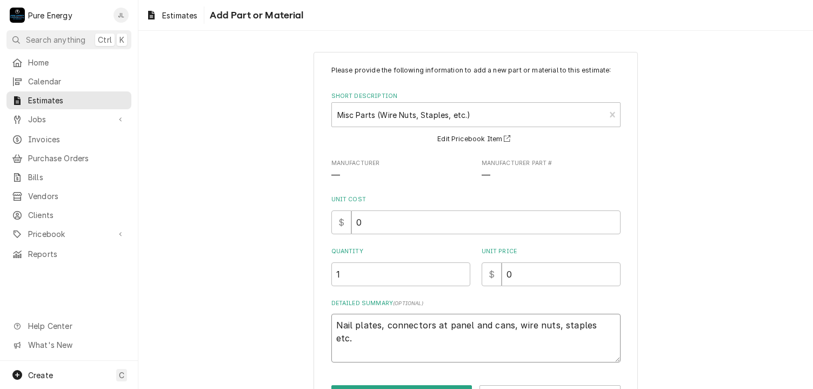
type textarea "x"
type textarea "Nail plates, connectors at panel and cans, wire nuts, staples etc."
click at [521, 268] on input "0" at bounding box center [561, 274] width 119 height 24
type textarea "x"
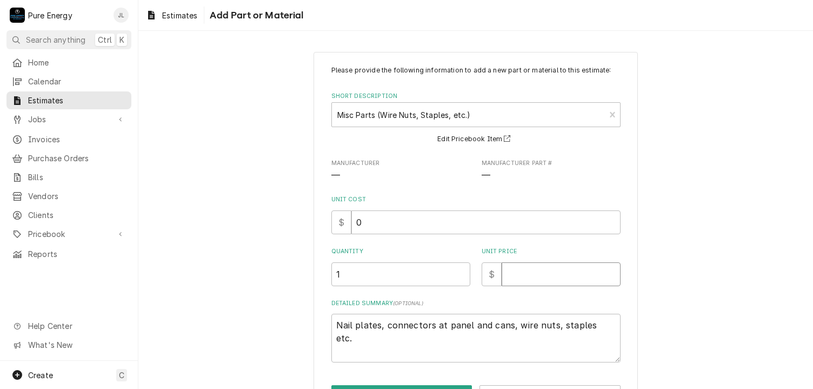
type input "5"
type textarea "x"
type input "50"
type textarea "x"
type input "500"
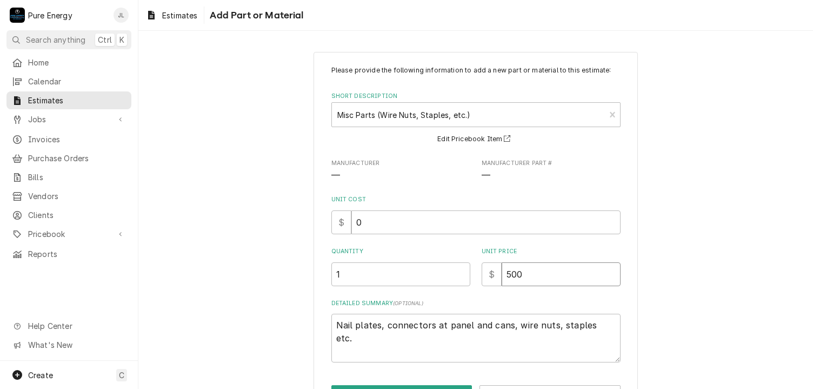
type textarea "x"
type input "500.0"
type textarea "x"
type input "500.00"
type textarea "x"
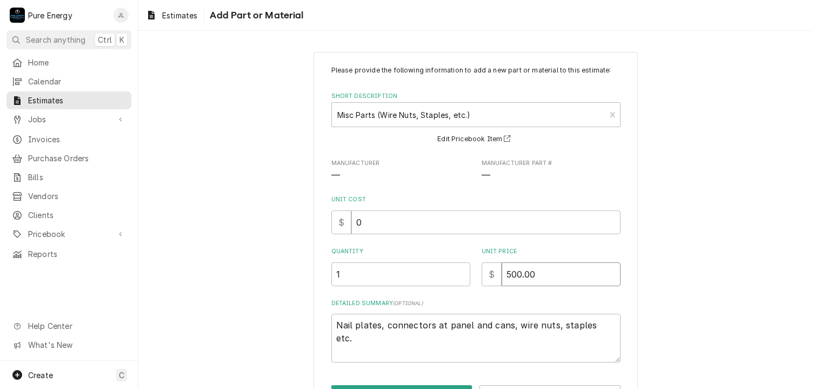
type input "500.00"
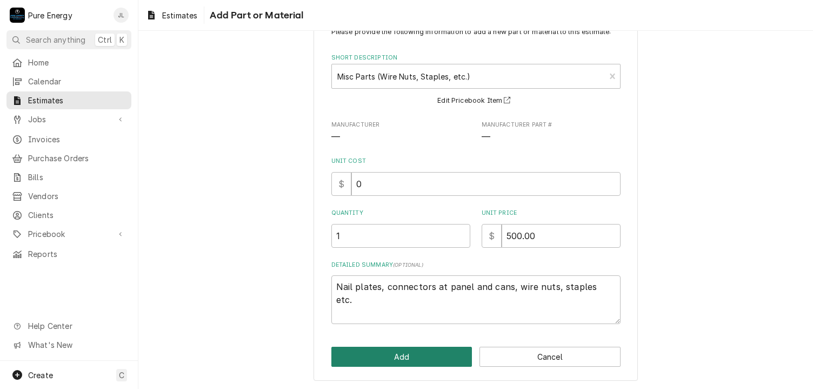
click at [419, 358] on button "Add" at bounding box center [401, 356] width 141 height 20
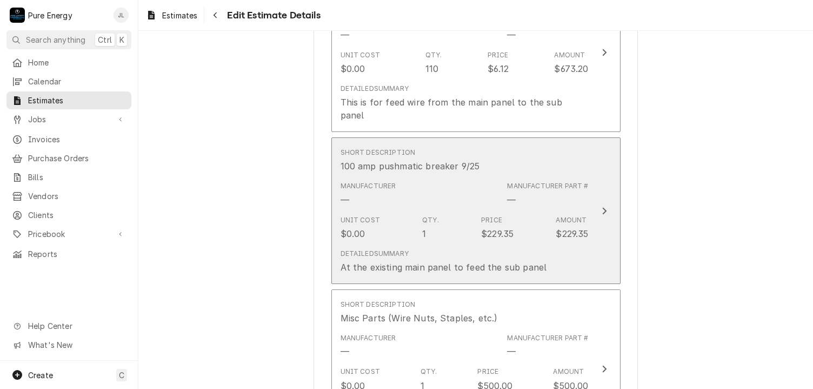
type textarea "x"
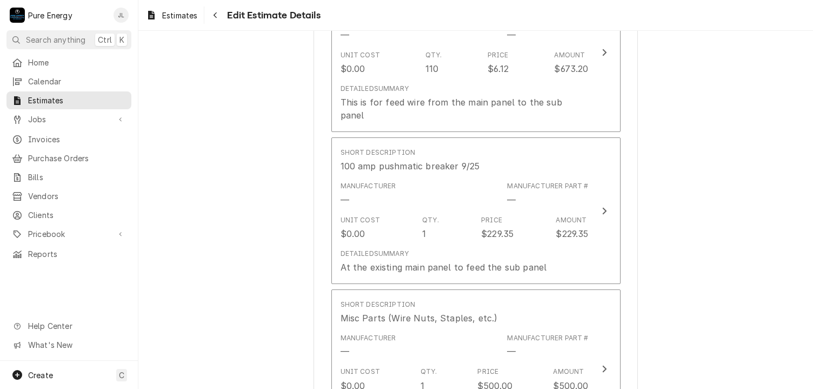
scroll to position [6329, 0]
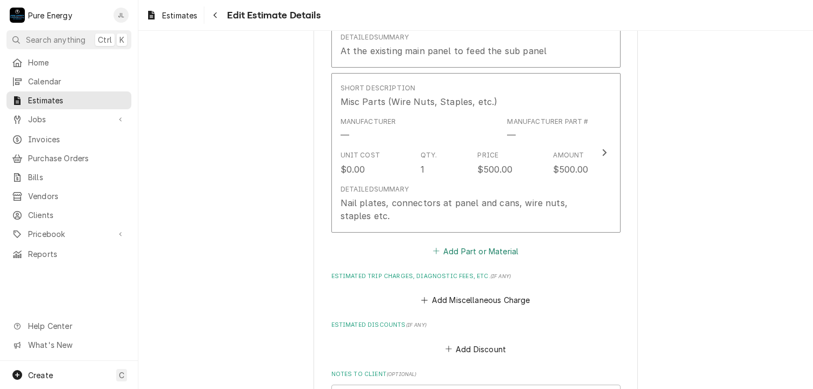
click at [494, 243] on button "Add Part or Material" at bounding box center [475, 250] width 89 height 15
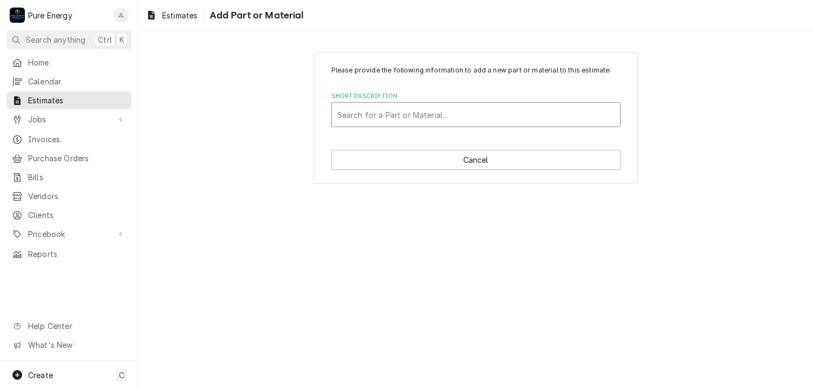
click at [369, 119] on div "Short Description" at bounding box center [475, 114] width 277 height 19
type input "1"
type input "Sub"
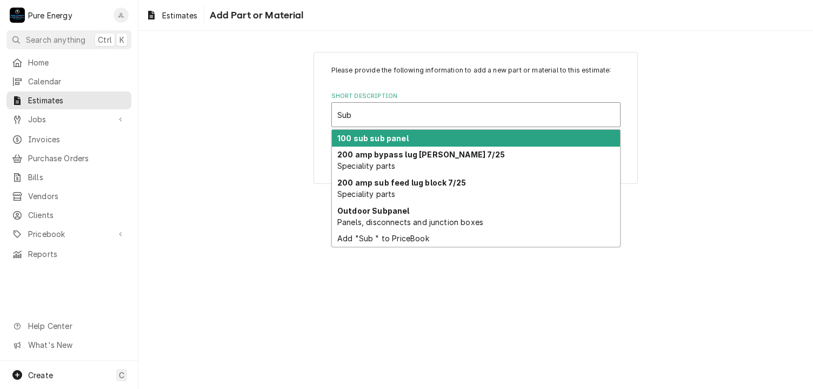
click at [376, 136] on strong "100 sub sub panel" at bounding box center [372, 138] width 71 height 9
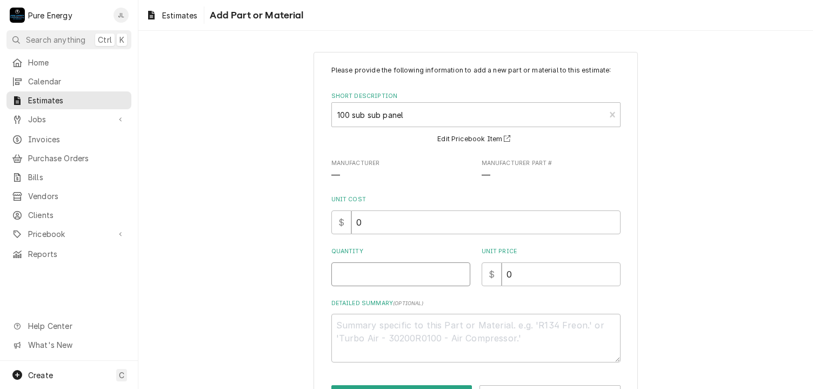
click at [391, 275] on input "Quantity" at bounding box center [400, 274] width 139 height 24
type textarea "x"
type input "1"
type textarea "x"
type input "1"
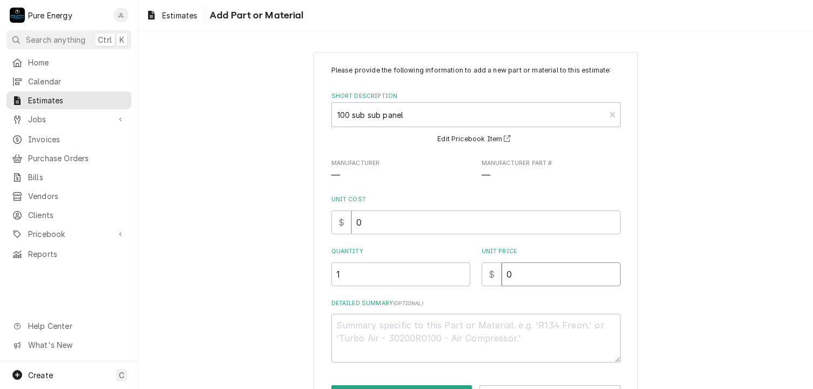
click at [534, 272] on input "0" at bounding box center [561, 274] width 119 height 24
type textarea "x"
type input "1"
type textarea "x"
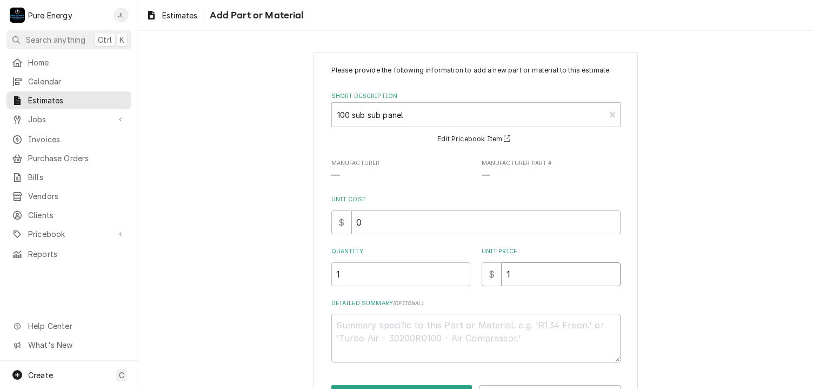
type input "17"
type textarea "x"
type input "175"
type textarea "x"
type input "175.0"
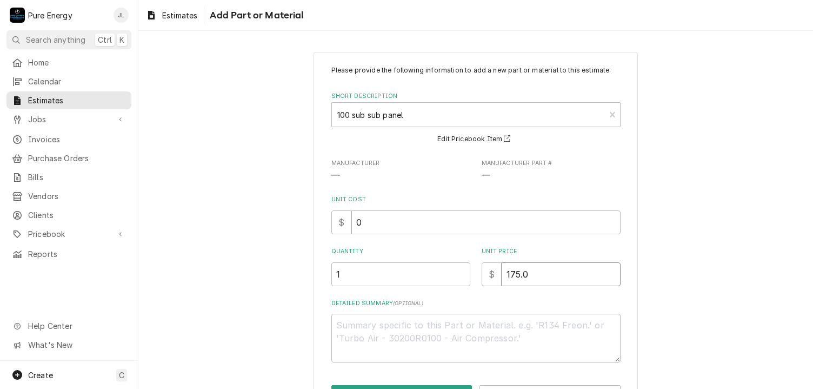
type textarea "x"
type input "175.00"
type textarea "x"
type input "175.00"
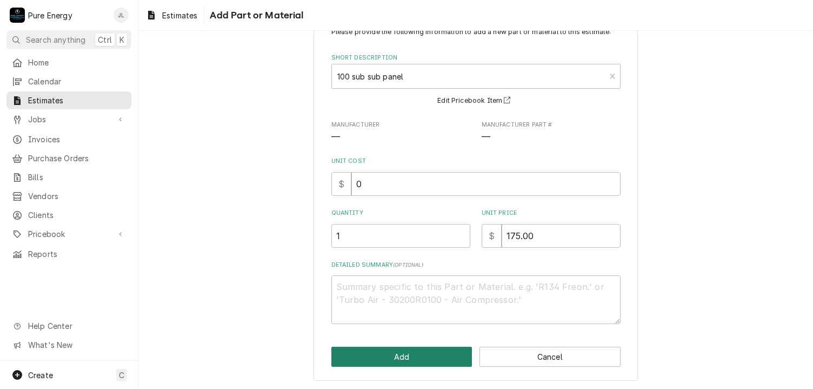
click at [417, 357] on button "Add" at bounding box center [401, 356] width 141 height 20
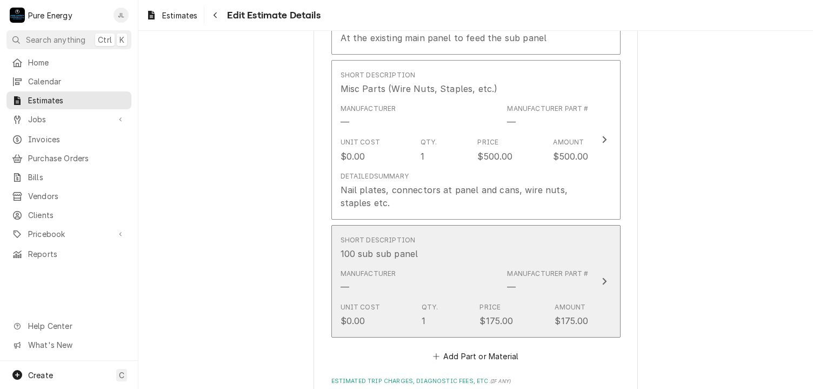
type textarea "x"
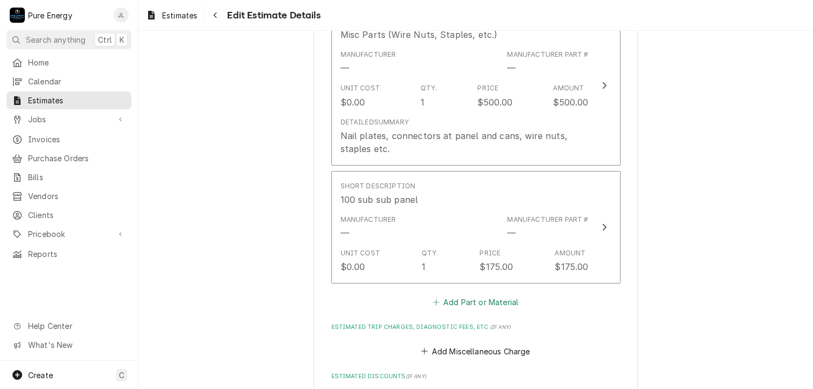
click at [464, 295] on button "Add Part or Material" at bounding box center [475, 302] width 89 height 15
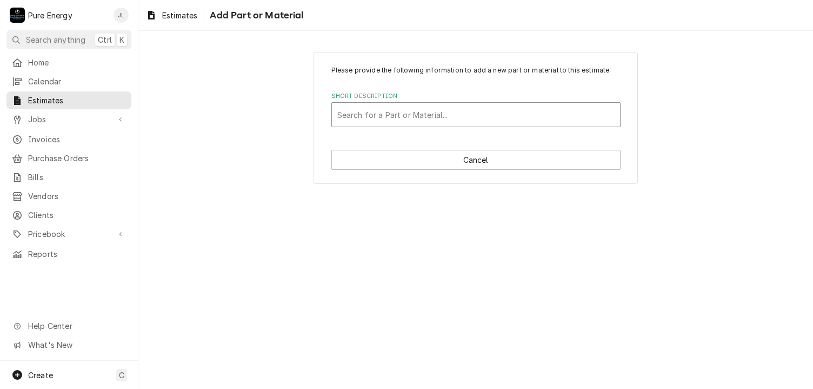
click at [392, 122] on div "Short Description" at bounding box center [475, 114] width 277 height 19
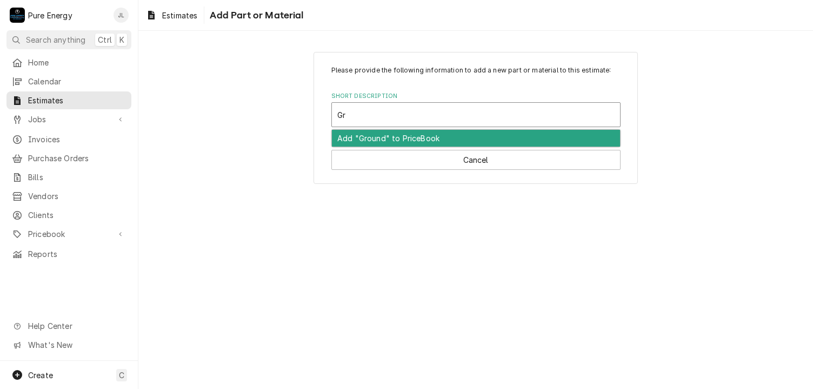
type input "G"
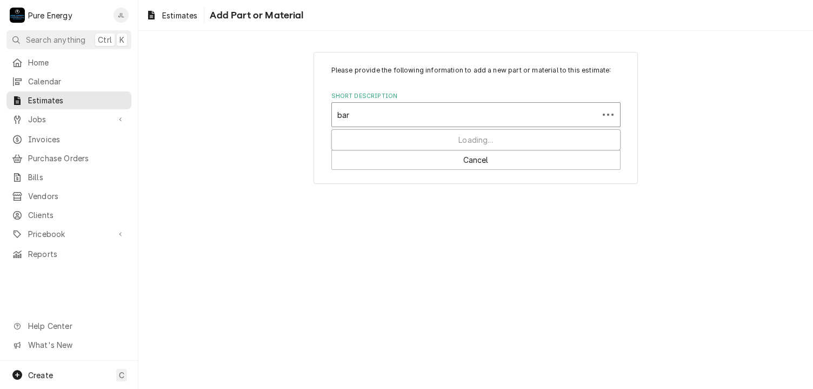
type input "bare"
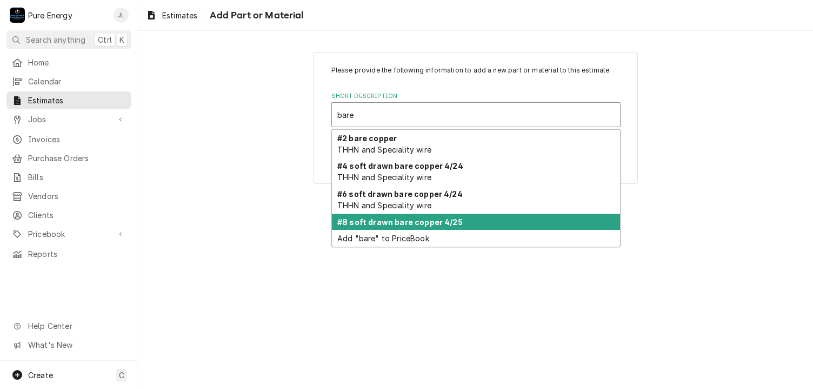
click at [382, 221] on strong "#8 soft drawn bare copper 4/25" at bounding box center [399, 221] width 125 height 9
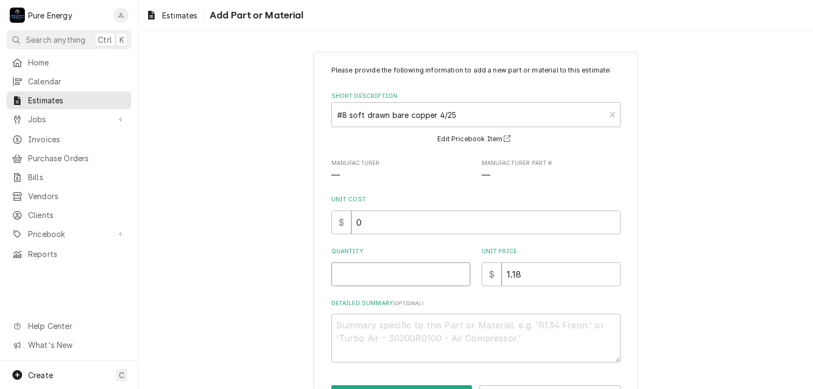
click at [355, 271] on input "Quantity" at bounding box center [400, 274] width 139 height 24
type textarea "x"
type input "1"
type textarea "x"
type input "10"
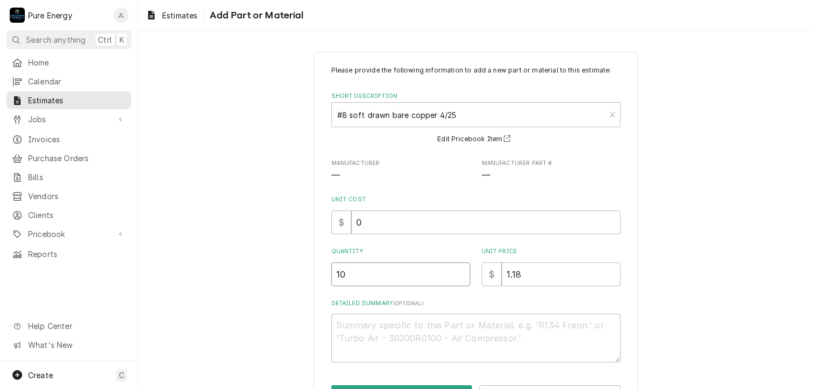
type textarea "x"
type input "10"
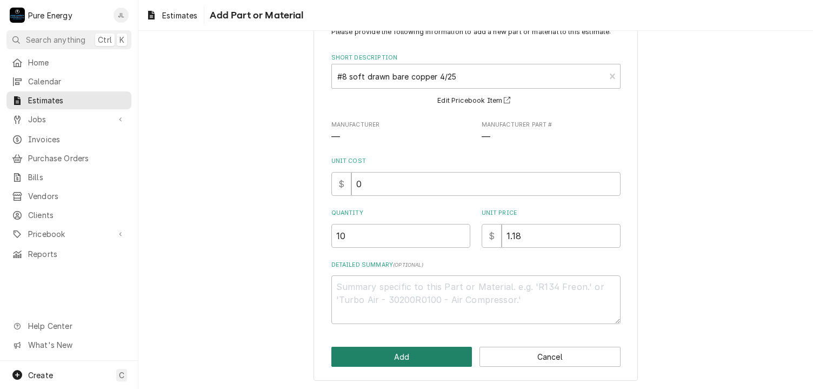
click at [385, 358] on button "Add" at bounding box center [401, 356] width 141 height 20
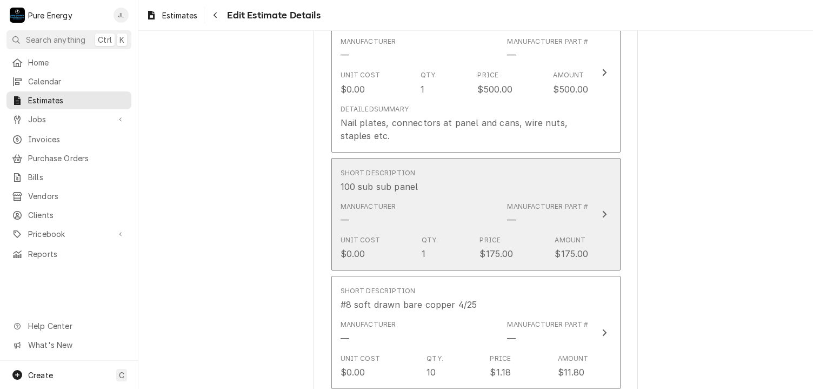
type textarea "x"
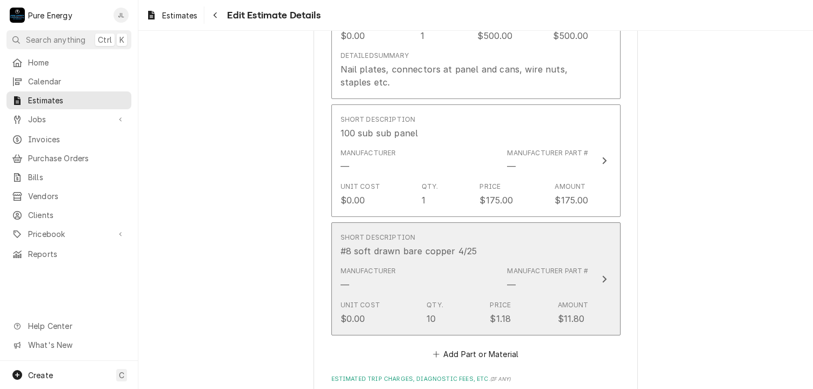
scroll to position [6516, 0]
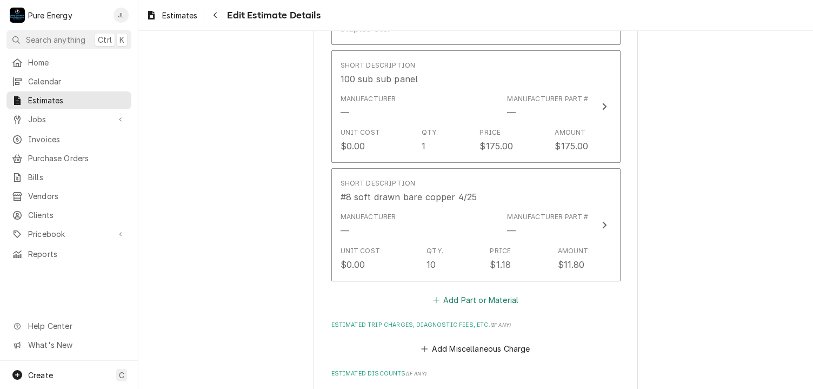
click at [448, 292] on button "Add Part or Material" at bounding box center [475, 299] width 89 height 15
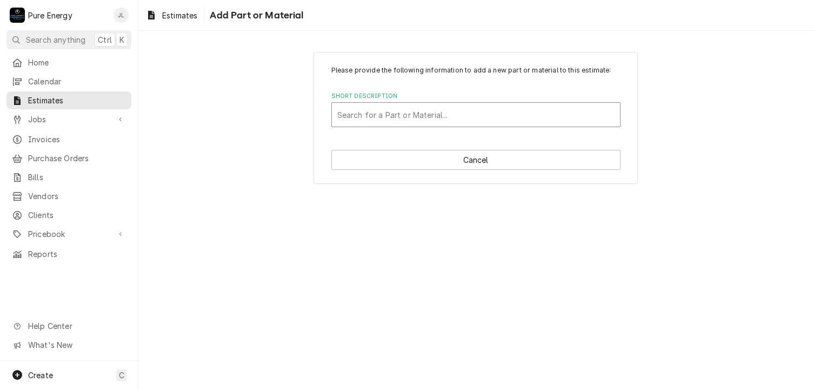
click at [380, 103] on div "Search for a Part or Material..." at bounding box center [476, 115] width 288 height 24
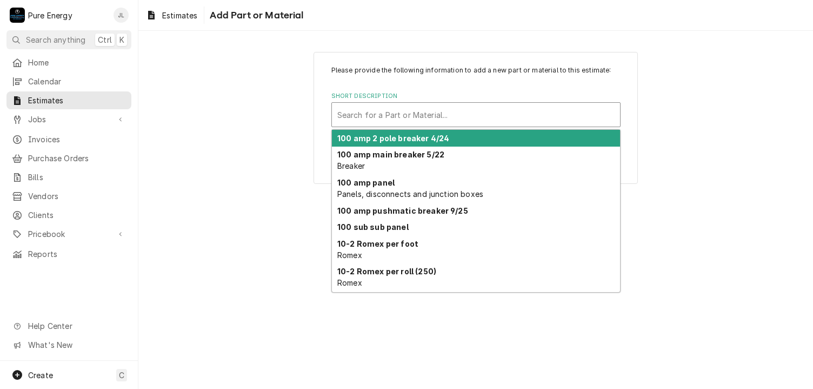
type input "B"
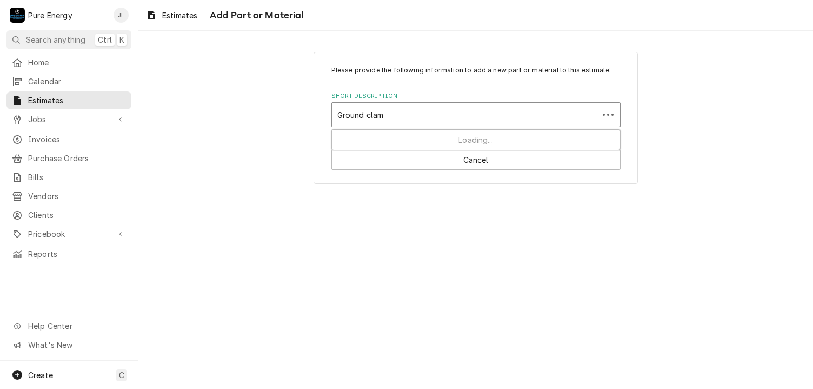
type input "Ground clamp"
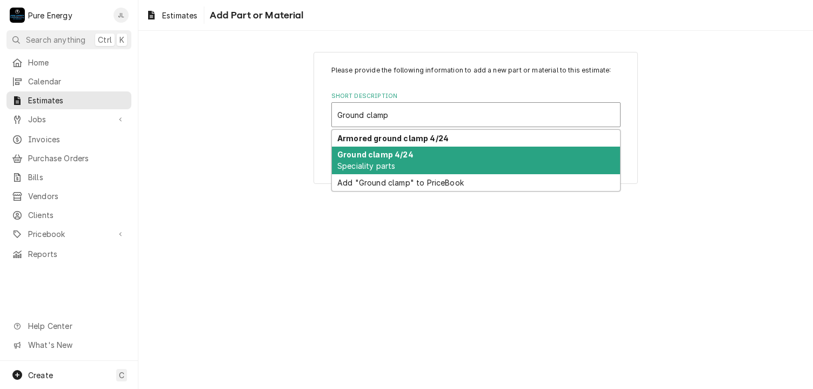
click at [404, 154] on strong "Ground clamp 4/24" at bounding box center [375, 154] width 76 height 9
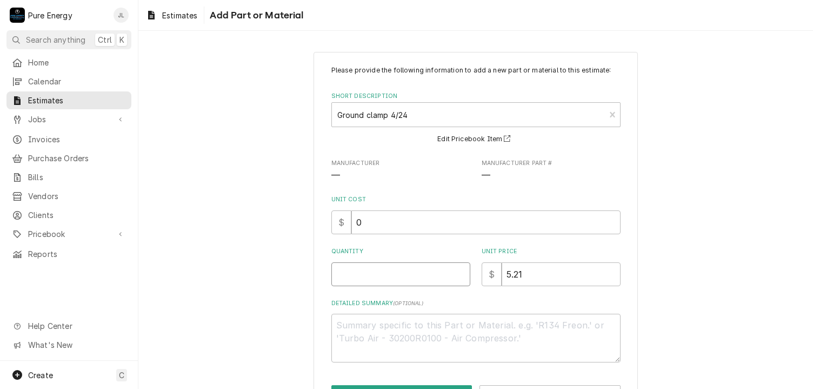
click at [399, 277] on input "Quantity" at bounding box center [400, 274] width 139 height 24
type textarea "x"
type input "1"
type textarea "x"
type input "1"
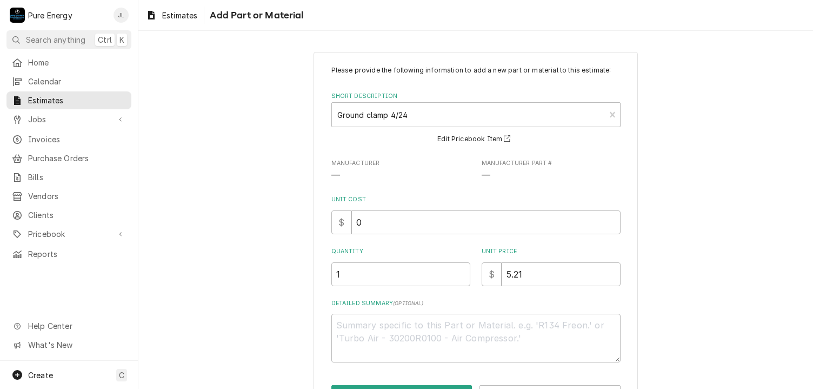
scroll to position [38, 0]
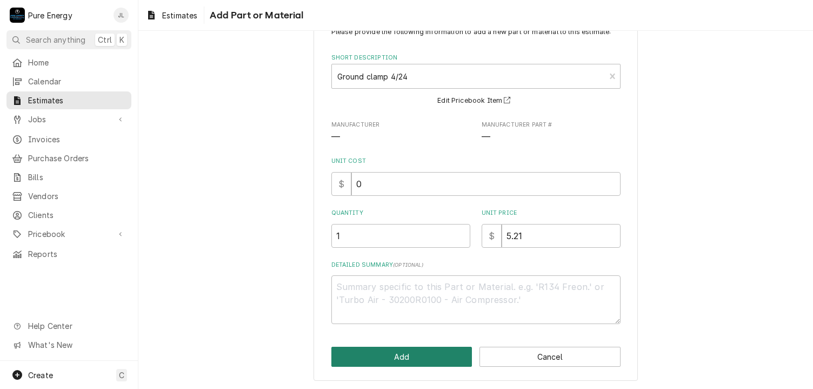
click at [431, 354] on button "Add" at bounding box center [401, 356] width 141 height 20
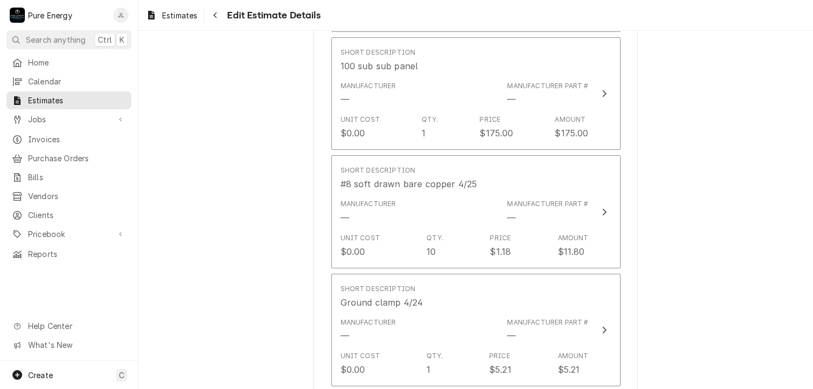
scroll to position [6529, 0]
type textarea "x"
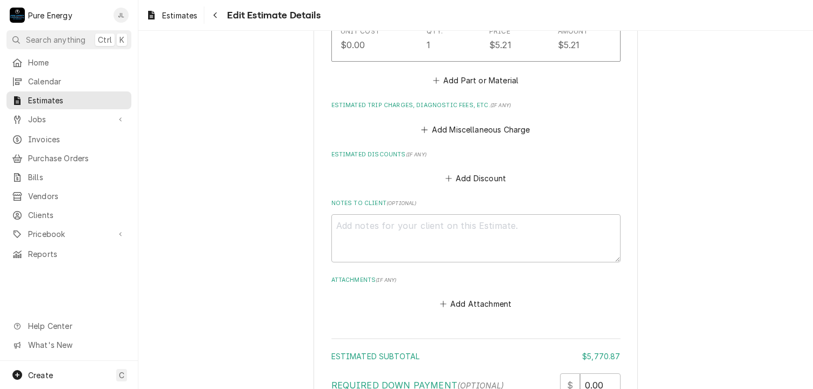
scroll to position [6745, 0]
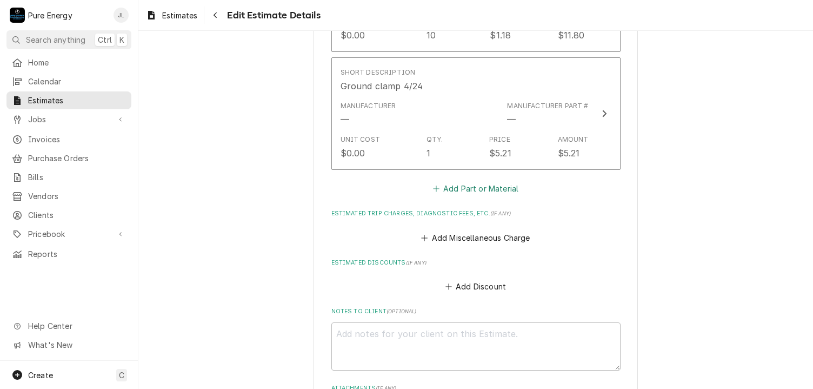
click at [477, 181] on button "Add Part or Material" at bounding box center [475, 188] width 89 height 15
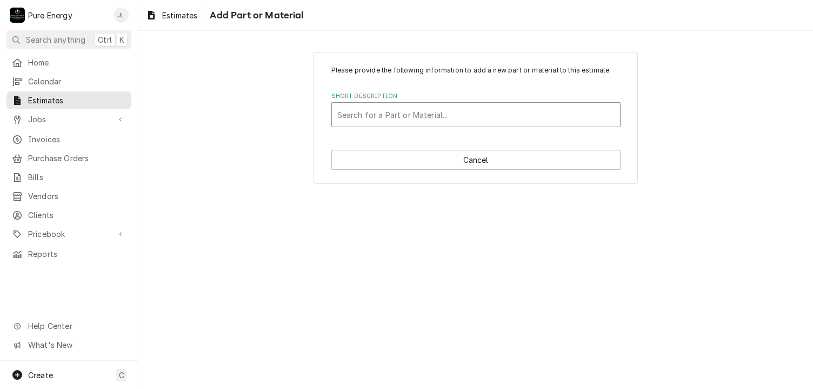
click at [361, 116] on div "Short Description" at bounding box center [475, 114] width 277 height 19
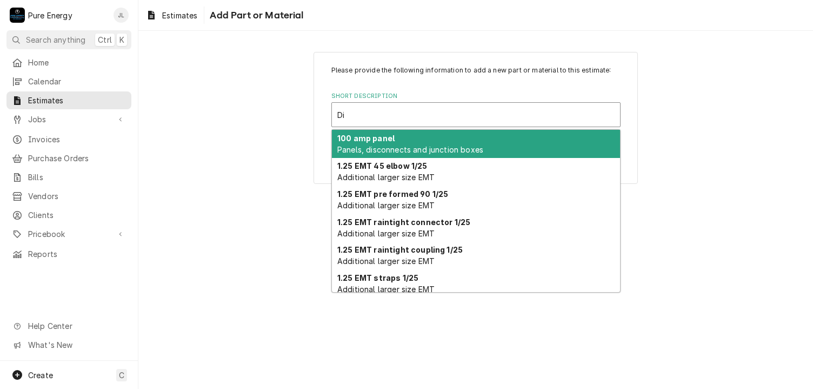
type input "D"
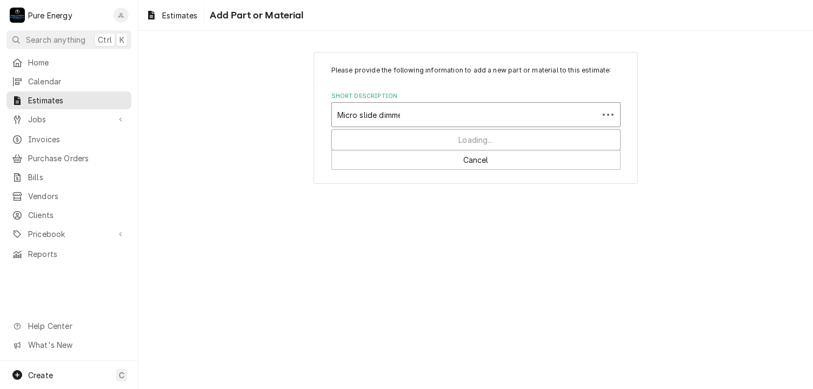
type input "Micro slide dimmer"
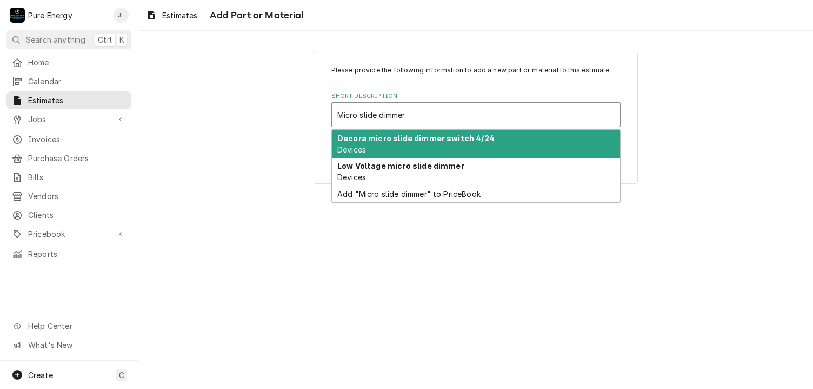
click at [413, 145] on div "Decora micro slide dimmer switch 4/24 Devices" at bounding box center [476, 144] width 288 height 28
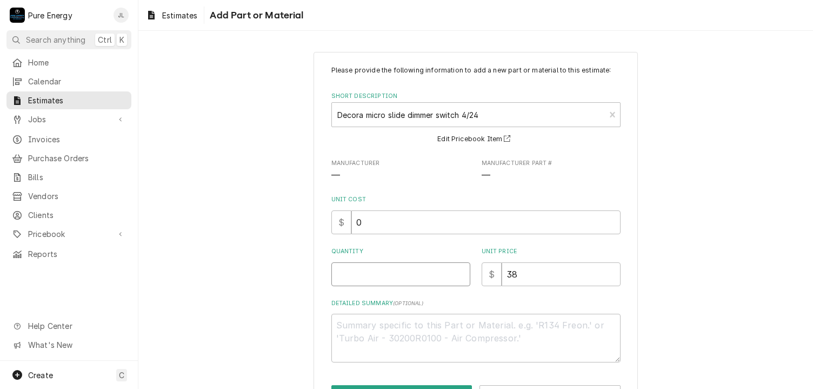
click at [372, 274] on input "Quantity" at bounding box center [400, 274] width 139 height 24
type textarea "x"
type input "2"
type textarea "x"
type input "2"
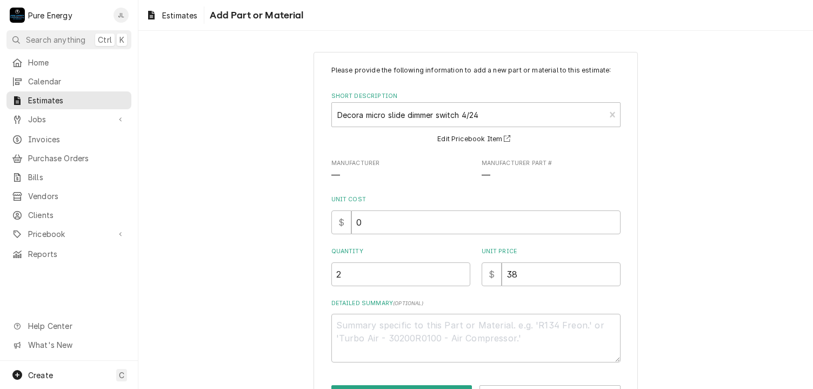
scroll to position [38, 0]
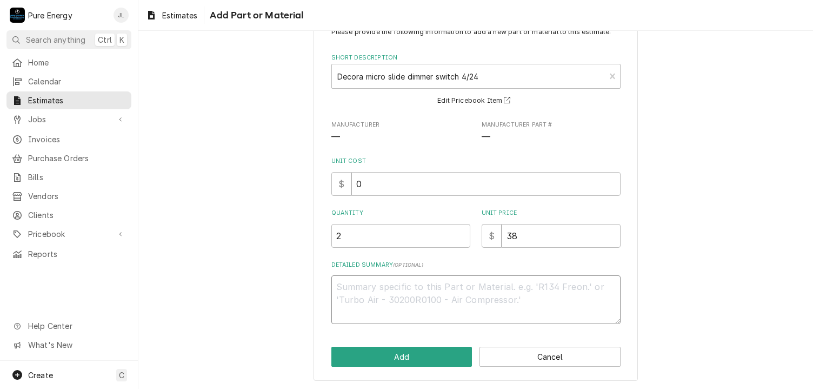
click at [360, 294] on textarea "Detailed Summary ( optional )" at bounding box center [475, 299] width 289 height 49
type textarea "x"
type textarea "O"
type textarea "x"
type textarea "On"
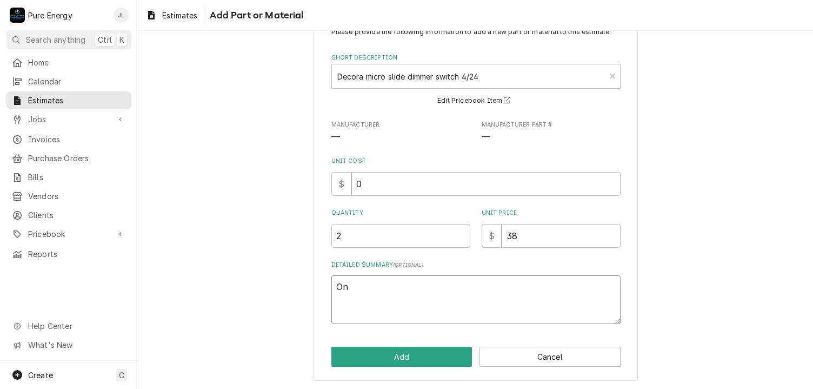
type textarea "x"
